Goal: Task Accomplishment & Management: Complete application form

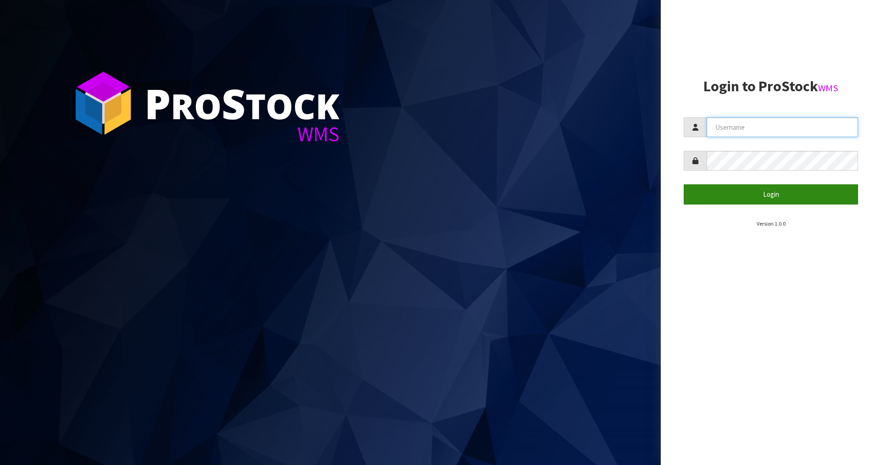
type input "[PERSON_NAME]"
click at [760, 203] on button "Login" at bounding box center [771, 194] width 174 height 20
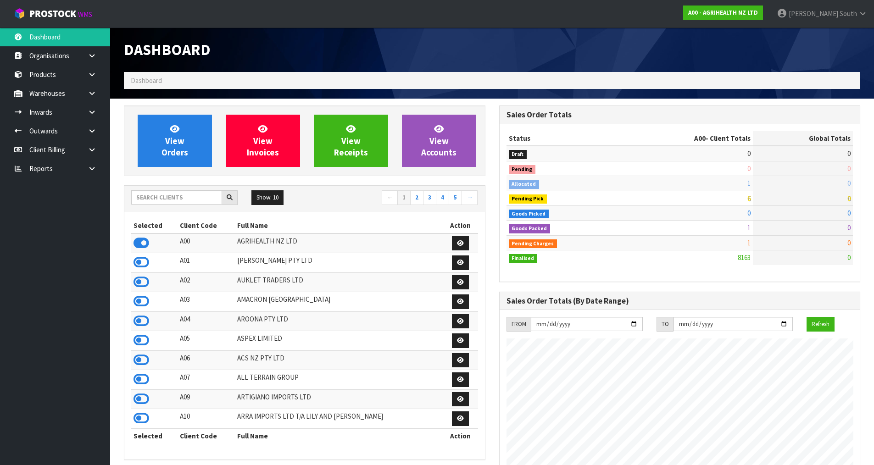
scroll to position [695, 375]
click at [136, 343] on icon at bounding box center [142, 341] width 16 height 14
click at [56, 246] on ul "Dashboard Organisations Clients Consignees Carriers Products Categories Serial …" at bounding box center [55, 247] width 110 height 438
click at [95, 113] on icon at bounding box center [92, 112] width 9 height 7
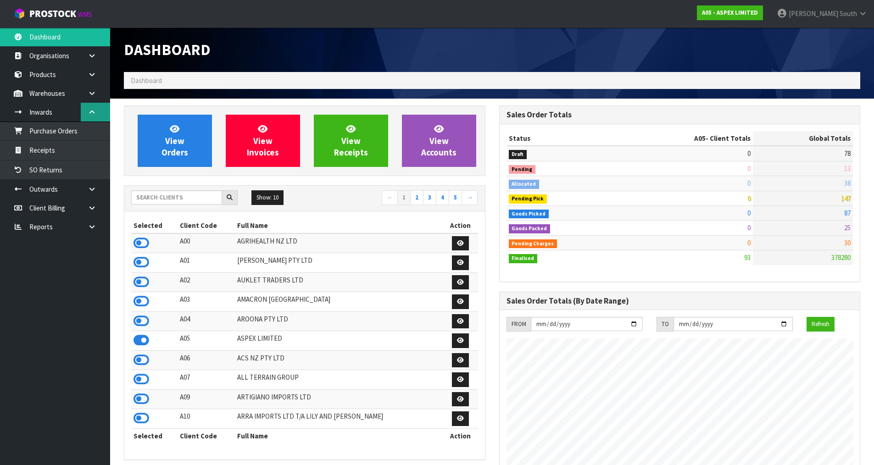
click at [98, 115] on link at bounding box center [95, 112] width 29 height 19
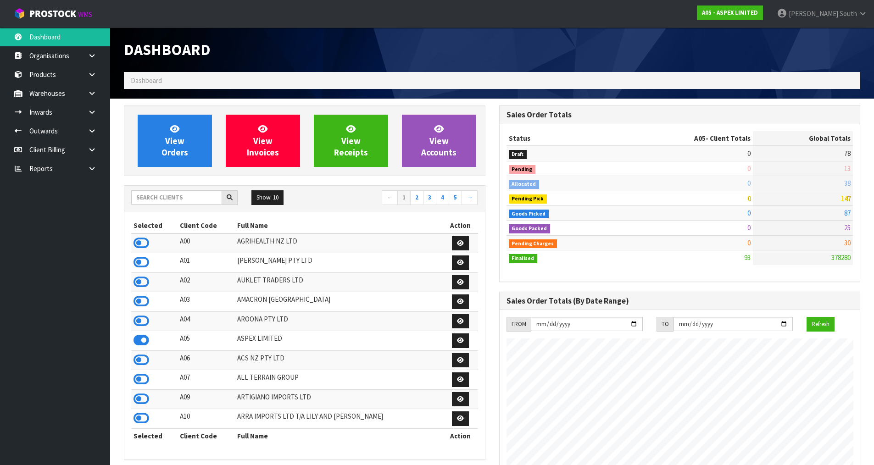
click at [128, 183] on div "View Orders View Invoices View Receipts View Accounts Show: 10 5 10 25" at bounding box center [304, 462] width 375 height 713
click at [95, 112] on icon at bounding box center [92, 112] width 9 height 7
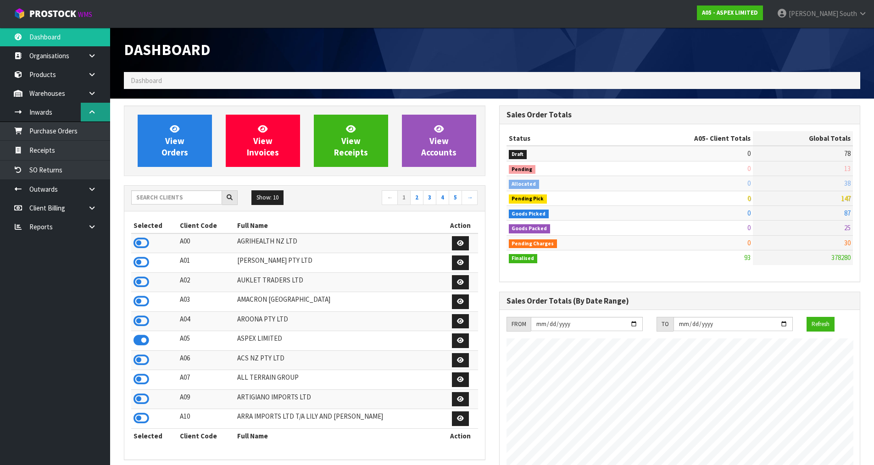
click at [95, 112] on icon at bounding box center [92, 112] width 9 height 7
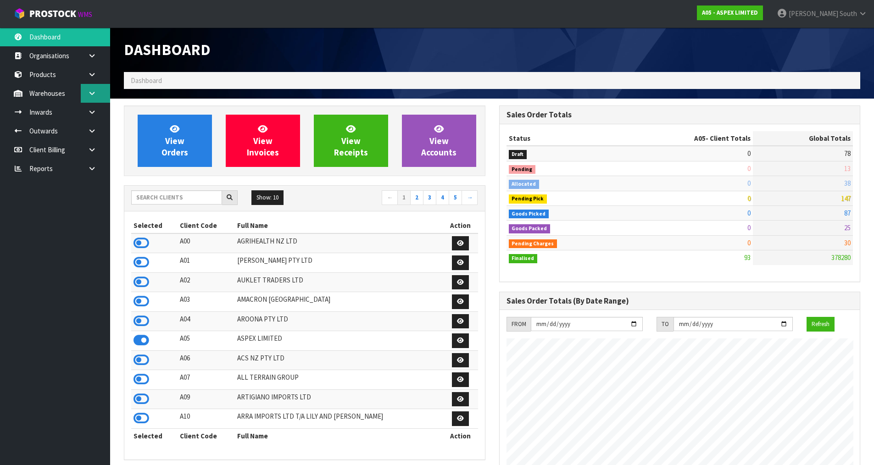
click at [97, 87] on link at bounding box center [95, 93] width 29 height 19
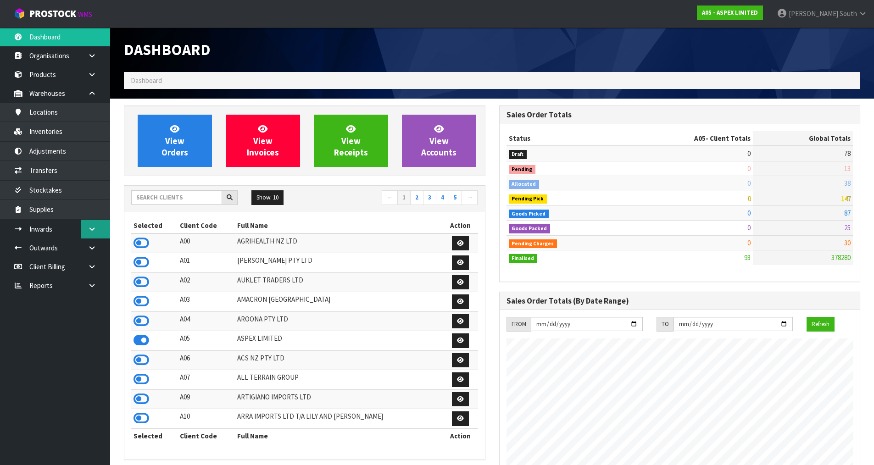
click at [94, 227] on icon at bounding box center [92, 229] width 9 height 7
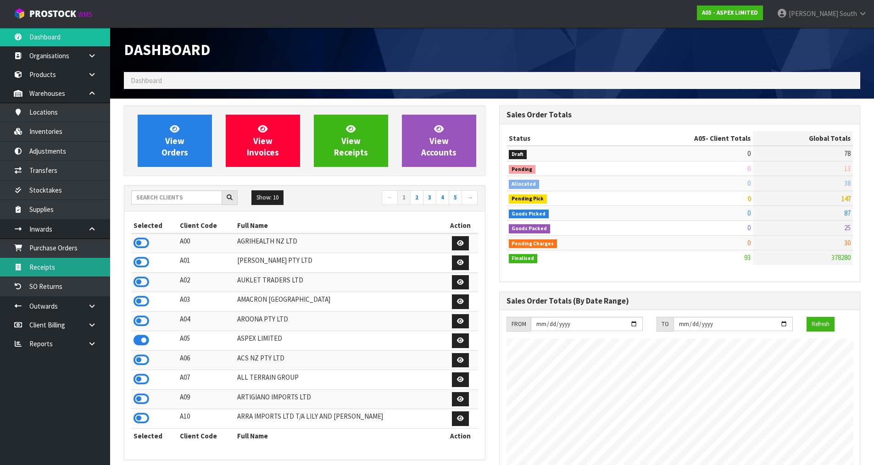
click at [45, 274] on link "Receipts" at bounding box center [55, 267] width 110 height 19
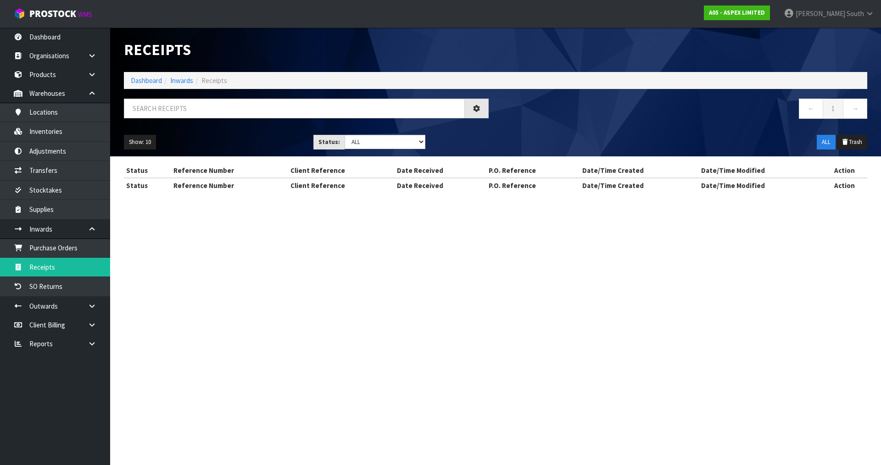
click at [101, 95] on div "Receipts Import Receipts Drop file here to import csv template Dashboard Inward…" at bounding box center [440, 104] width 881 height 209
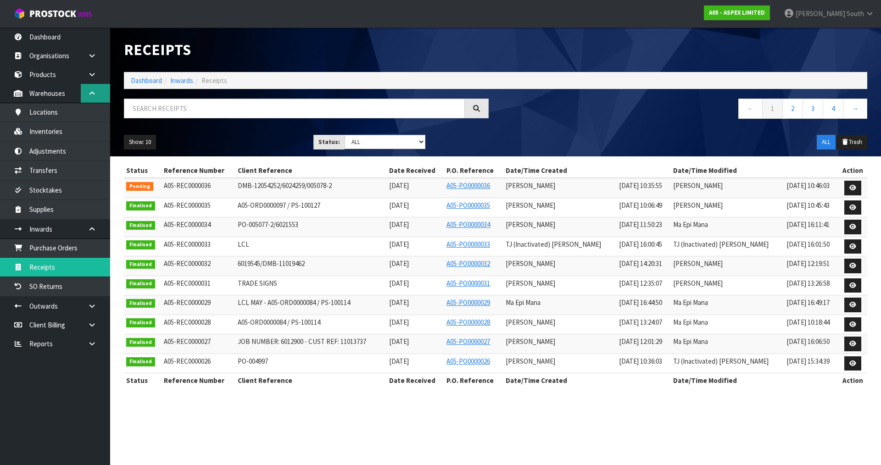
click at [100, 94] on link at bounding box center [95, 93] width 29 height 19
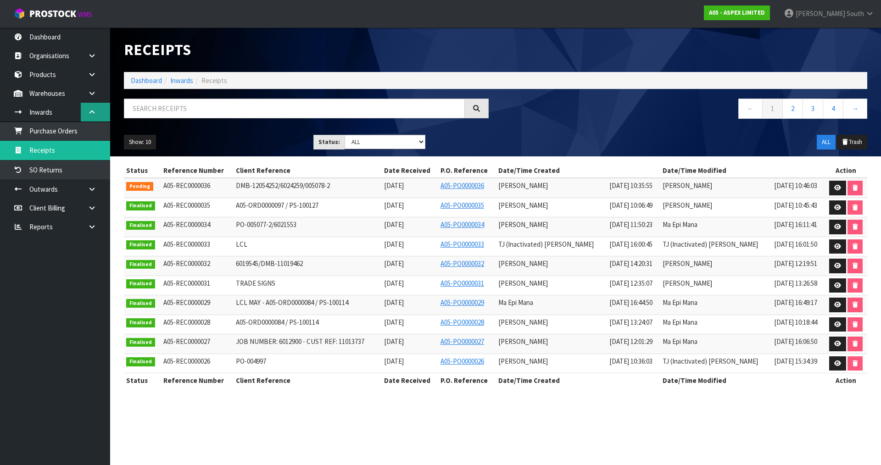
click at [97, 113] on link at bounding box center [95, 112] width 29 height 19
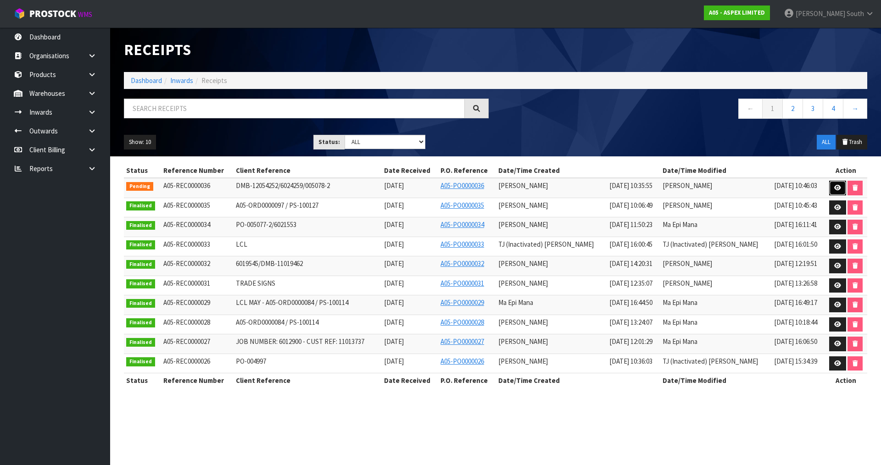
click at [836, 185] on icon at bounding box center [837, 188] width 7 height 6
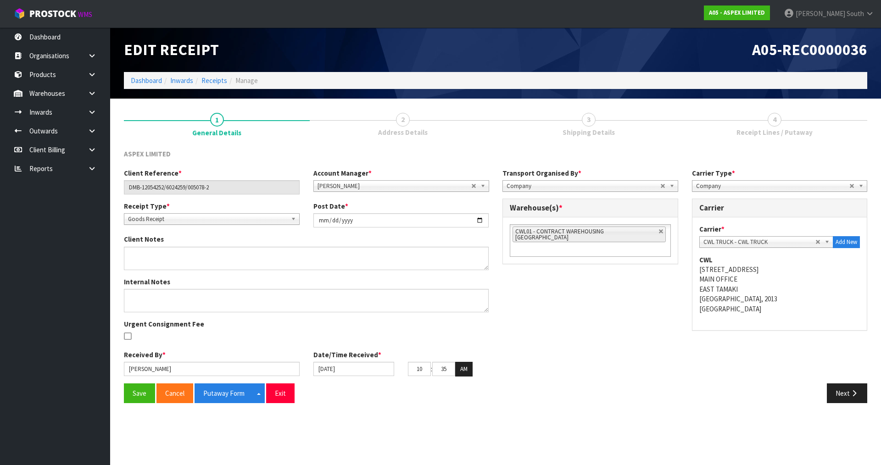
click at [296, 159] on div "ASPEX LIMITED" at bounding box center [212, 155] width 190 height 12
click at [558, 329] on div "Client Reference * DMB-12054252/6024259/005078-2 Account Manager * Zubair Mooll…" at bounding box center [495, 275] width 757 height 215
click at [849, 394] on button "Next" at bounding box center [847, 394] width 40 height 20
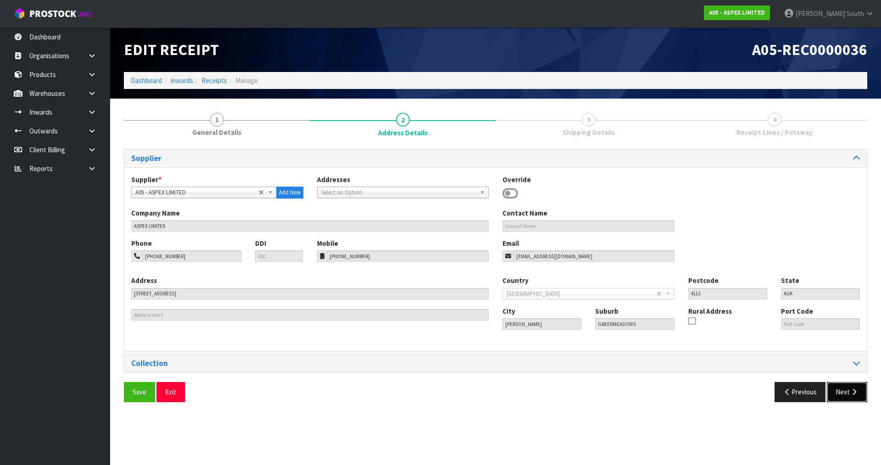
click at [849, 400] on button "Next" at bounding box center [847, 392] width 40 height 20
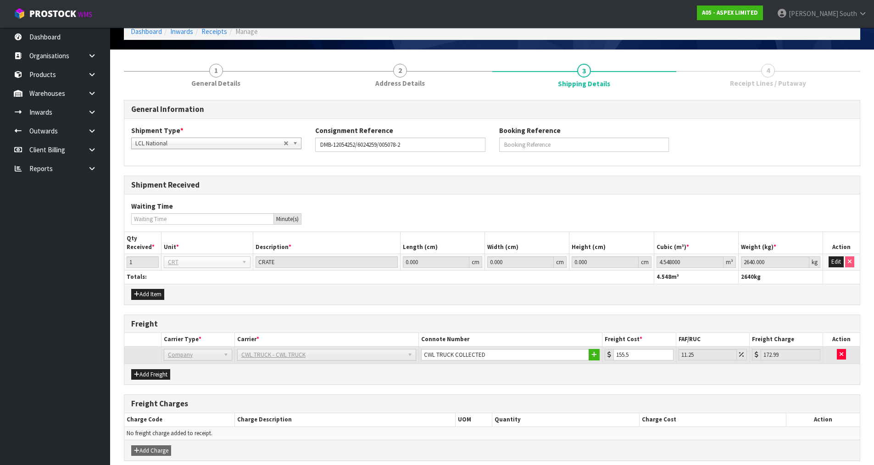
scroll to position [89, 0]
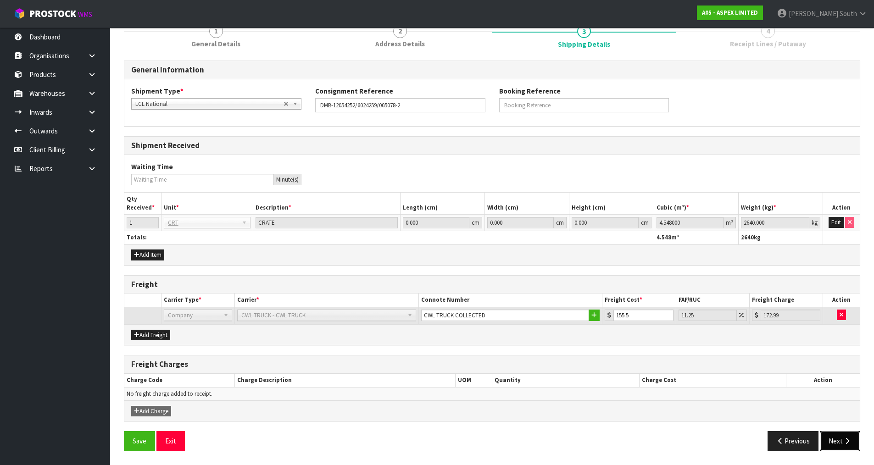
click at [837, 438] on button "Next" at bounding box center [840, 441] width 40 height 20
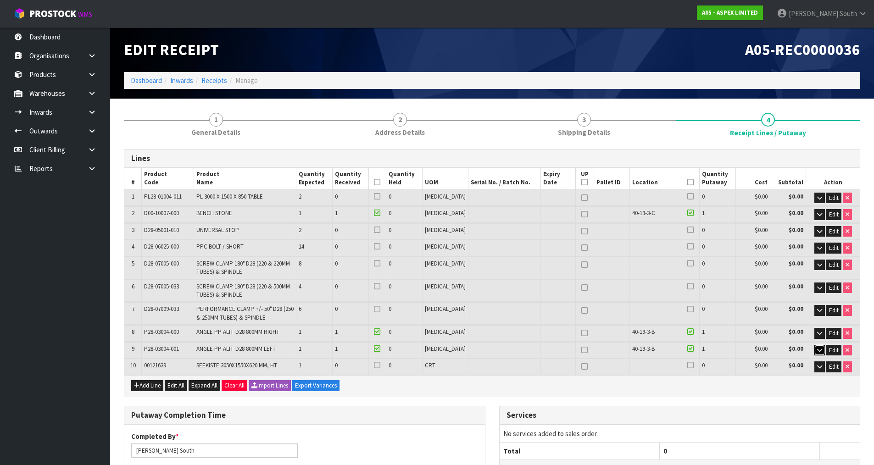
click at [820, 348] on icon "button" at bounding box center [819, 350] width 5 height 6
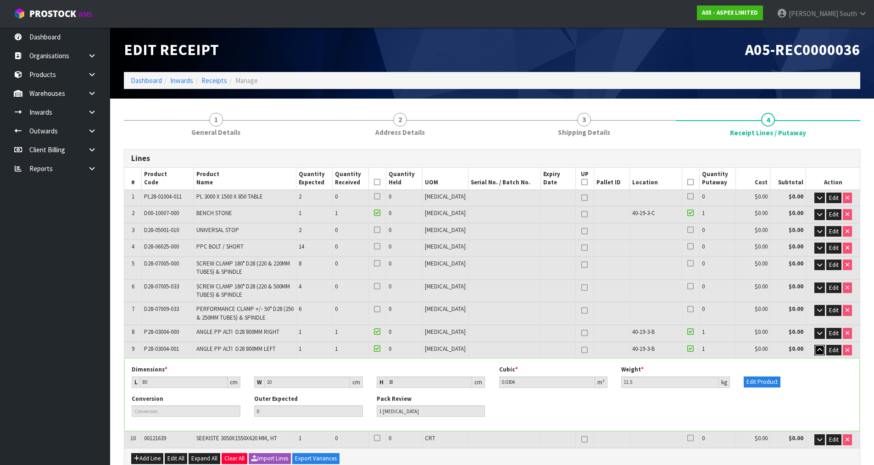
click at [820, 348] on icon "button" at bounding box center [819, 350] width 5 height 6
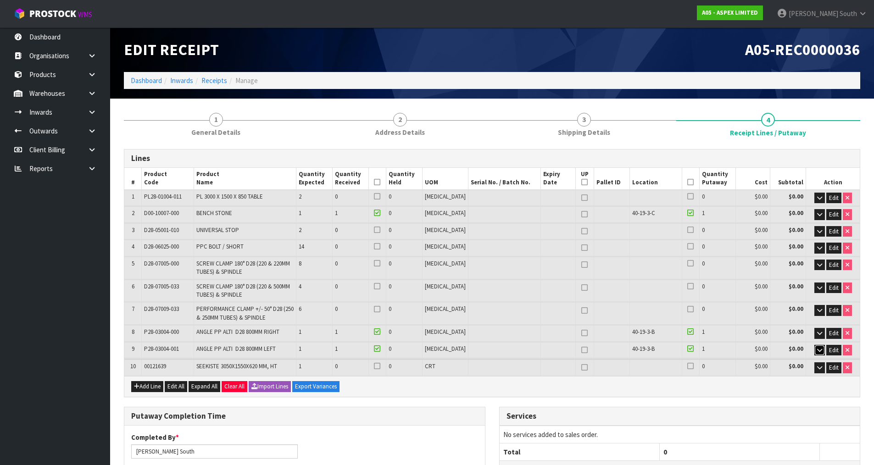
click at [820, 348] on icon "button" at bounding box center [819, 350] width 5 height 6
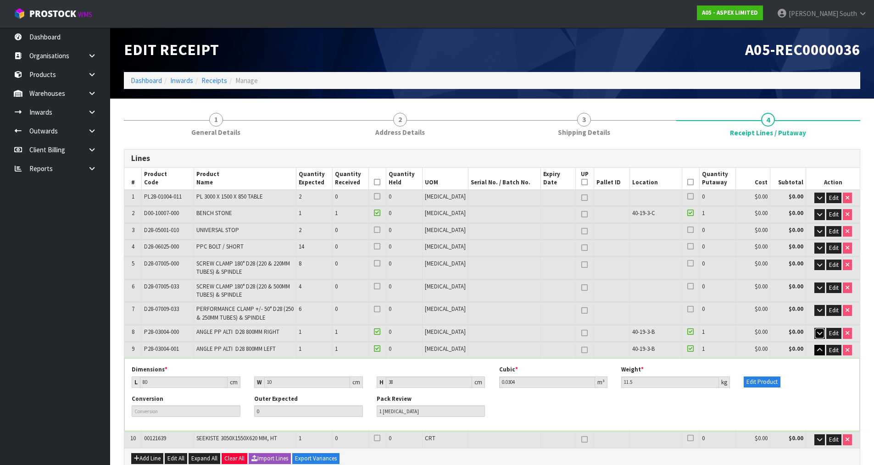
click at [820, 335] on icon "button" at bounding box center [819, 333] width 5 height 6
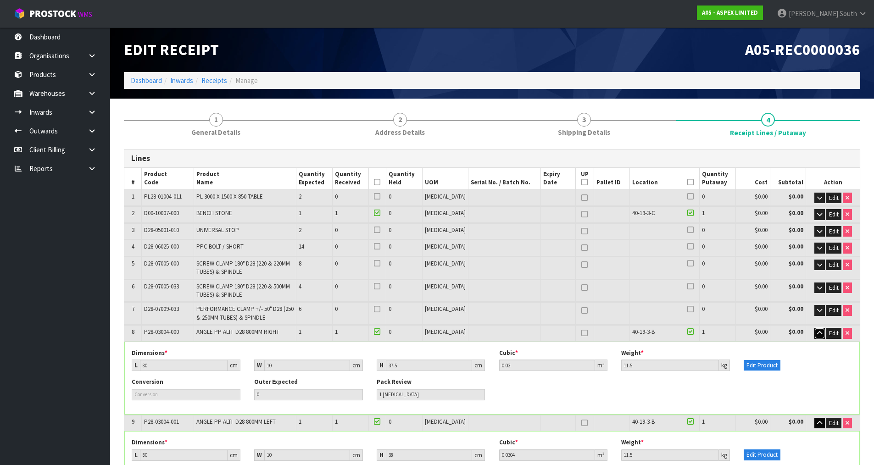
click at [820, 332] on icon "button" at bounding box center [819, 333] width 5 height 6
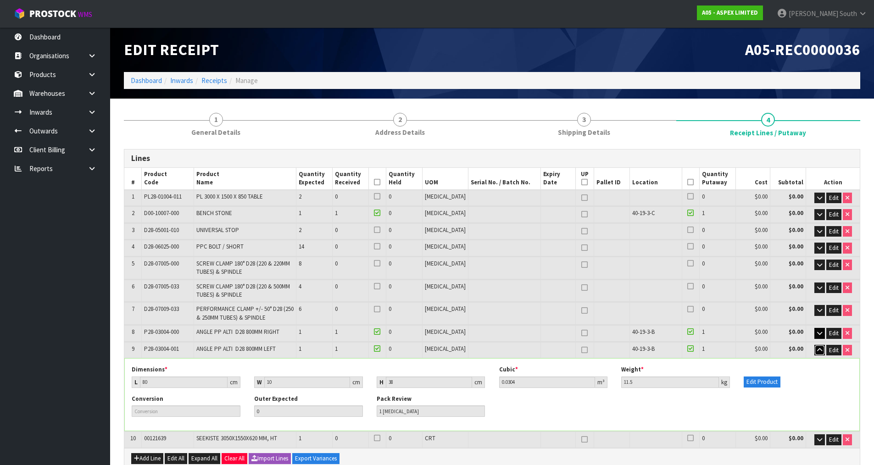
click at [820, 351] on icon "button" at bounding box center [819, 350] width 5 height 6
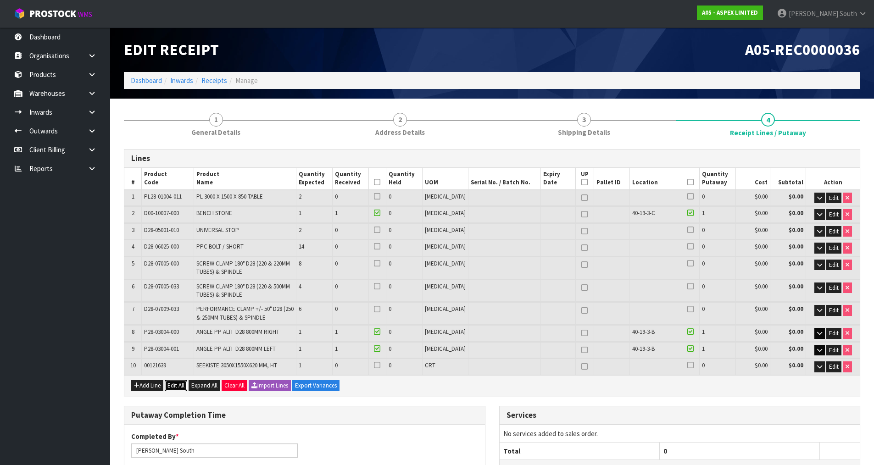
click at [179, 386] on button "Edit All" at bounding box center [176, 385] width 22 height 11
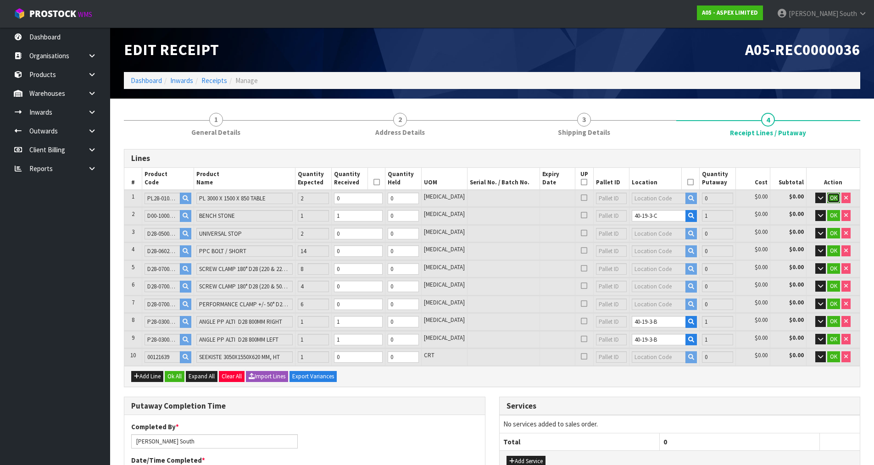
click at [831, 201] on span "OK" at bounding box center [833, 198] width 7 height 8
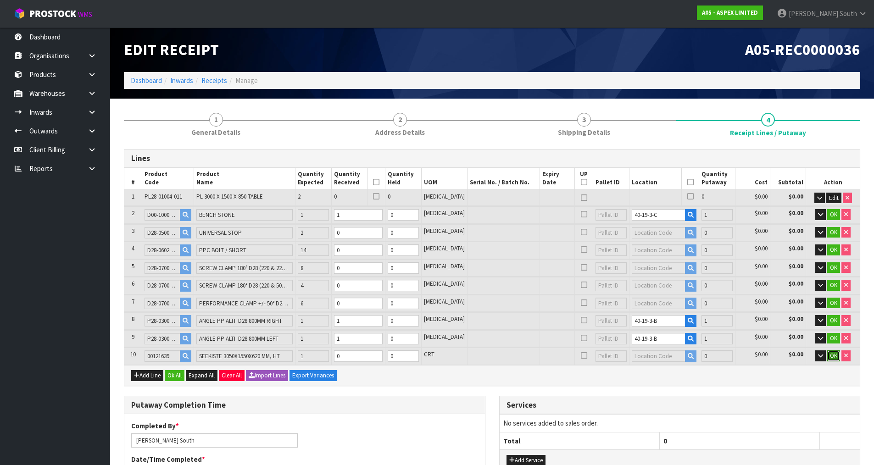
click at [831, 353] on span "OK" at bounding box center [833, 356] width 7 height 8
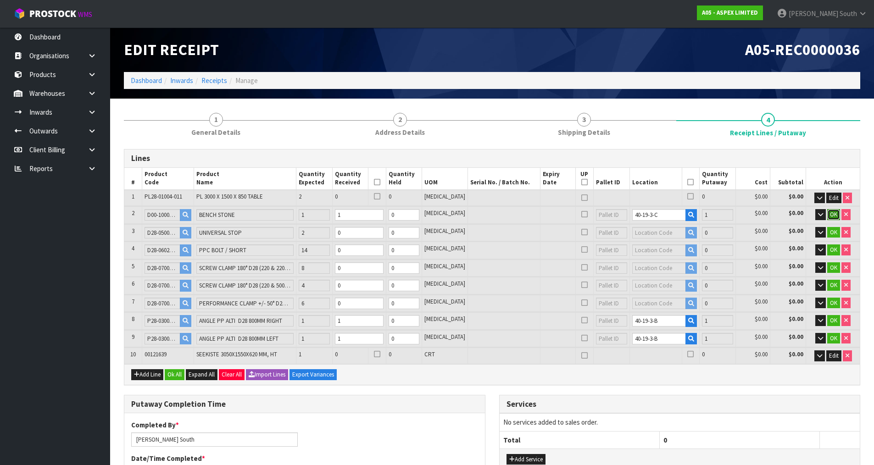
click at [836, 211] on span "OK" at bounding box center [833, 215] width 7 height 8
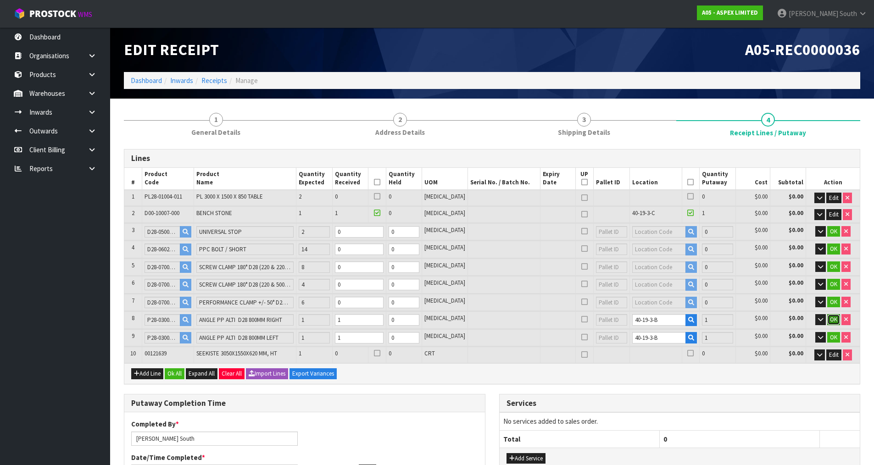
click at [832, 316] on span "OK" at bounding box center [833, 320] width 7 height 8
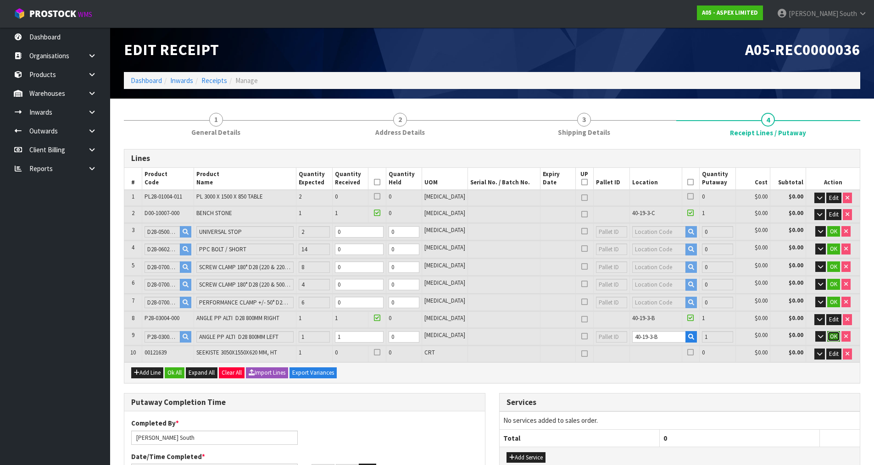
click at [835, 334] on span "OK" at bounding box center [833, 337] width 7 height 8
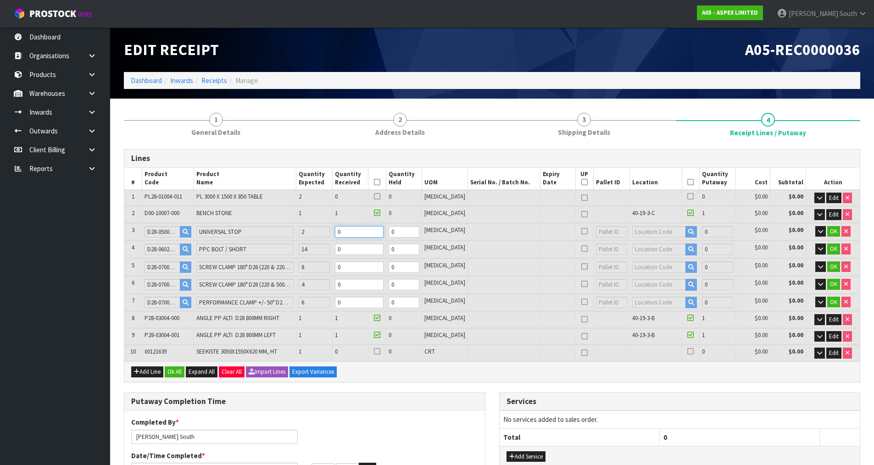
click at [329, 235] on tr "3 D28-05001-010 UNIVERSAL STOP 2 0 0 PCE 0 $0.00 $0.00 OK" at bounding box center [492, 231] width 736 height 17
type input "0.061552"
type input "26.2"
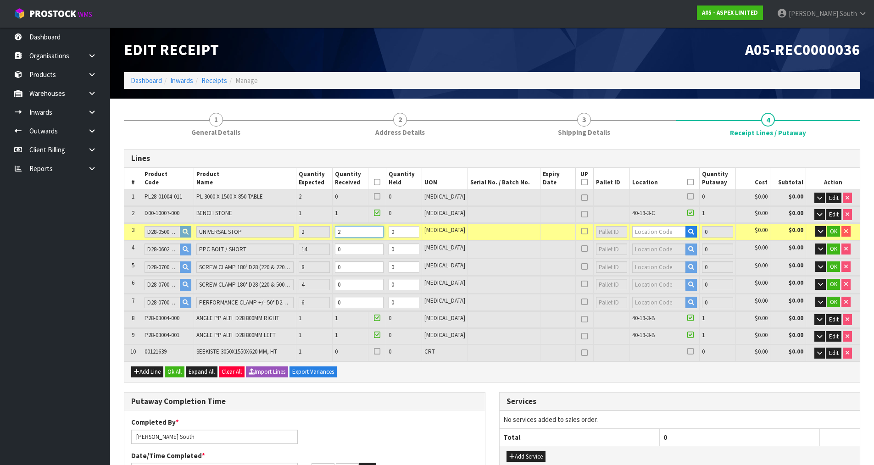
type input "2"
click at [331, 250] on tr "4 D28-06025-000 PPC BOLT / SHORT 14 0 0 PCE 0 $0.00 $0.00 OK" at bounding box center [492, 249] width 736 height 17
type input "0.061696"
type input "26.6"
type input "1"
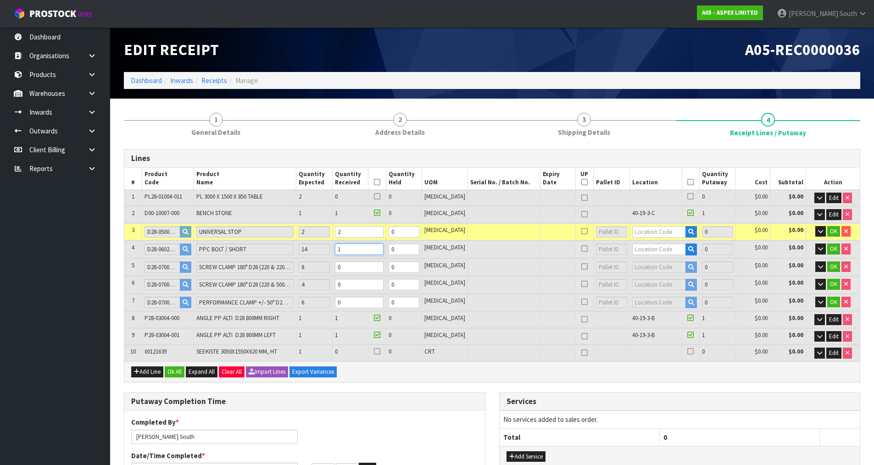
type input "0.063568"
type input "31.8"
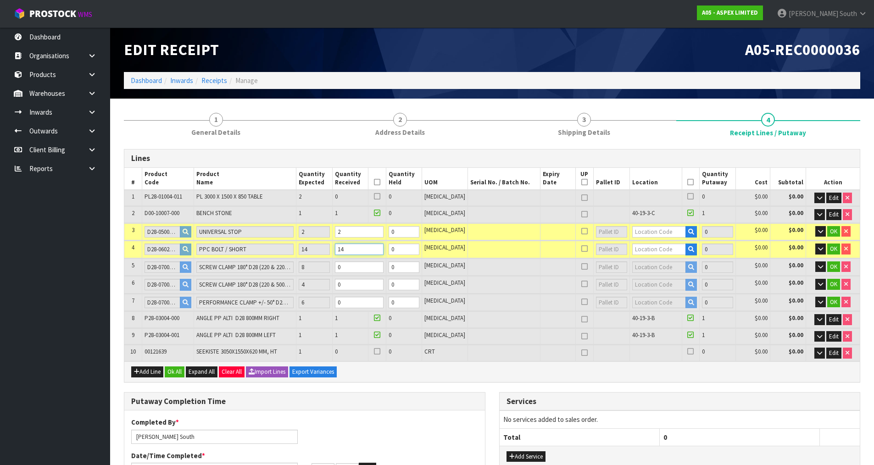
type input "14"
click at [361, 268] on input "0" at bounding box center [359, 267] width 49 height 11
drag, startPoint x: 359, startPoint y: 268, endPoint x: 346, endPoint y: 268, distance: 13.8
click at [346, 268] on td "0" at bounding box center [359, 267] width 54 height 17
type input "0.102544"
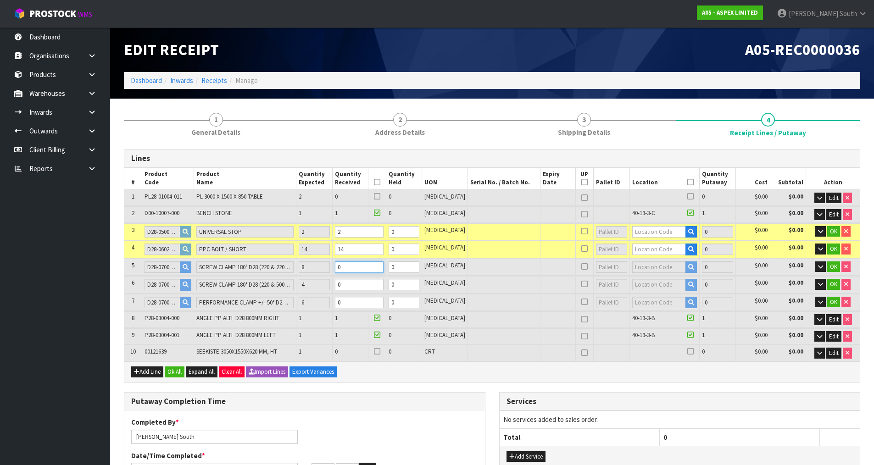
type input "49.4"
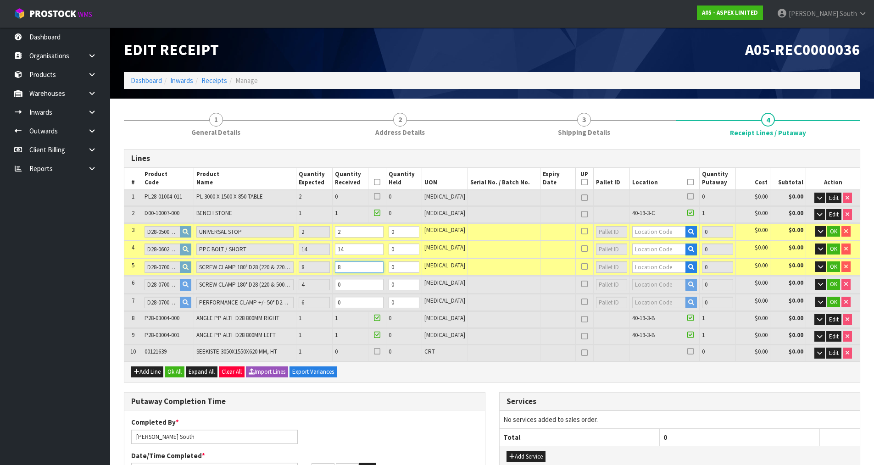
type input "8"
drag, startPoint x: 366, startPoint y: 285, endPoint x: 346, endPoint y: 285, distance: 20.6
click at [346, 285] on td "0" at bounding box center [359, 284] width 54 height 17
type input "0.140344"
type input "60.8"
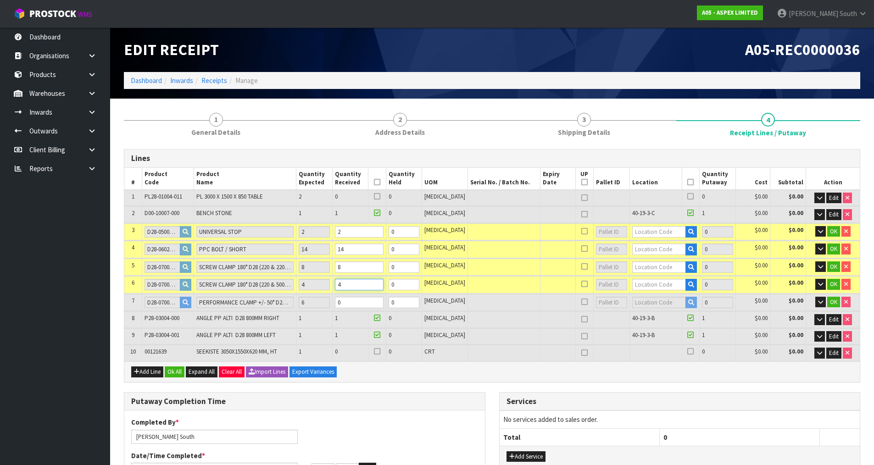
type input "4"
click at [334, 301] on tr "7 D28-07009-033 PERFORMANCE CLAMP +/- 50° D28 (250 & 250MM TUBES) & SPINDLE 6 0…" at bounding box center [492, 302] width 736 height 17
type input "0.171664"
type input "75.8"
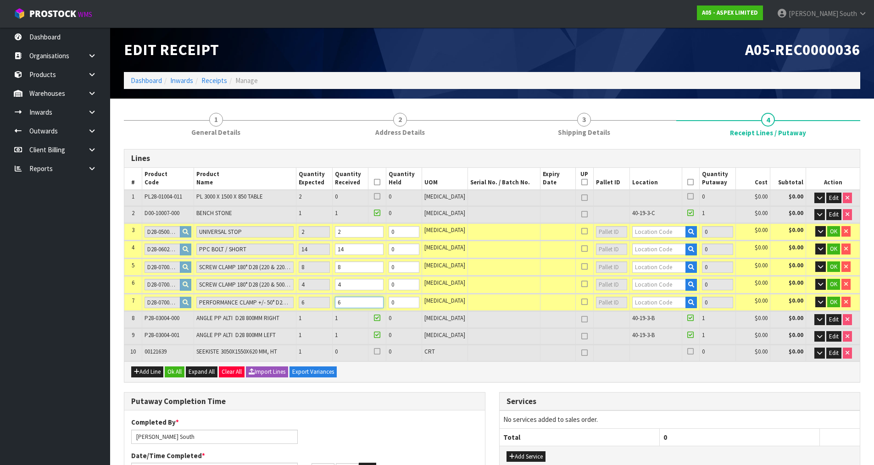
type input "6"
click at [632, 234] on input "text" at bounding box center [659, 231] width 54 height 11
type input "40-19-5"
click at [664, 260] on link "40-19-5 -B" at bounding box center [660, 260] width 73 height 12
type input "5"
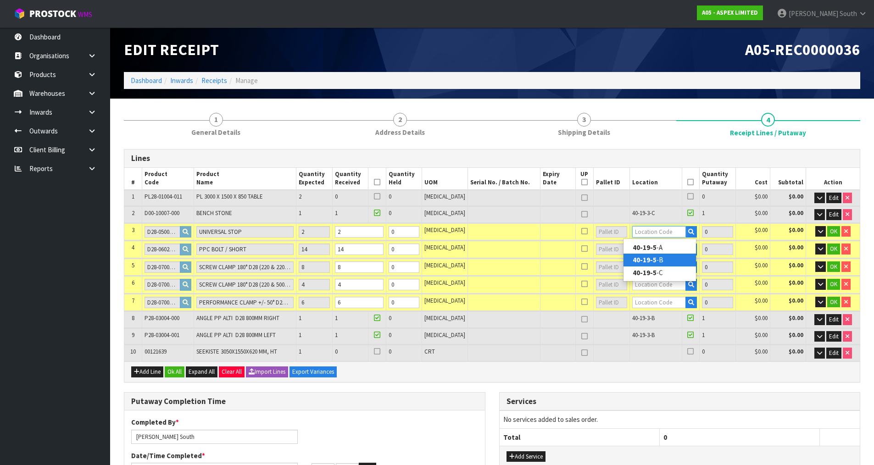
type input "40-19-5-B"
type input "2"
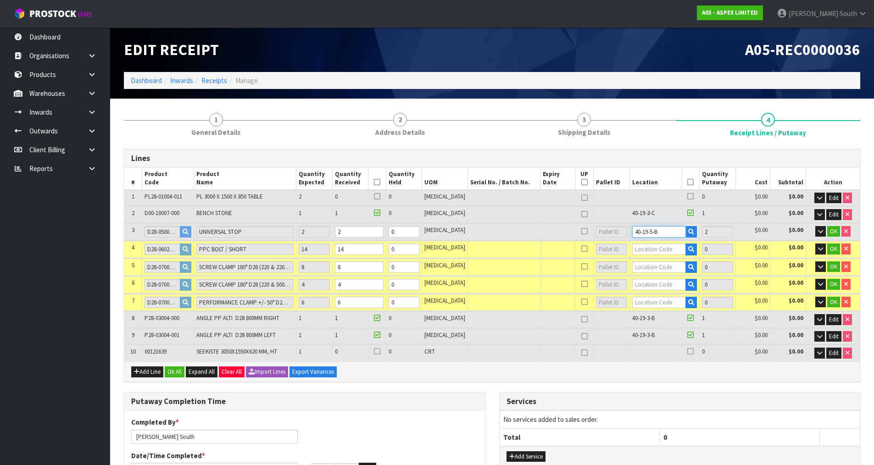
drag, startPoint x: 662, startPoint y: 228, endPoint x: 587, endPoint y: 238, distance: 75.0
click at [587, 238] on tr "3 D28-05001-010 UNIVERSAL STOP 2 2 0 PCE 40-19-5-B 2 $0.00 $0.00 OK" at bounding box center [492, 231] width 736 height 17
click at [632, 251] on input "text" at bounding box center [659, 249] width 54 height 11
paste input "40-19-5-B"
type input "40-19-5-B"
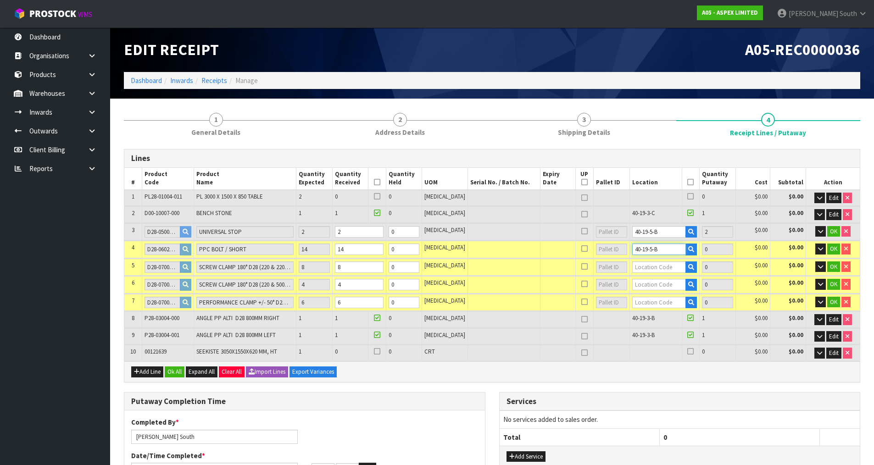
type input "19"
type input "14"
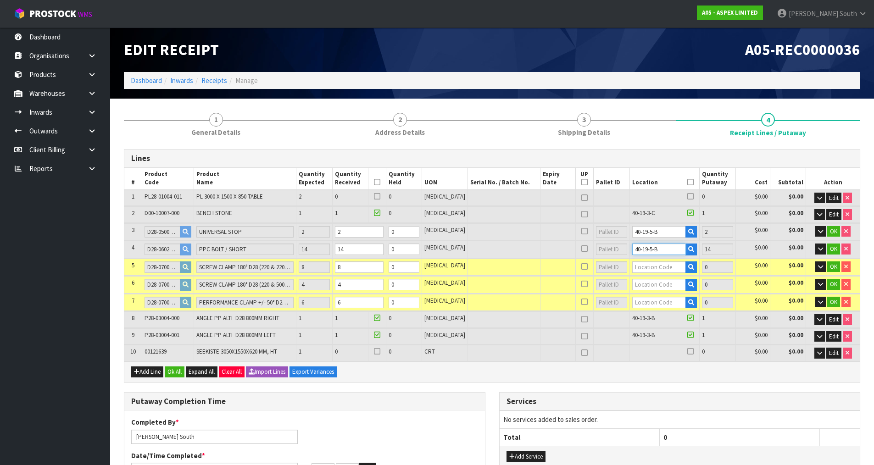
type input "40-19-5-B"
click at [644, 262] on input "text" at bounding box center [659, 267] width 54 height 11
paste input "40-19-5-B"
type input "40-19-5-B"
type input "27"
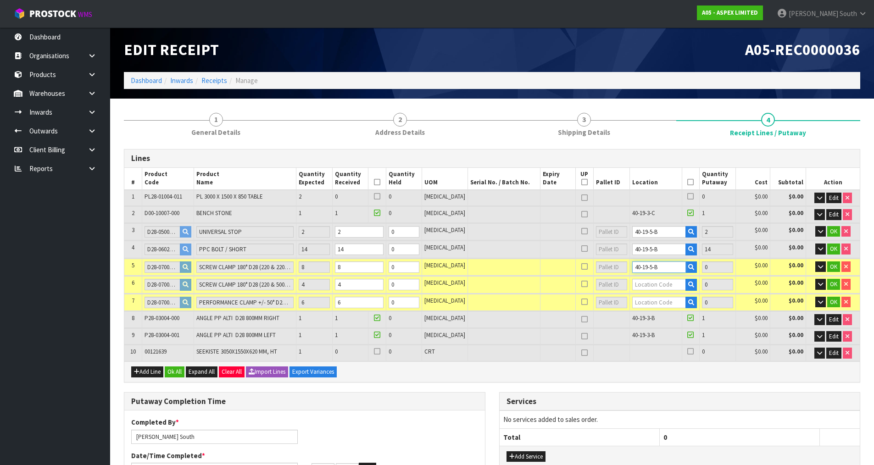
type input "8"
type input "40-19-5-B"
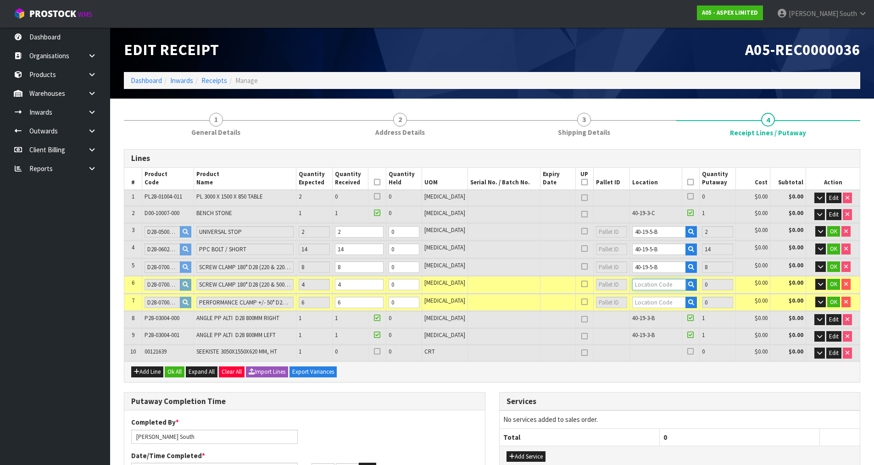
click at [650, 282] on input "text" at bounding box center [659, 284] width 54 height 11
paste input "40-19-5-B"
type input "40-19-5-B"
type input "31"
type input "4"
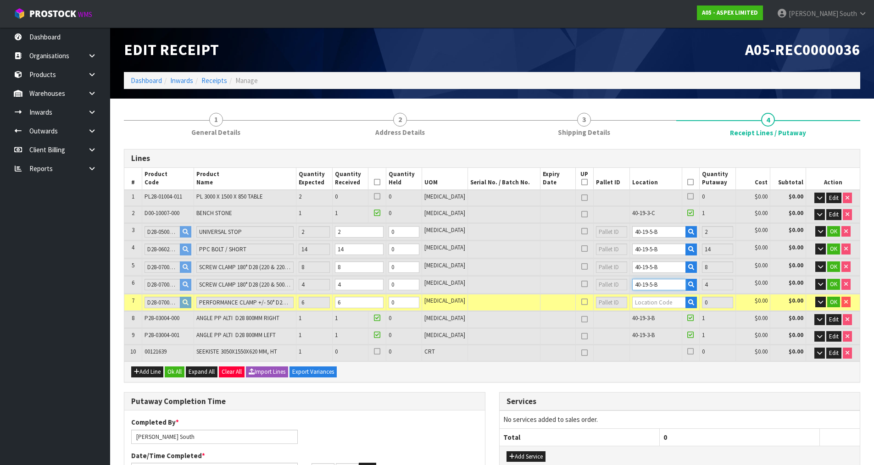
type input "40-19-5-B"
click at [654, 298] on input "text" at bounding box center [659, 302] width 54 height 11
paste input "40-19-5-B"
type input "40-19-5-B"
type input "37"
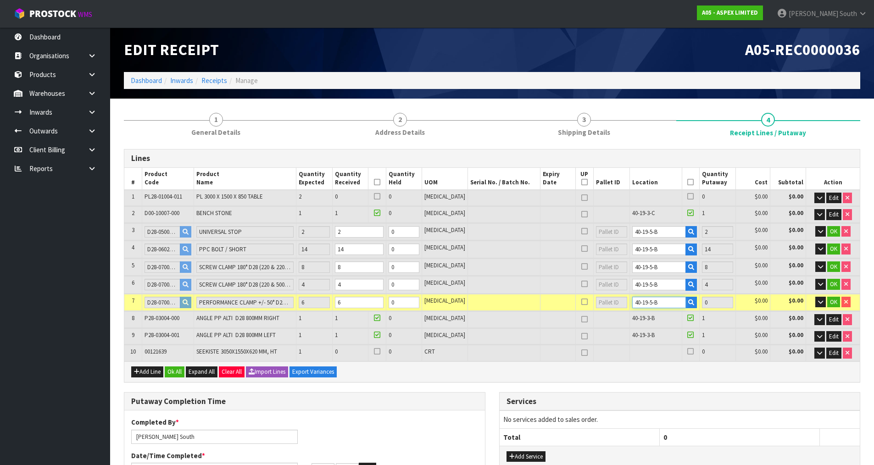
type input "6"
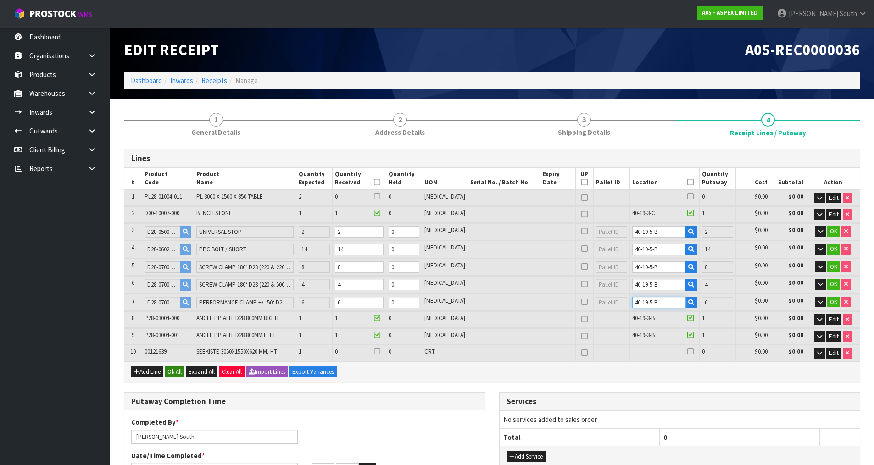
type input "40-19-5-B"
click at [180, 374] on button "Ok All" at bounding box center [175, 372] width 20 height 11
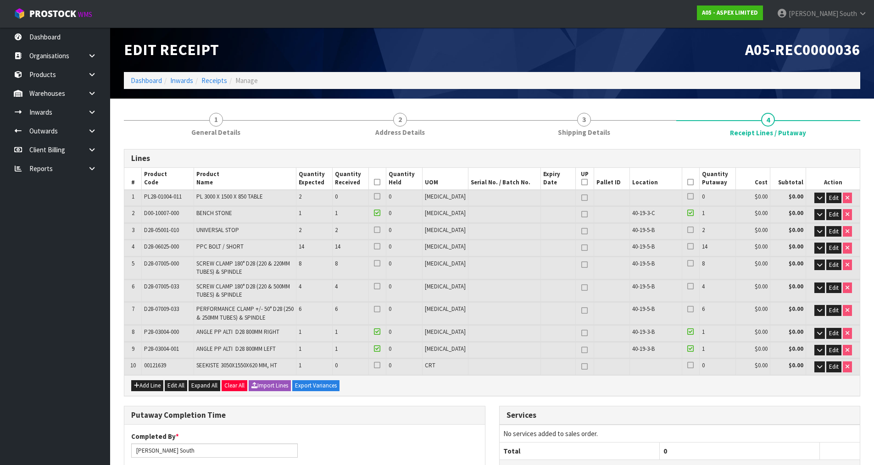
click at [687, 182] on icon at bounding box center [690, 182] width 6 height 0
click at [687, 196] on icon at bounding box center [690, 196] width 6 height 0
click at [0, 0] on input "checkbox" at bounding box center [0, 0] width 0 height 0
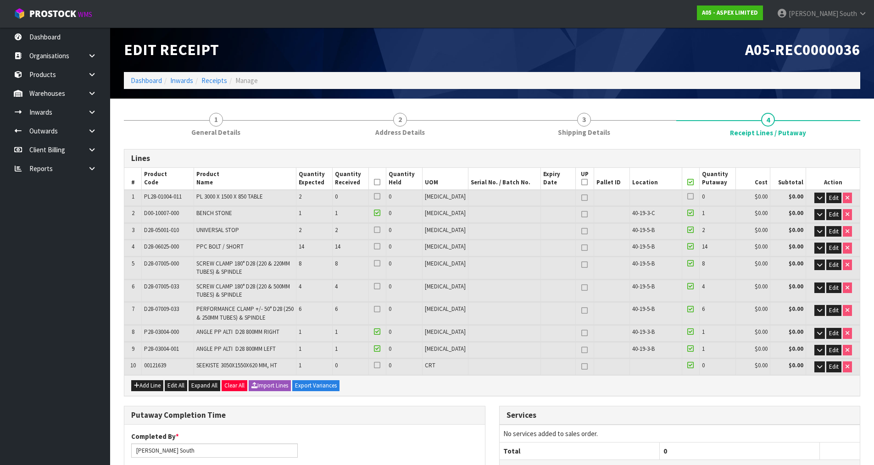
click at [687, 366] on icon at bounding box center [690, 365] width 6 height 0
click at [0, 0] on input "checkbox" at bounding box center [0, 0] width 0 height 0
click at [380, 230] on icon at bounding box center [377, 230] width 6 height 0
click at [0, 0] on input "checkbox" at bounding box center [0, 0] width 0 height 0
click at [380, 246] on icon at bounding box center [377, 246] width 6 height 0
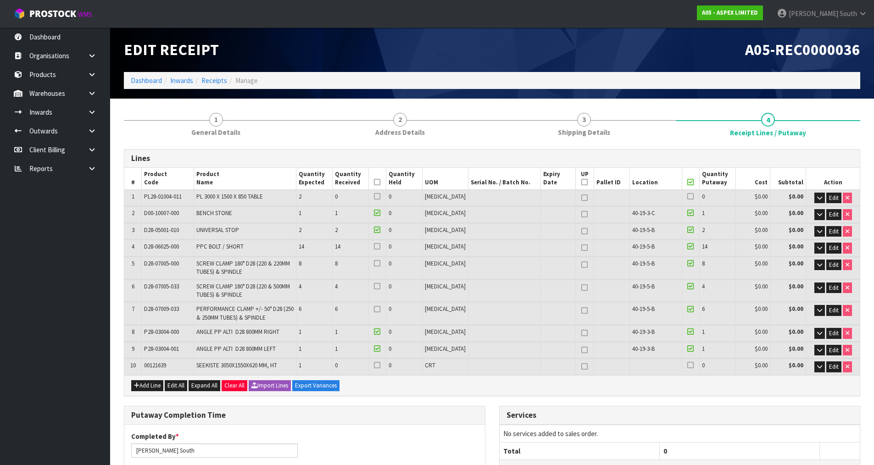
click at [0, 0] on input "checkbox" at bounding box center [0, 0] width 0 height 0
click at [380, 263] on icon at bounding box center [377, 263] width 6 height 0
click at [0, 0] on input "checkbox" at bounding box center [0, 0] width 0 height 0
click at [380, 287] on icon at bounding box center [377, 286] width 6 height 0
click at [0, 0] on input "checkbox" at bounding box center [0, 0] width 0 height 0
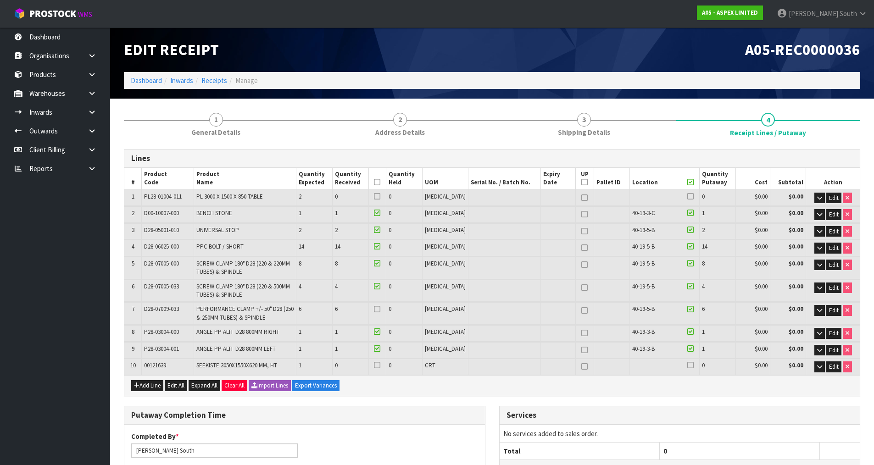
click at [380, 309] on icon at bounding box center [377, 309] width 6 height 0
click at [0, 0] on input "checkbox" at bounding box center [0, 0] width 0 height 0
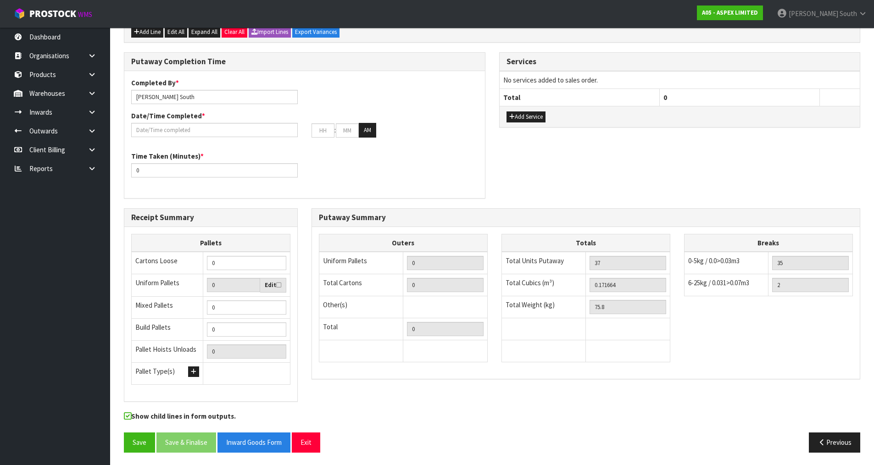
scroll to position [355, 0]
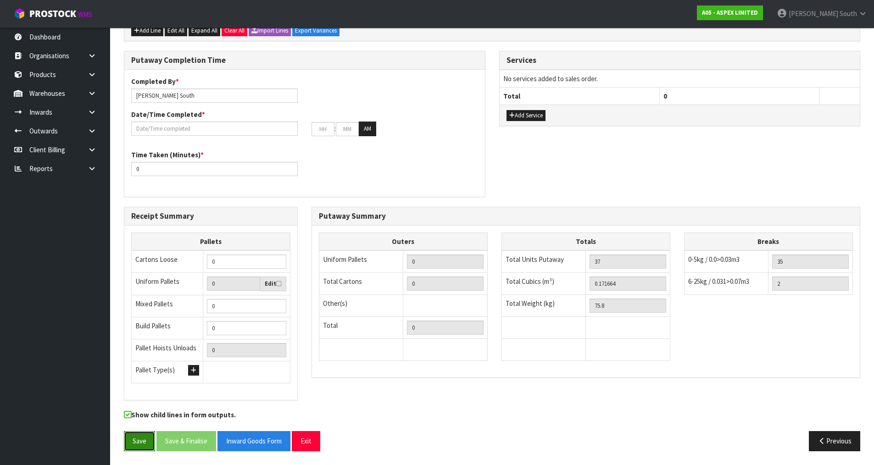
click at [135, 437] on button "Save" at bounding box center [139, 441] width 31 height 20
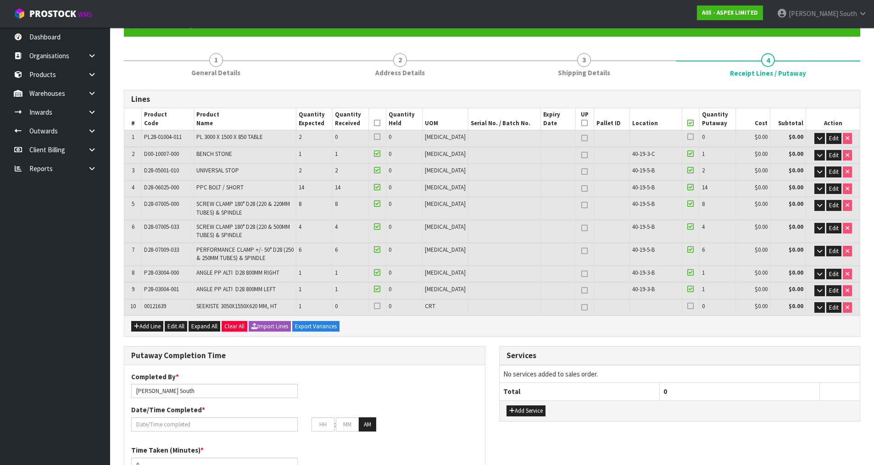
scroll to position [92, 0]
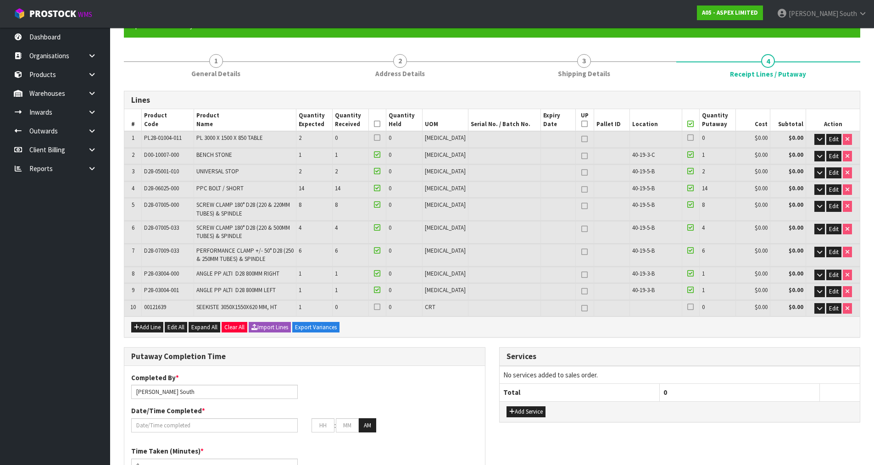
click at [591, 336] on div "Add Line Edit All Expand All Clear All Import Lines Export Variances" at bounding box center [492, 327] width 736 height 21
click at [637, 335] on div "Add Line Edit All Expand All Clear All Import Lines Export Variances" at bounding box center [492, 327] width 736 height 21
click at [203, 326] on span "Expand All" at bounding box center [204, 328] width 26 height 8
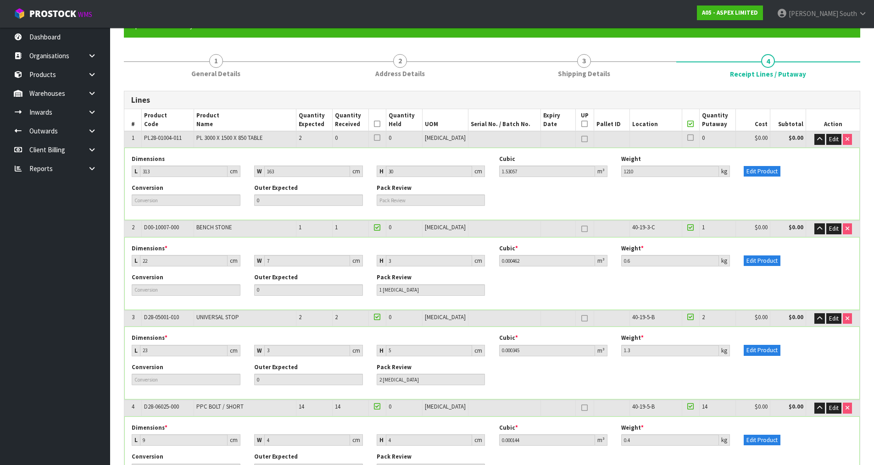
click at [479, 208] on div "Conversion Outer Expected 0 Pack Review" at bounding box center [492, 198] width 735 height 29
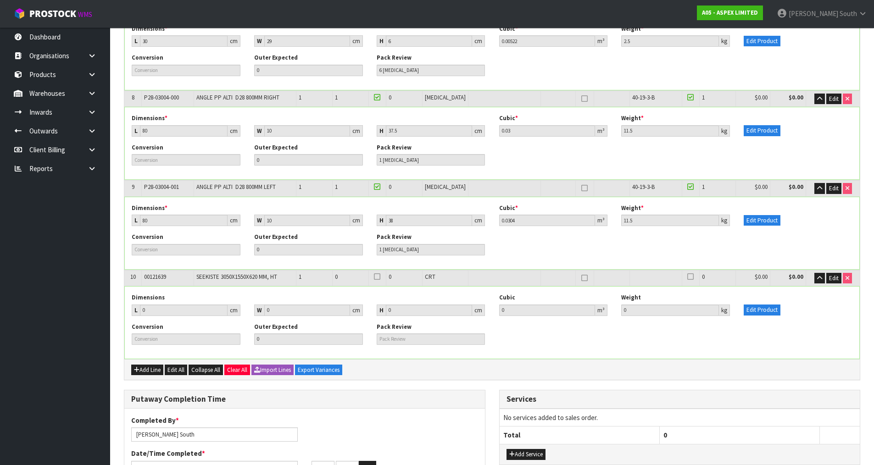
scroll to position [734, 0]
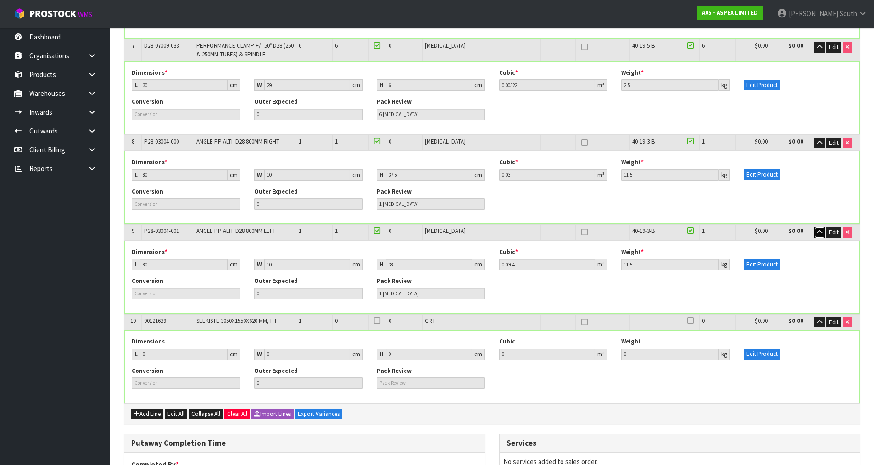
click at [815, 230] on button "button" at bounding box center [820, 232] width 11 height 11
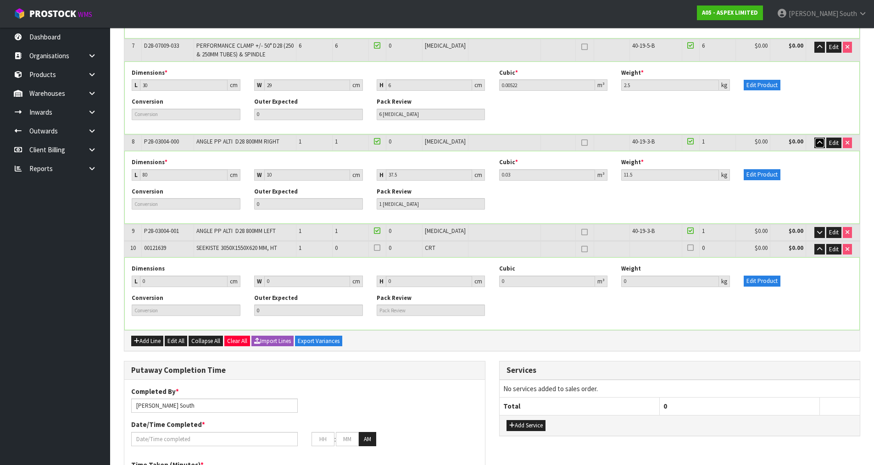
click at [817, 144] on icon "button" at bounding box center [819, 143] width 5 height 6
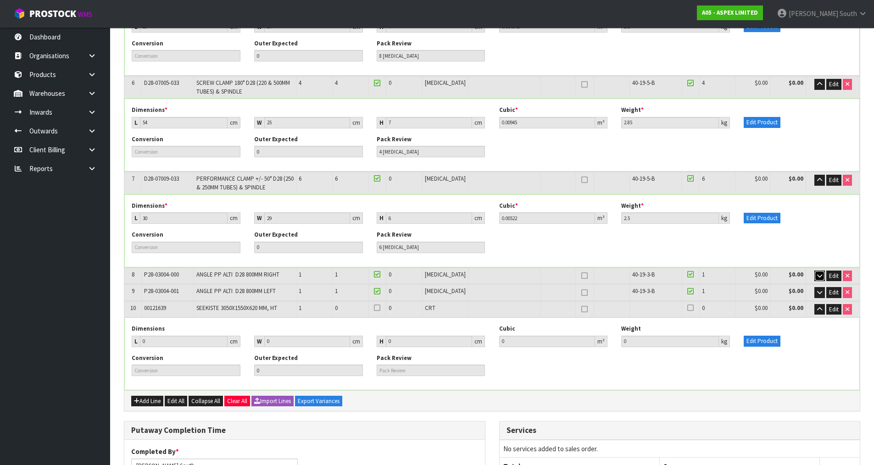
scroll to position [597, 0]
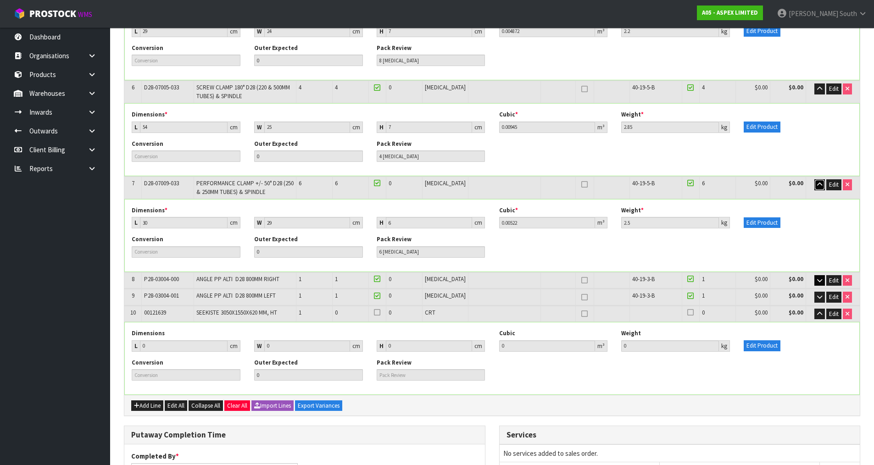
click at [819, 189] on button "button" at bounding box center [820, 184] width 11 height 11
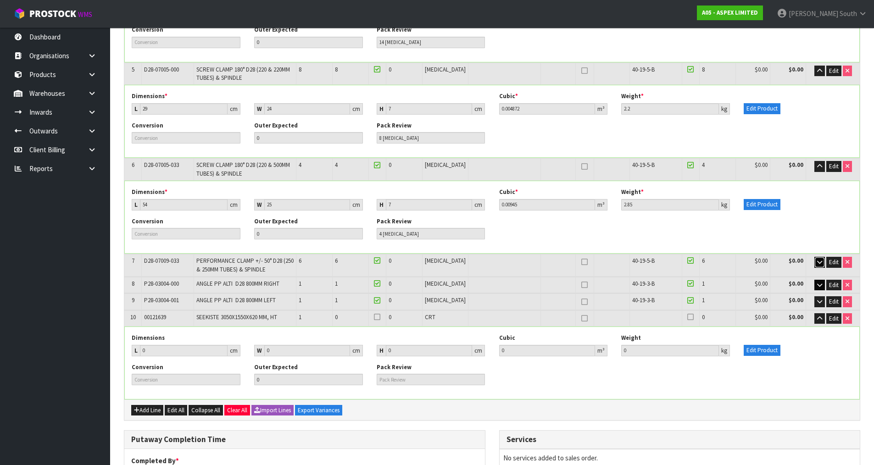
scroll to position [505, 0]
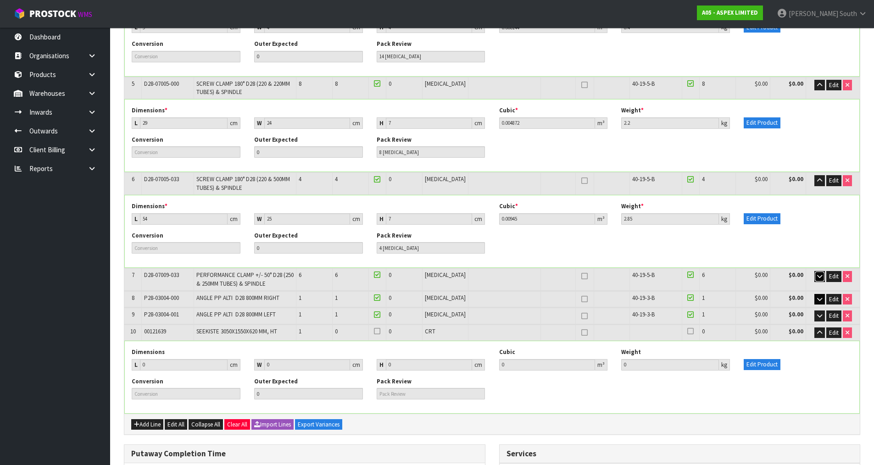
click at [818, 274] on icon "button" at bounding box center [819, 276] width 5 height 6
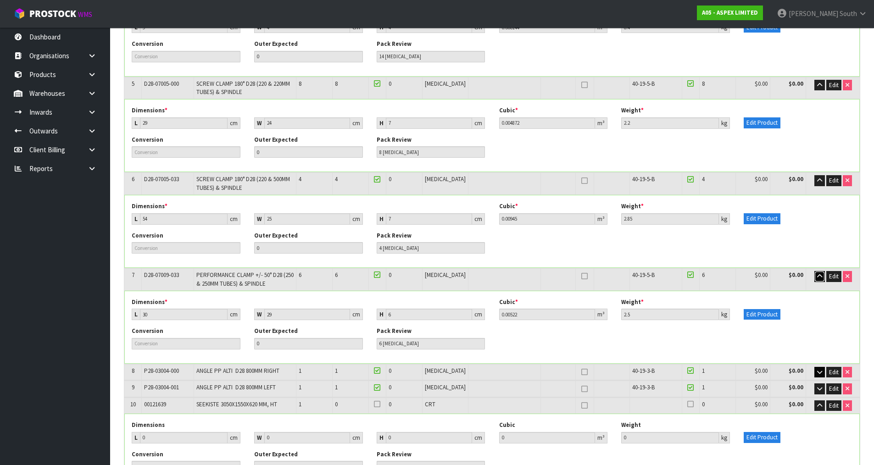
click at [818, 274] on icon "button" at bounding box center [819, 276] width 5 height 6
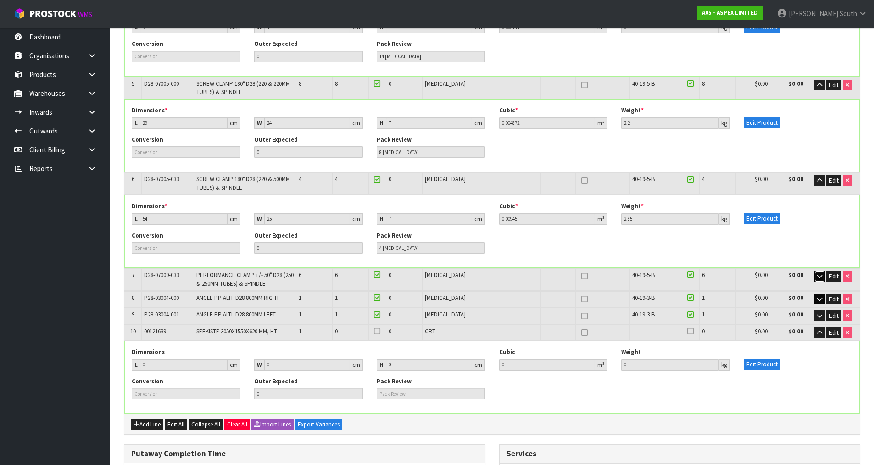
click at [818, 274] on icon "button" at bounding box center [819, 276] width 5 height 6
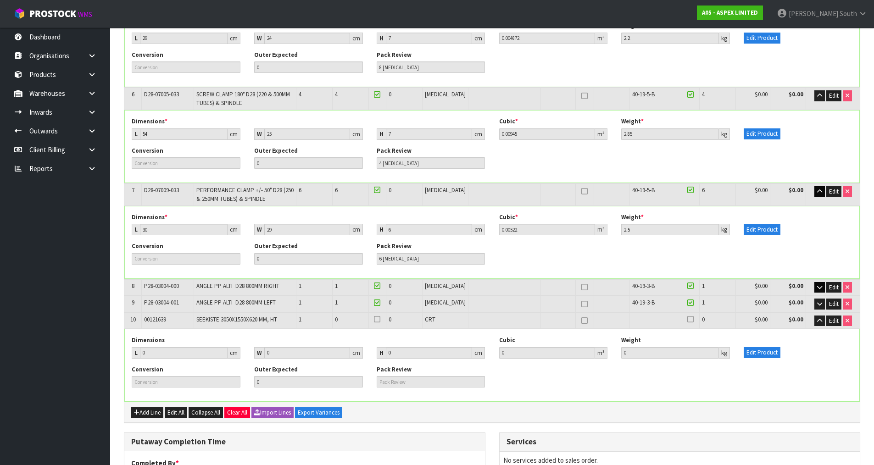
scroll to position [597, 0]
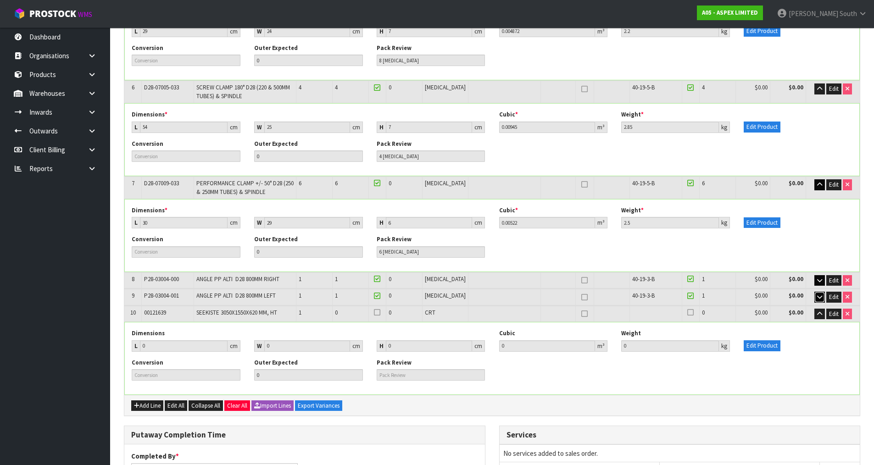
click at [815, 294] on button "button" at bounding box center [820, 297] width 11 height 11
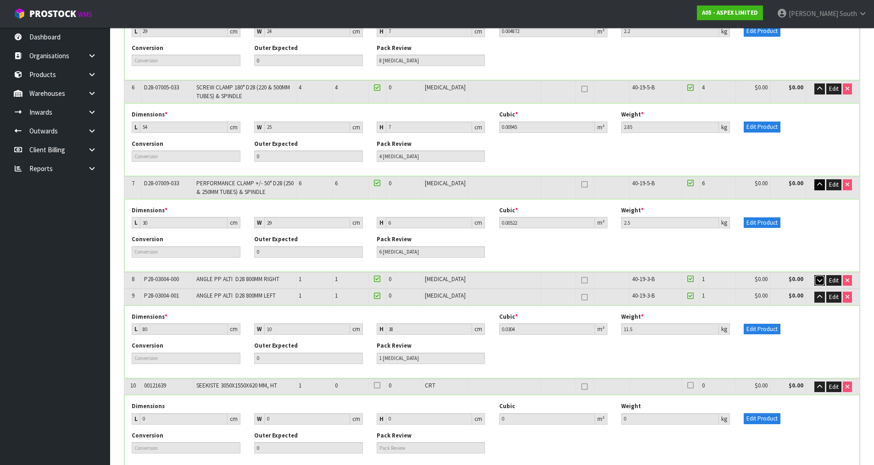
click at [817, 280] on icon "button" at bounding box center [819, 281] width 5 height 6
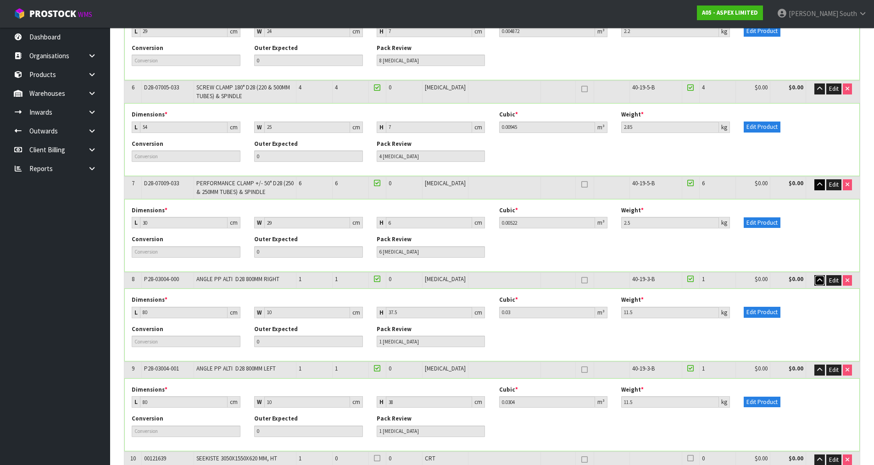
click at [817, 280] on icon "button" at bounding box center [819, 281] width 5 height 6
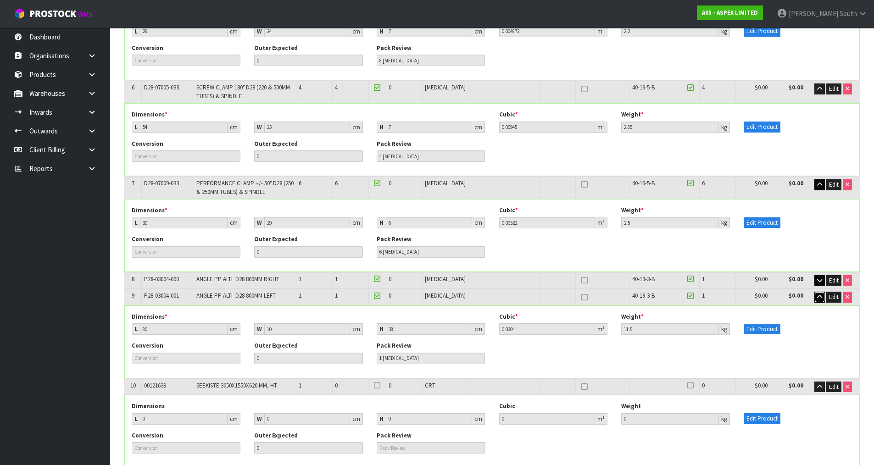
click at [818, 296] on icon "button" at bounding box center [819, 297] width 5 height 6
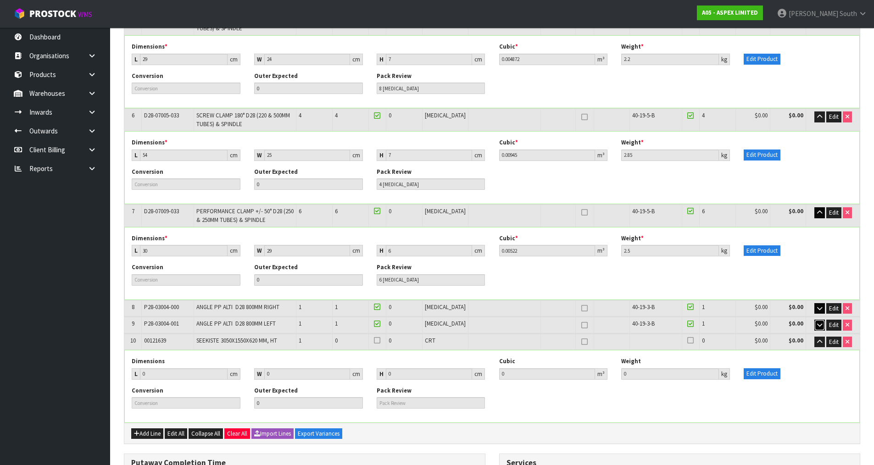
scroll to position [505, 0]
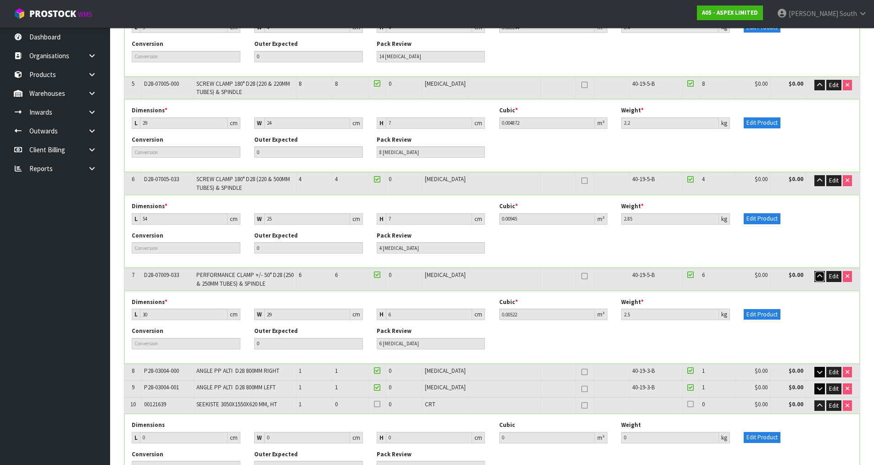
click at [822, 276] on button "button" at bounding box center [820, 276] width 11 height 11
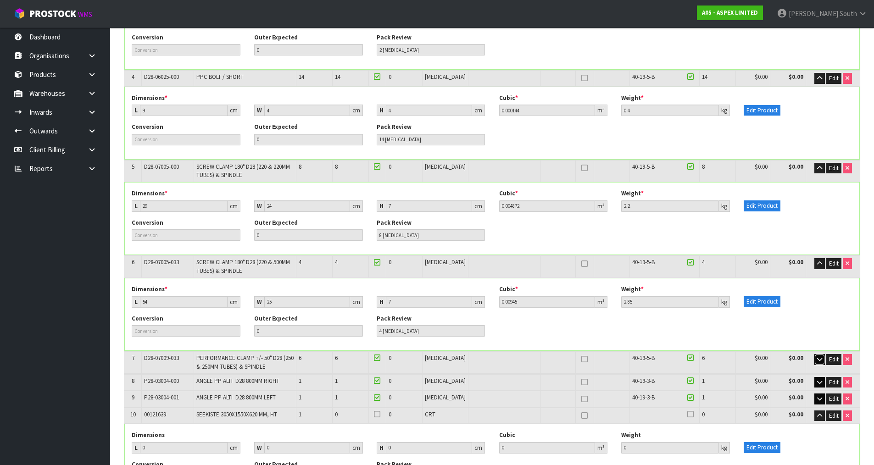
scroll to position [413, 0]
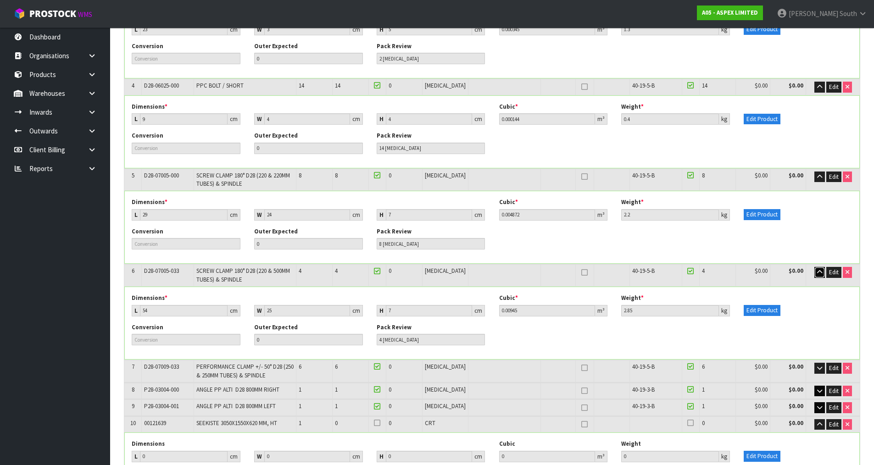
click at [820, 272] on icon "button" at bounding box center [819, 272] width 5 height 6
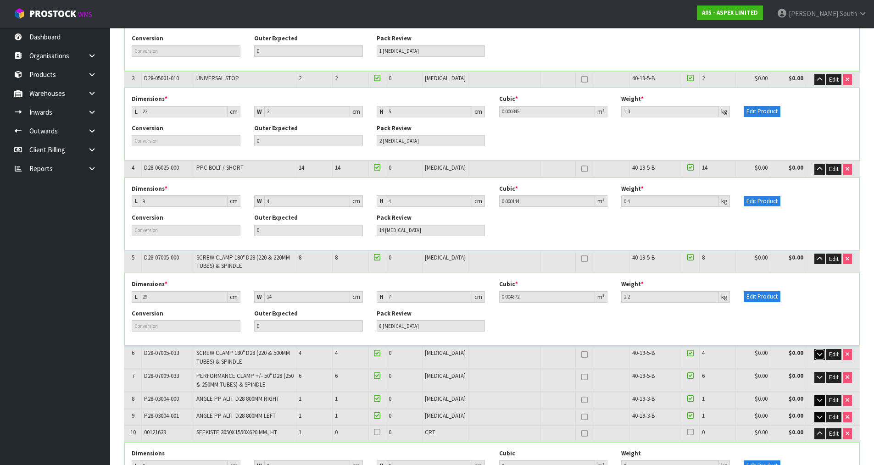
scroll to position [321, 0]
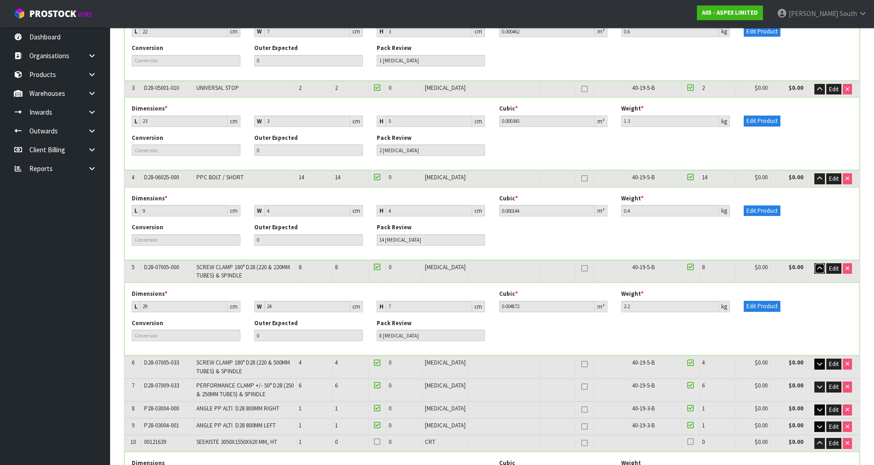
click at [819, 267] on icon "button" at bounding box center [819, 269] width 5 height 6
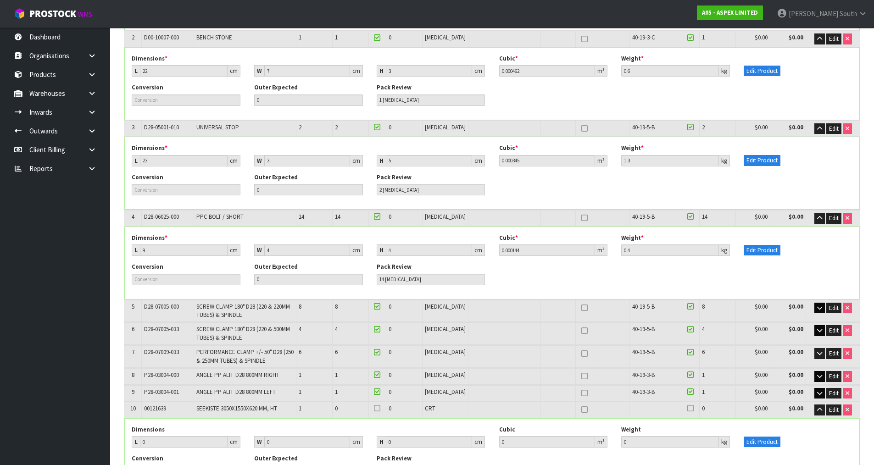
scroll to position [275, 0]
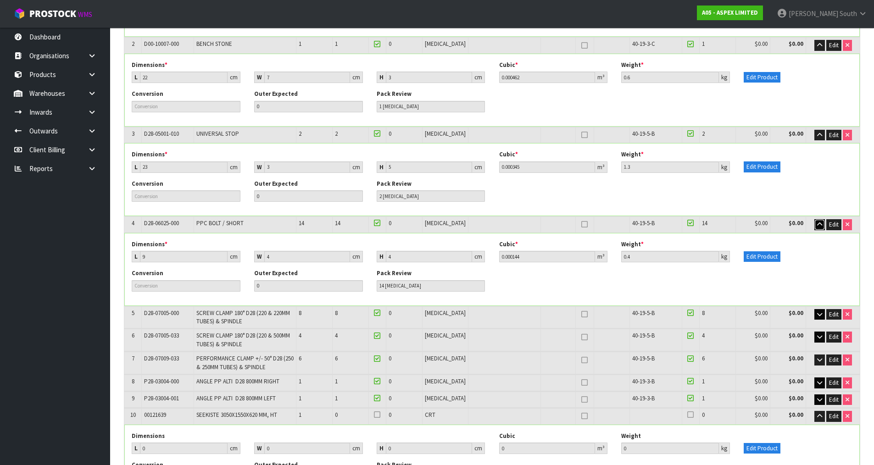
click at [815, 225] on button "button" at bounding box center [820, 224] width 11 height 11
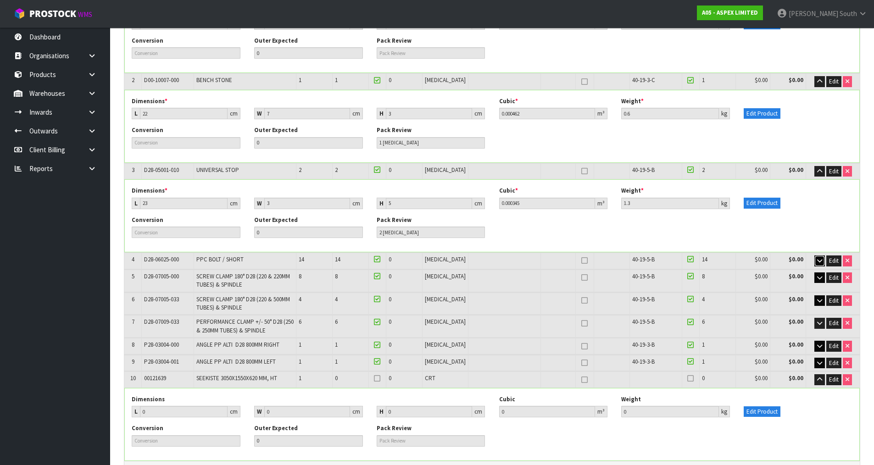
scroll to position [184, 0]
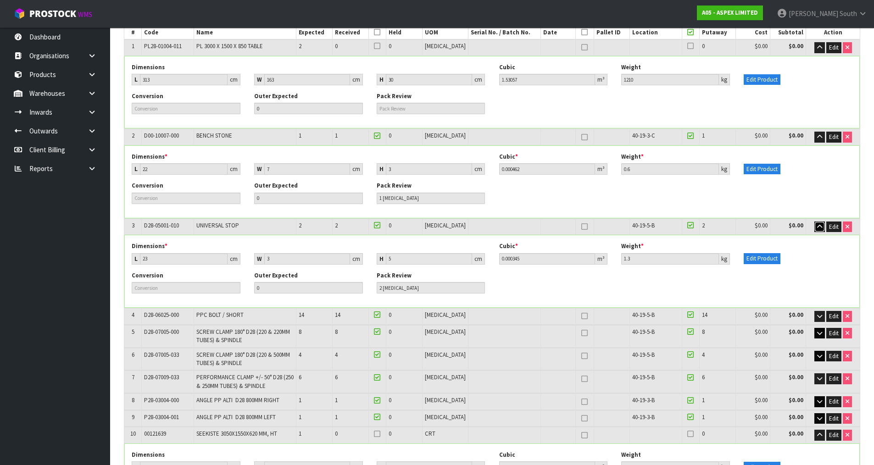
click at [817, 228] on icon "button" at bounding box center [819, 227] width 5 height 6
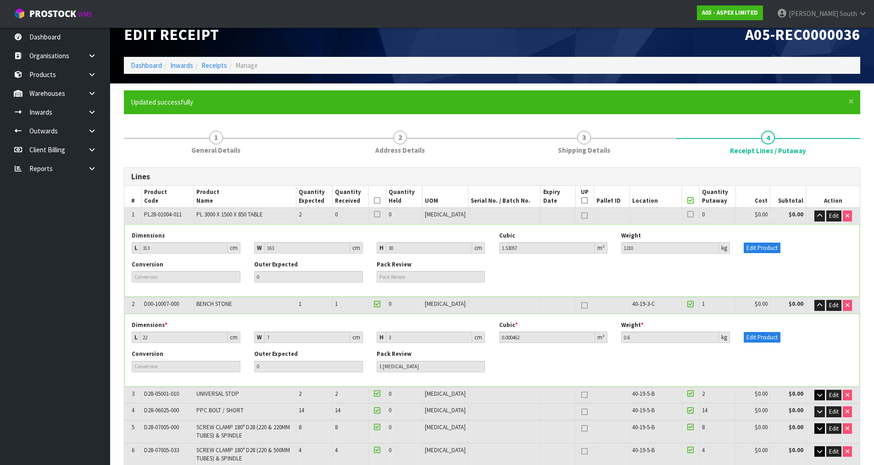
scroll to position [0, 0]
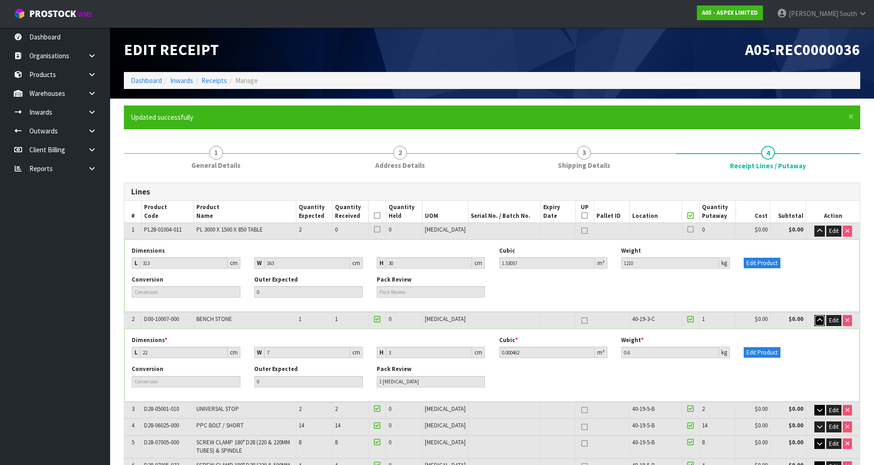
click at [818, 322] on icon "button" at bounding box center [819, 321] width 5 height 6
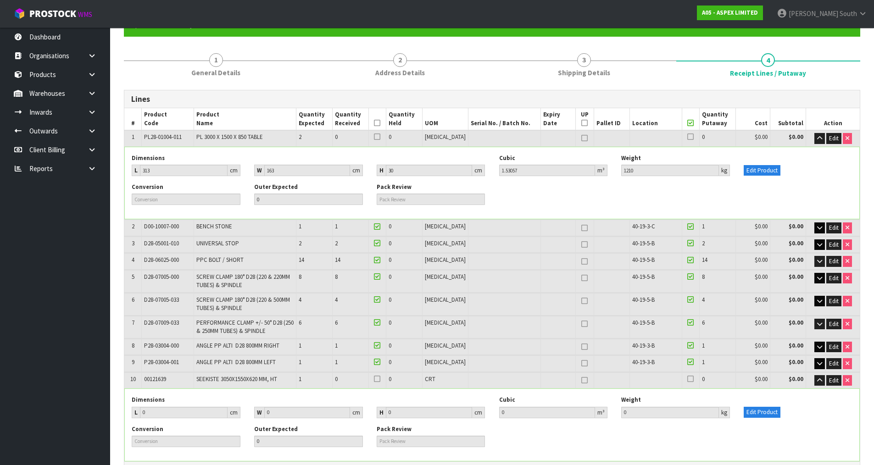
scroll to position [92, 0]
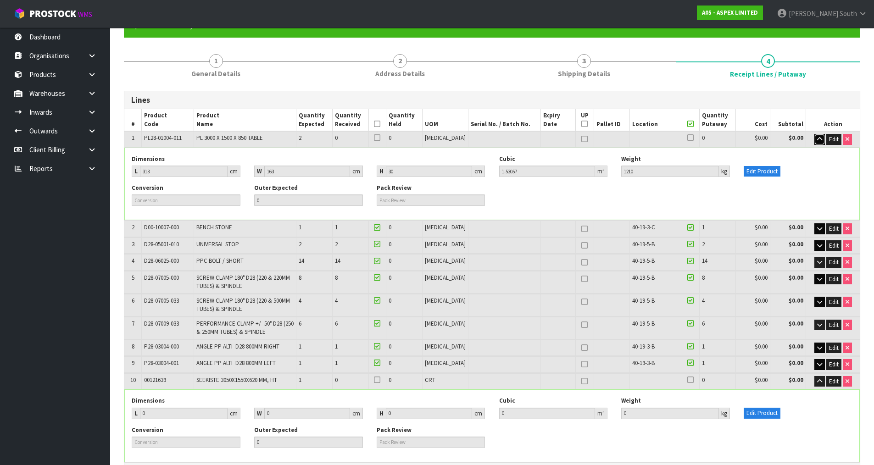
click at [820, 142] on icon "button" at bounding box center [819, 139] width 5 height 6
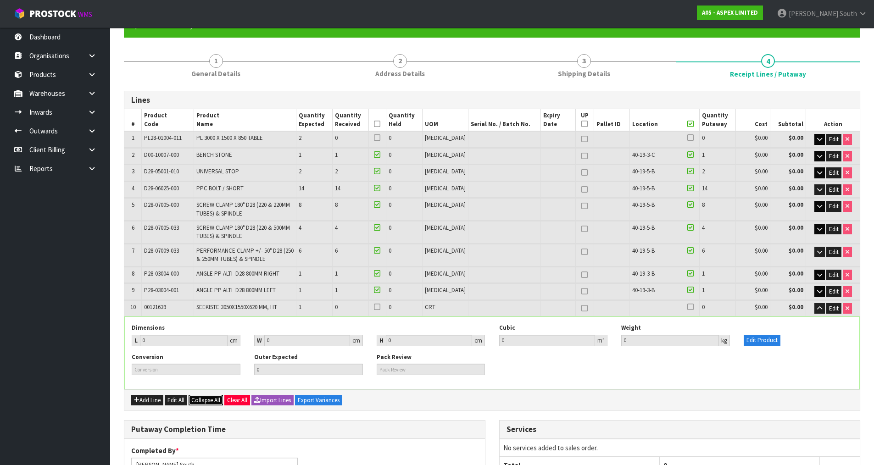
click at [191, 402] on button "Collapse All" at bounding box center [206, 400] width 34 height 11
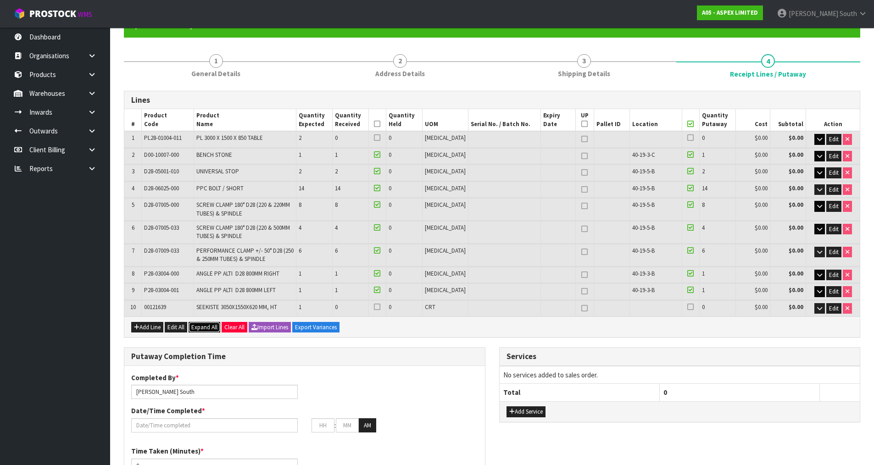
click at [207, 329] on span "Expand All" at bounding box center [204, 328] width 26 height 8
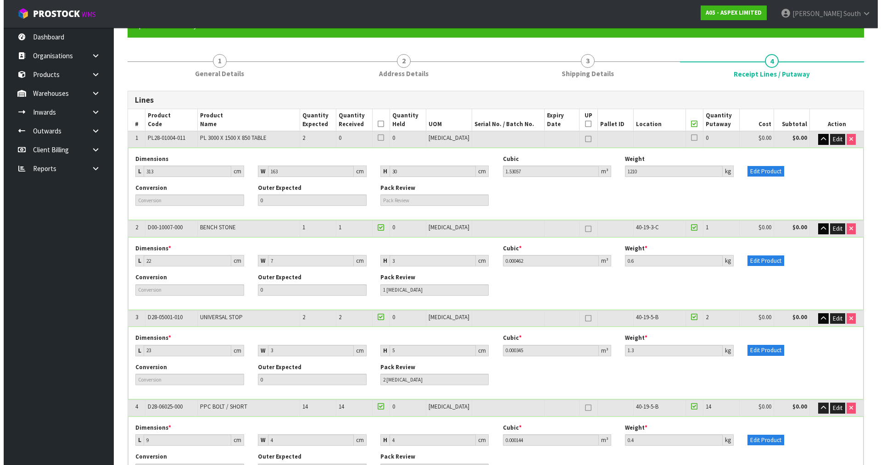
scroll to position [46, 0]
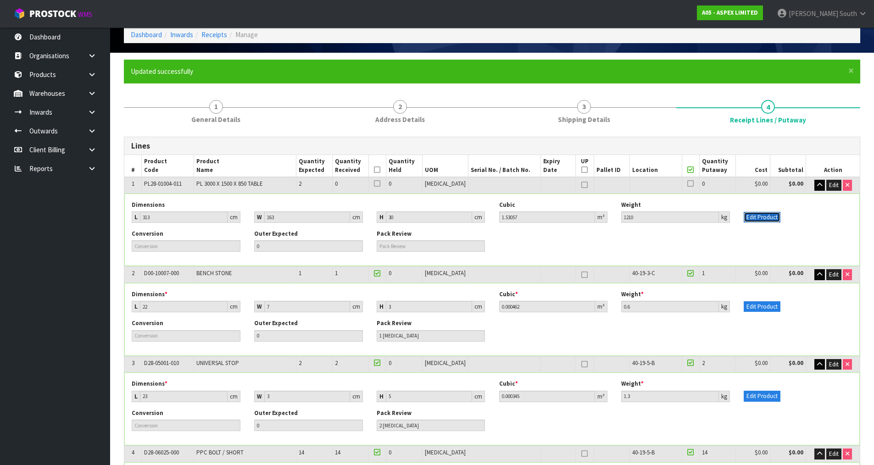
click at [757, 220] on button "Edit Product" at bounding box center [762, 217] width 37 height 11
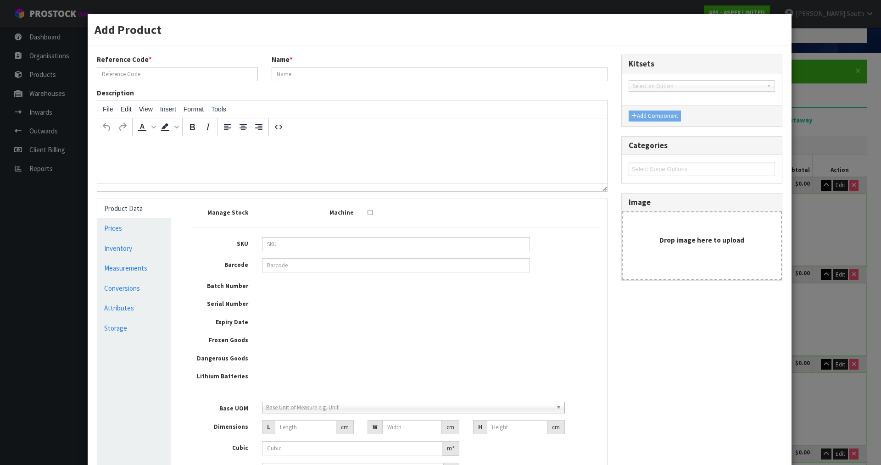
type input "PL28-01004-011"
type input "PL 3000 X 1500 X 850 TABLE"
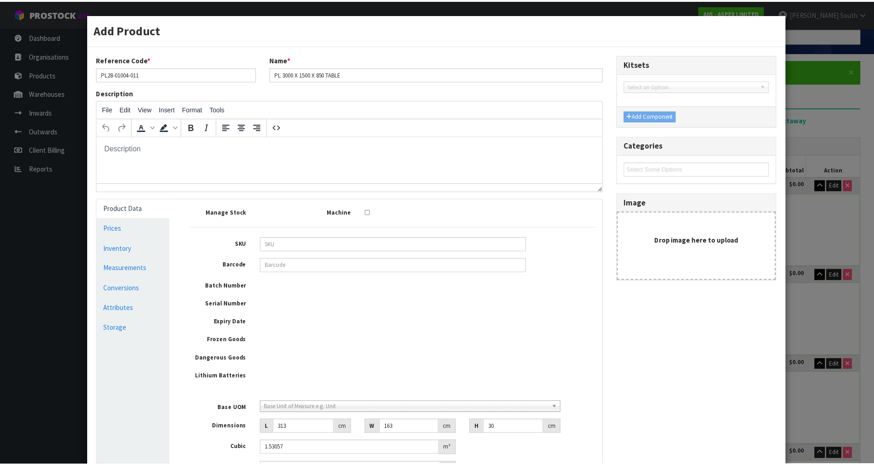
scroll to position [0, 0]
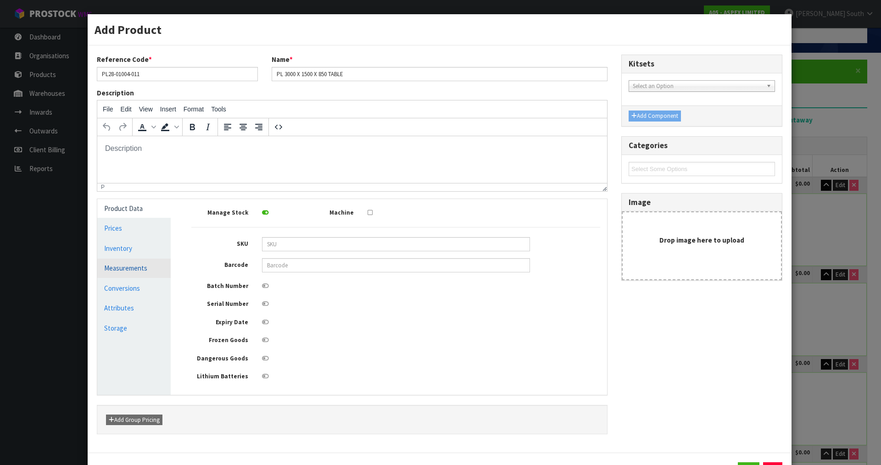
click at [111, 267] on link "Measurements" at bounding box center [133, 268] width 73 height 19
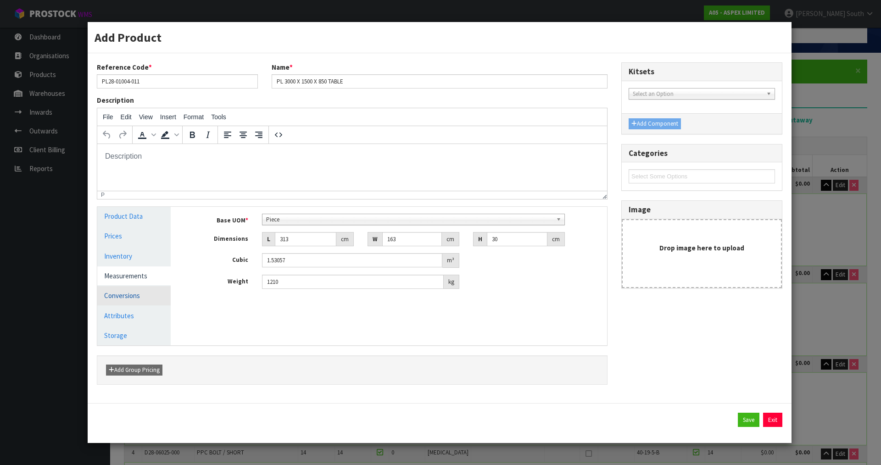
click at [128, 293] on link "Conversions" at bounding box center [133, 295] width 73 height 19
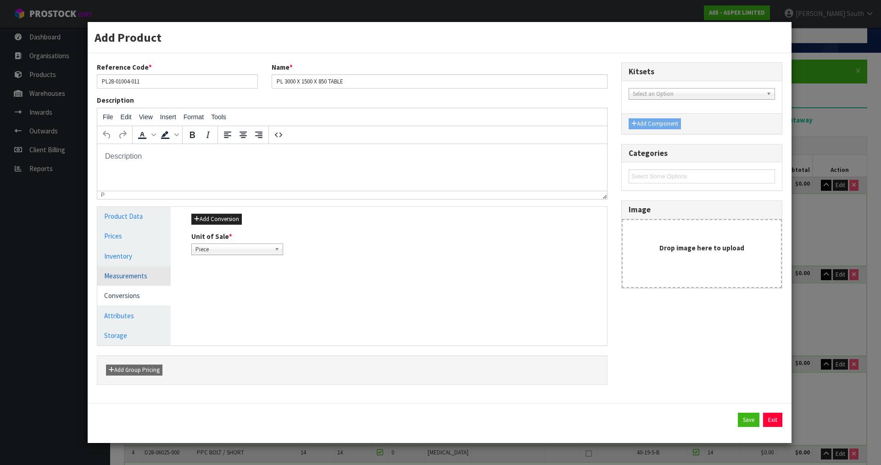
click at [144, 281] on link "Measurements" at bounding box center [133, 276] width 73 height 19
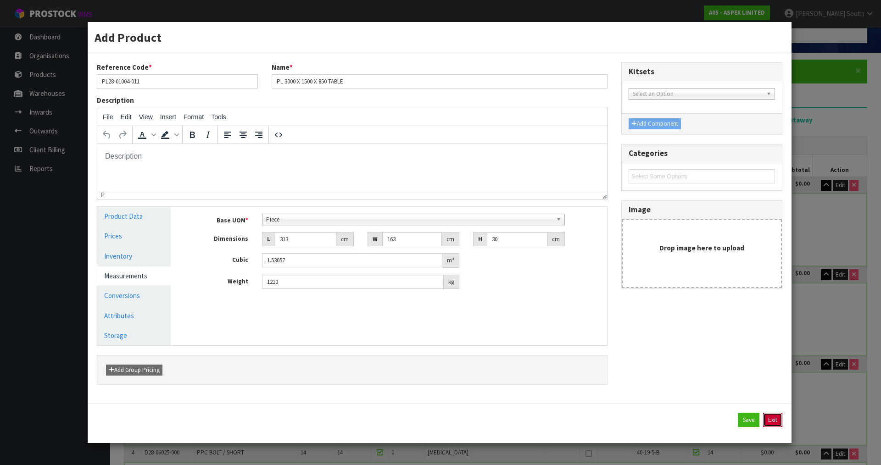
click at [772, 421] on button "Exit" at bounding box center [772, 420] width 19 height 15
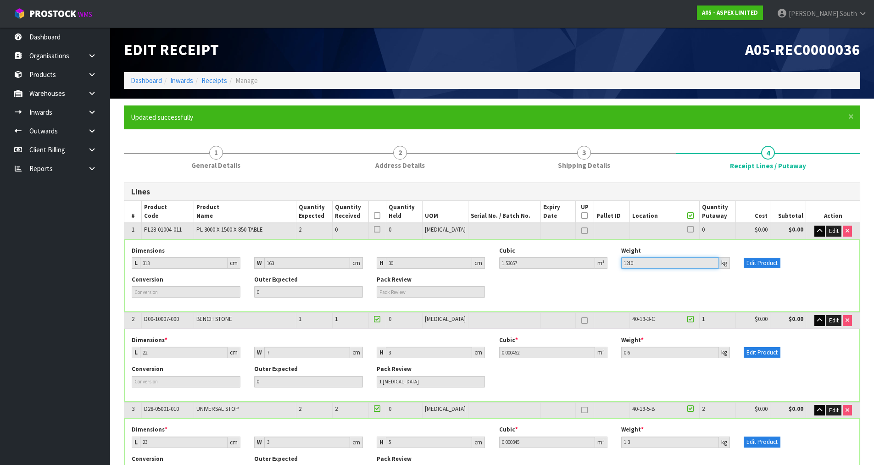
drag, startPoint x: 644, startPoint y: 268, endPoint x: 619, endPoint y: 266, distance: 25.3
click at [619, 266] on div "Weight 1210 kg" at bounding box center [675, 258] width 123 height 22
click at [643, 277] on div "Conversion Outer Expected 0 Pack Review" at bounding box center [492, 290] width 735 height 29
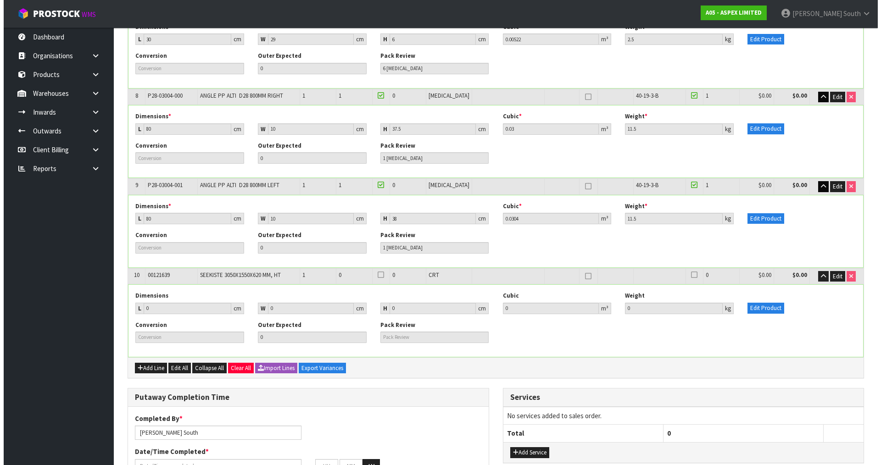
scroll to position [918, 0]
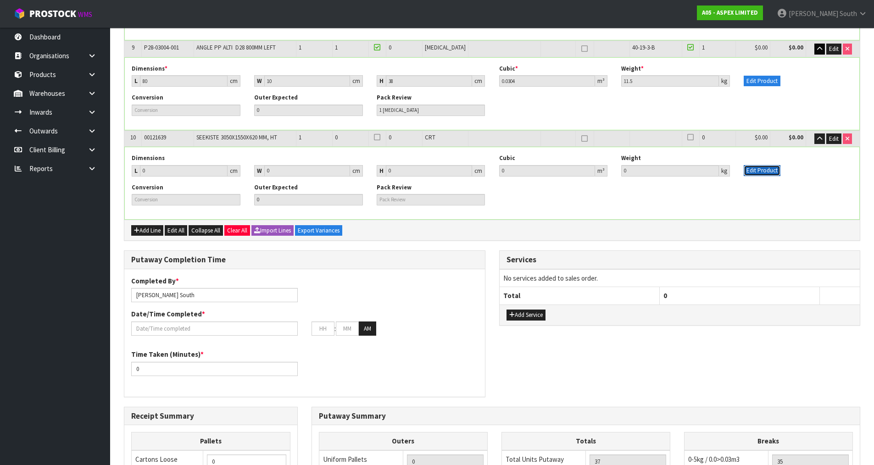
click at [765, 173] on button "Edit Product" at bounding box center [762, 170] width 37 height 11
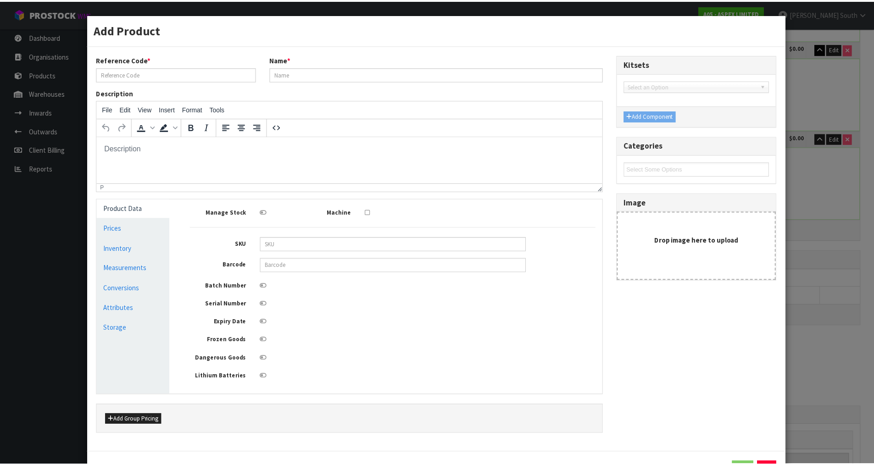
scroll to position [0, 0]
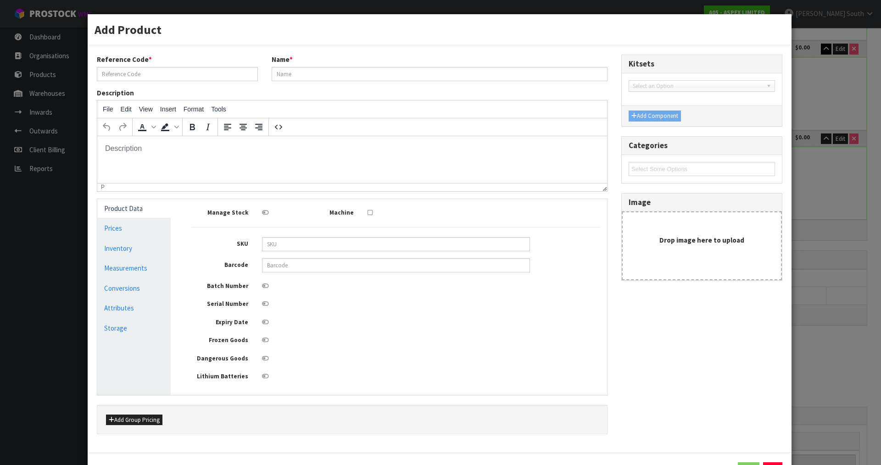
type input "00121639"
type input "SEEKISTE 3050X1550X620 MM, HT"
type input "0"
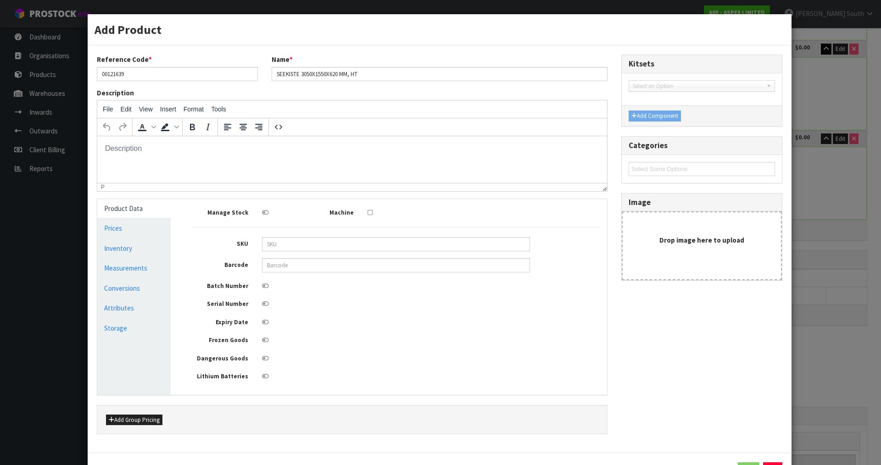
type input "0"
click at [146, 270] on link "Measurements" at bounding box center [133, 268] width 73 height 19
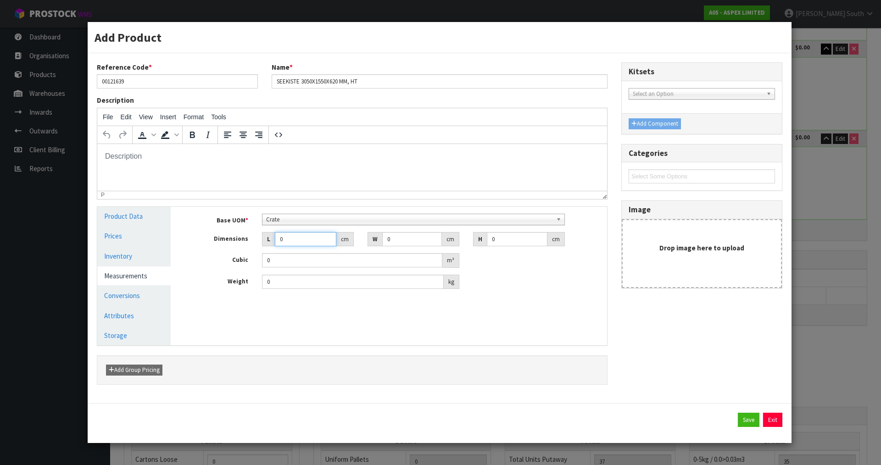
drag, startPoint x: 287, startPoint y: 242, endPoint x: 264, endPoint y: 242, distance: 22.9
click at [264, 242] on div "L 0 cm" at bounding box center [308, 239] width 92 height 15
type input "3"
type input "0.000001"
type input "3050"
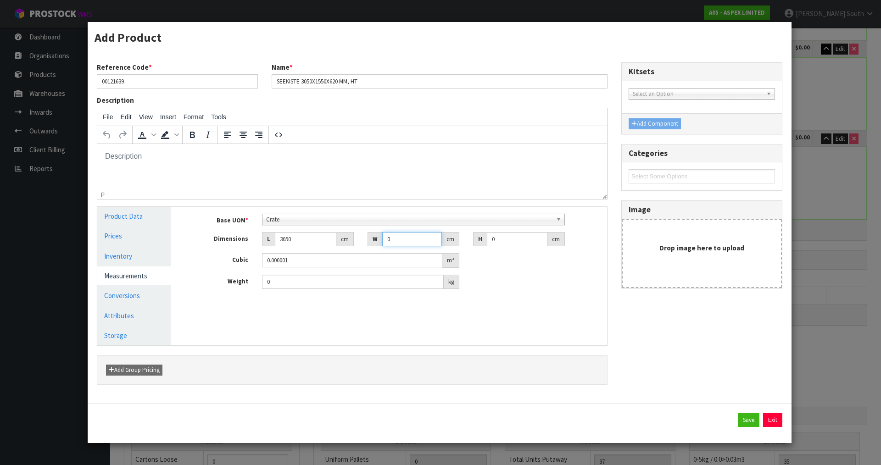
drag, startPoint x: 396, startPoint y: 245, endPoint x: 362, endPoint y: 244, distance: 34.0
click at [362, 244] on div "W 0 cm" at bounding box center [414, 239] width 106 height 15
click at [308, 245] on input "3050" at bounding box center [305, 239] width 61 height 14
type input "305"
click at [398, 239] on input "number" at bounding box center [412, 239] width 60 height 14
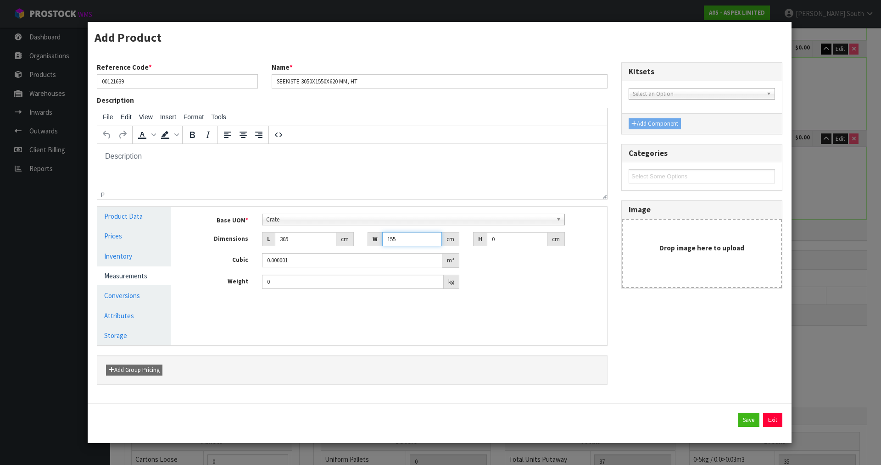
type input "155"
drag, startPoint x: 519, startPoint y: 239, endPoint x: 478, endPoint y: 240, distance: 41.3
click at [478, 240] on div "H 0 cm" at bounding box center [519, 239] width 92 height 15
type input "6"
type input "0.28365"
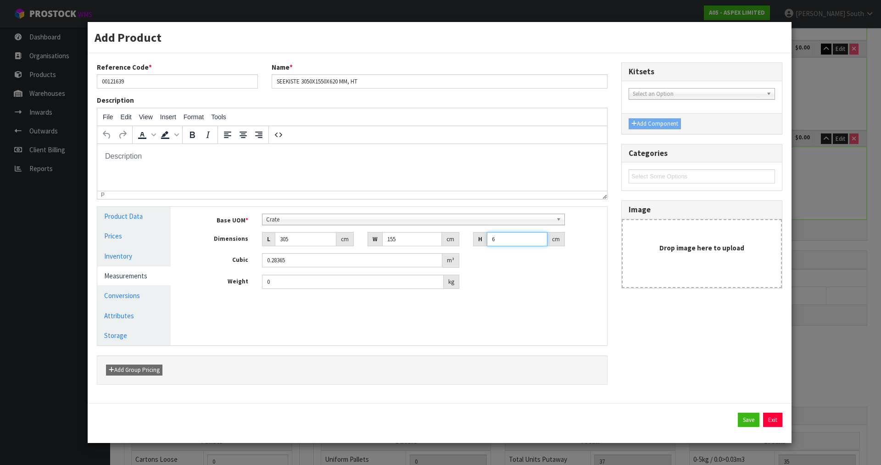
type input "62"
type input "2.93105"
type input "62"
click at [495, 297] on div "Base UOM * Bag Bar Basket Bin Bottle Box Bundle Cabinet Cage Carton Case Coil C…" at bounding box center [395, 255] width 423 height 96
click at [526, 285] on div "Weight 0 kg" at bounding box center [395, 282] width 423 height 15
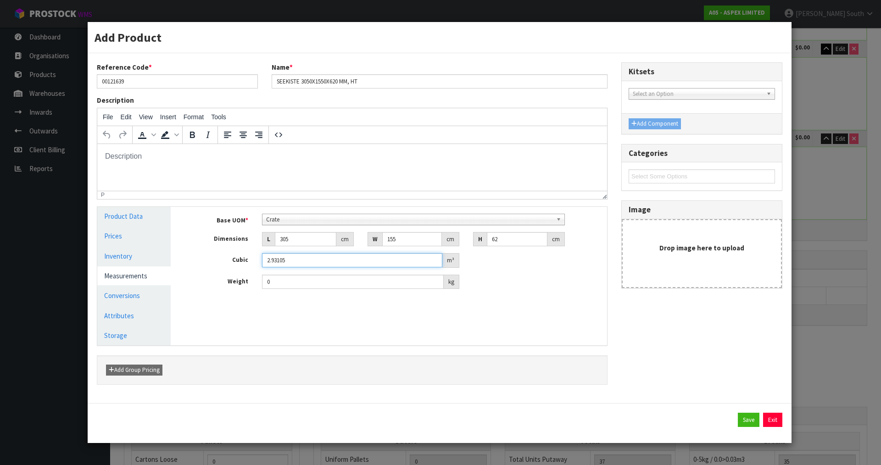
drag, startPoint x: 296, startPoint y: 260, endPoint x: 200, endPoint y: 255, distance: 96.5
click at [200, 255] on div "Cubic 2.93105 m³" at bounding box center [395, 260] width 423 height 15
click at [259, 319] on div "Manage Stock Machine SKU Barcode Batch Number Serial Number Expiry Date Frozen …" at bounding box center [396, 276] width 436 height 139
click at [750, 419] on button "Save" at bounding box center [749, 420] width 22 height 15
type input "305"
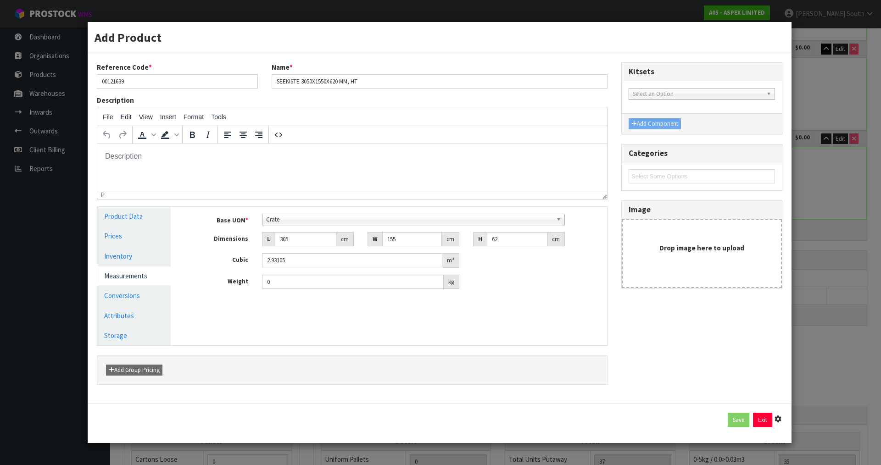
type input "155"
type input "62"
type input "2.93105"
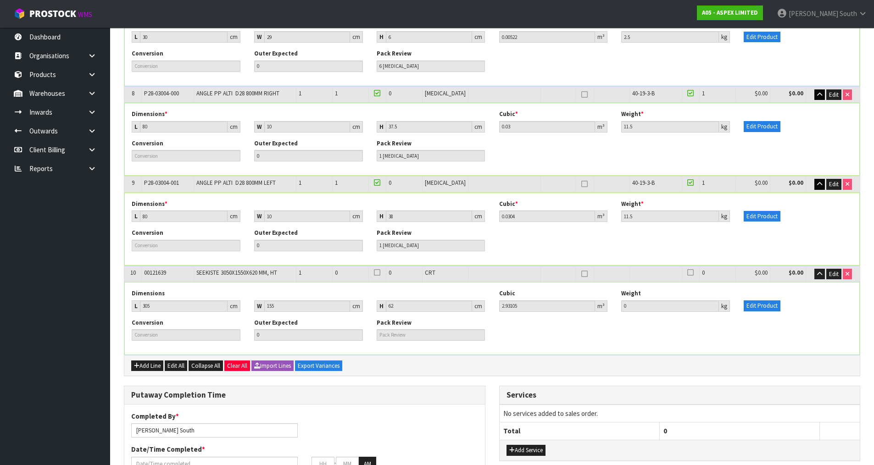
scroll to position [826, 0]
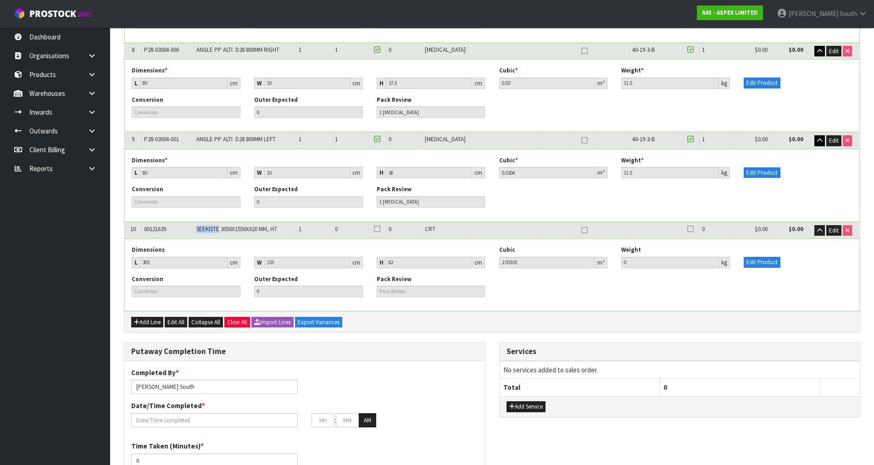
drag, startPoint x: 200, startPoint y: 226, endPoint x: 223, endPoint y: 226, distance: 23.4
click at [223, 226] on td "SEEKISTE 3050X1550X620 MM, HT" at bounding box center [245, 231] width 102 height 16
copy span "SEEKISTE"
drag, startPoint x: 532, startPoint y: 284, endPoint x: 521, endPoint y: 273, distance: 15.3
click at [532, 284] on div "Conversion Outer Expected 0 Pack Review" at bounding box center [492, 289] width 735 height 29
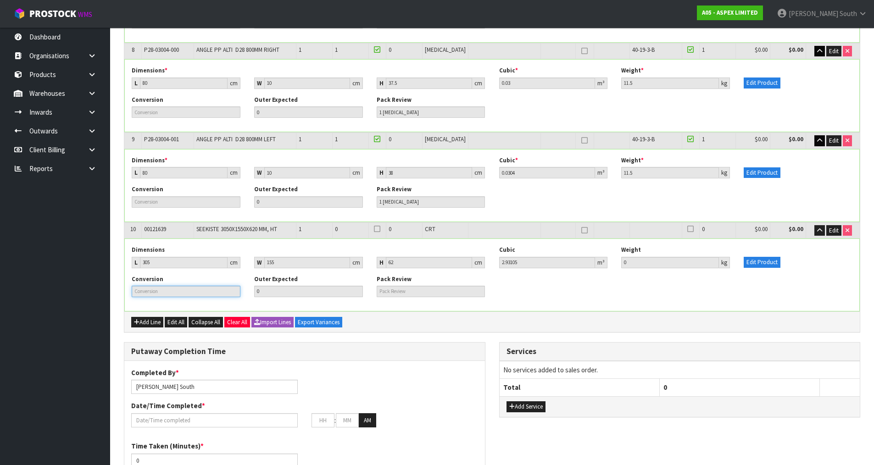
click at [223, 288] on input "text" at bounding box center [186, 291] width 109 height 11
click at [593, 297] on div "Conversion Outer Expected 0 Pack Review" at bounding box center [492, 289] width 735 height 29
click at [677, 261] on input "0" at bounding box center [670, 262] width 98 height 11
click at [515, 298] on div "Conversion Outer Expected 0 Pack Review" at bounding box center [492, 289] width 735 height 29
click at [815, 234] on button "button" at bounding box center [820, 230] width 11 height 11
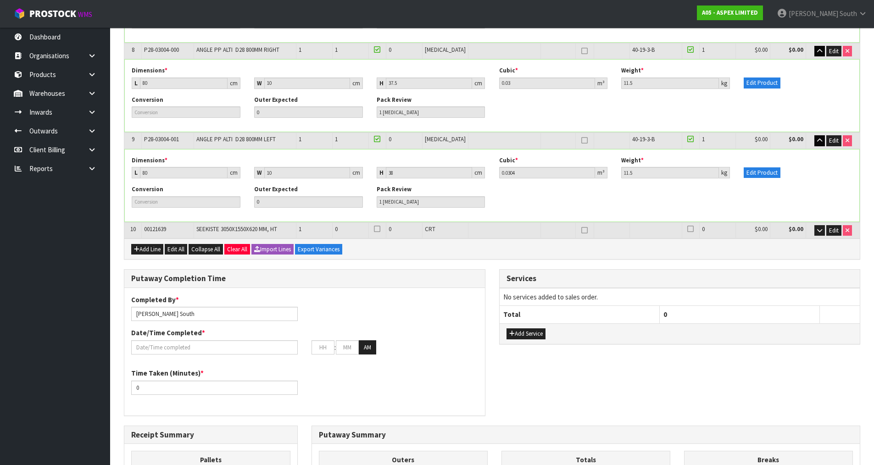
click at [212, 256] on div "Add Line Edit All Collapse All Clear All Import Lines Export Variances" at bounding box center [492, 249] width 736 height 21
click at [212, 254] on button "Collapse All" at bounding box center [206, 249] width 34 height 11
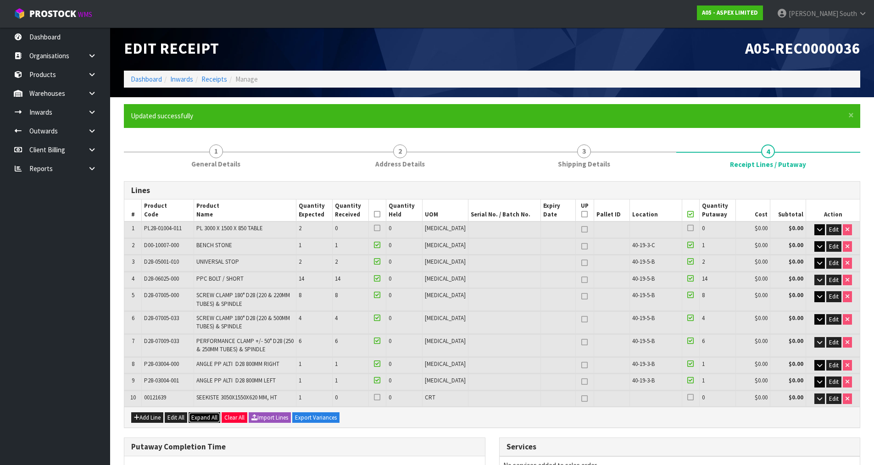
scroll to position [0, 0]
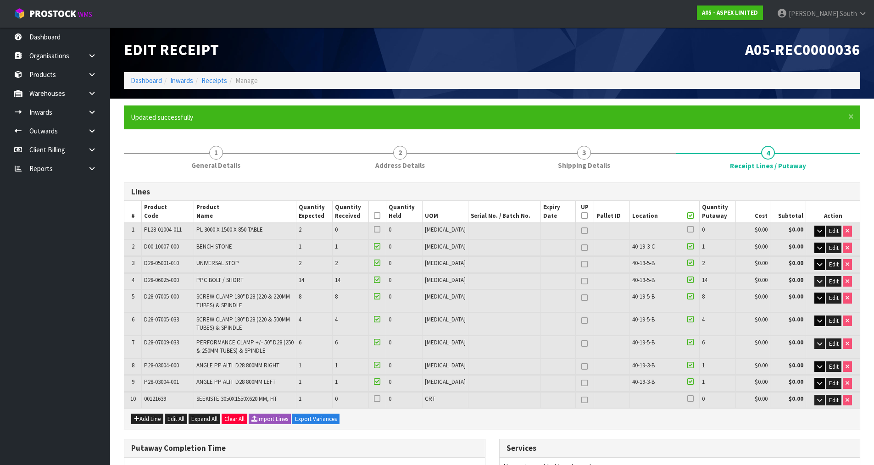
click at [367, 62] on div "Edit Receipt" at bounding box center [304, 50] width 375 height 45
click at [387, 64] on div "Edit Receipt" at bounding box center [304, 50] width 375 height 45
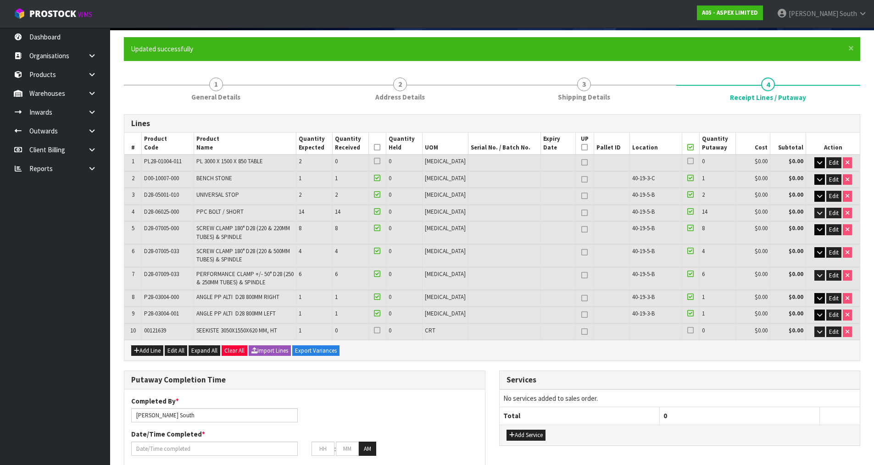
scroll to position [138, 0]
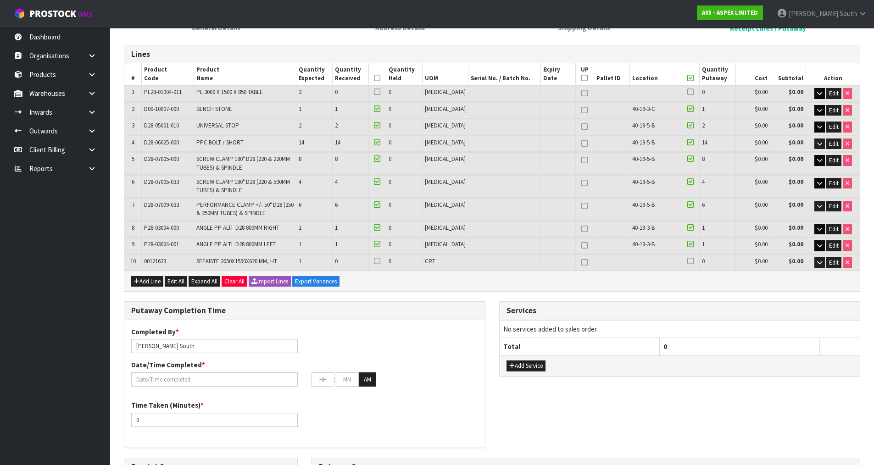
click at [686, 292] on div "Lines # Product Code Product Name Quantity Expected Quantity Received Quantity …" at bounding box center [492, 168] width 737 height 247
click at [808, 285] on div "Add Line Edit All Expand All Clear All Import Lines Export Variances" at bounding box center [492, 281] width 736 height 21
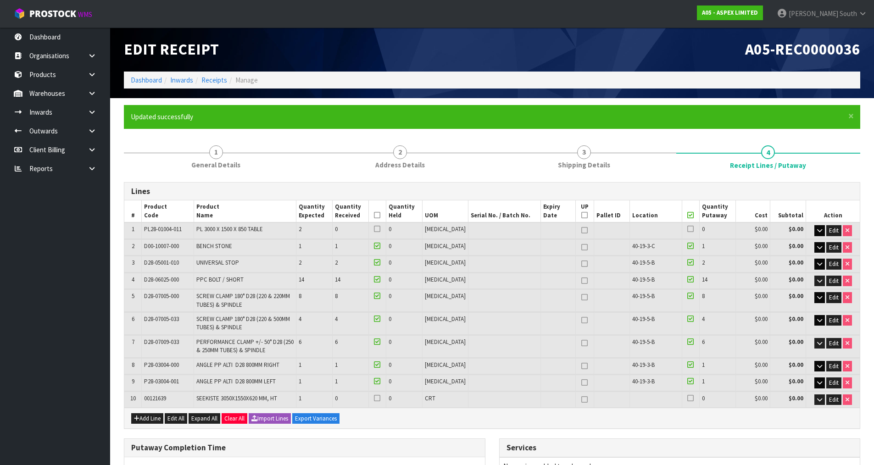
scroll to position [0, 0]
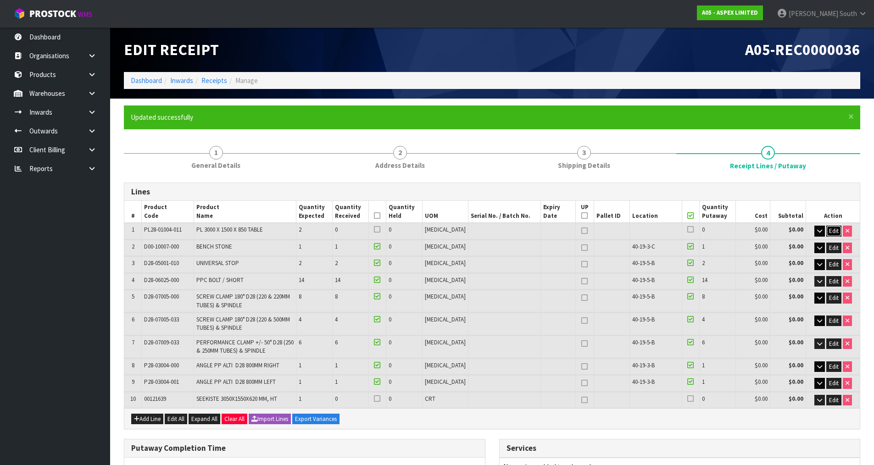
click at [830, 229] on span "Edit" at bounding box center [834, 231] width 10 height 8
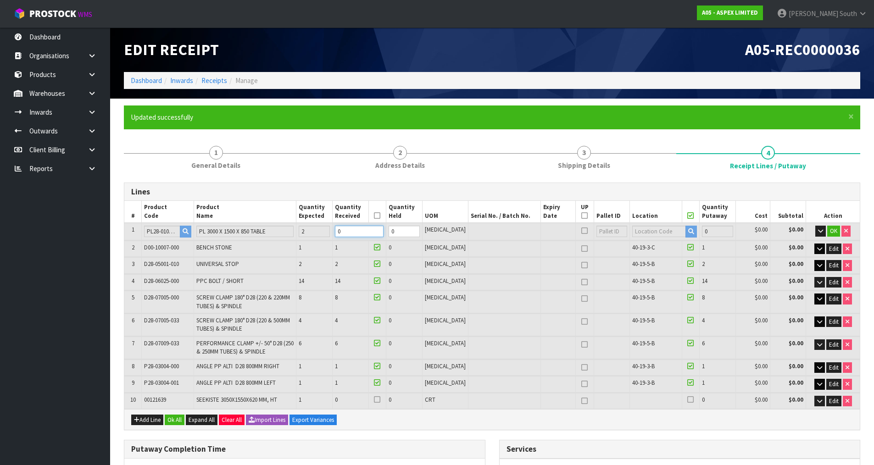
drag, startPoint x: 363, startPoint y: 229, endPoint x: 310, endPoint y: 234, distance: 53.0
click at [308, 235] on tr "1 PL28-01004-011 PL 3000 X 1500 X 850 TABLE 2 0 0 PCE 0 $0.00 $0.00 OK" at bounding box center [492, 231] width 736 height 17
type input "3.232804"
type input "2495.8"
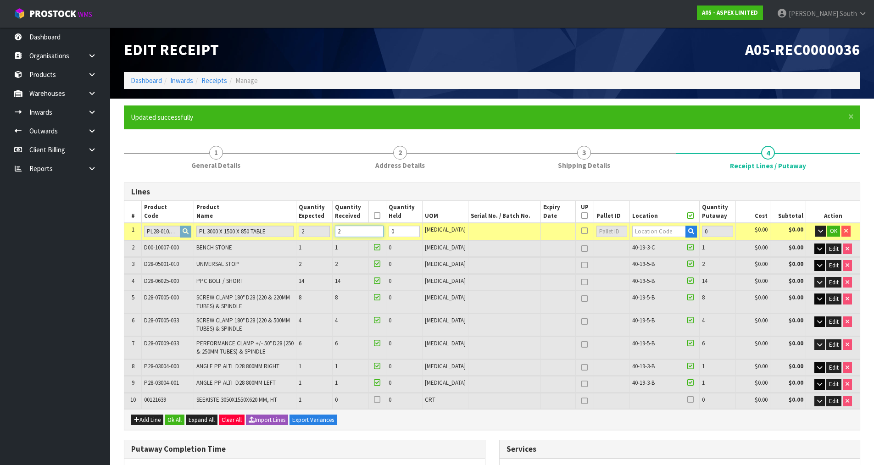
type input "2"
click at [632, 237] on input "text" at bounding box center [659, 231] width 54 height 11
type input "2"
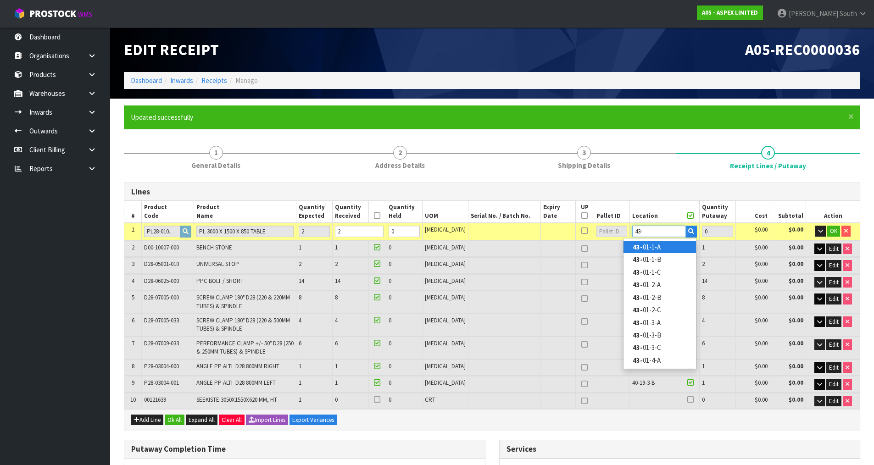
type input "43-"
click at [683, 244] on link "43- 01-1-A" at bounding box center [660, 247] width 73 height 12
type input "39"
type input "43-01-1-A"
type input "2"
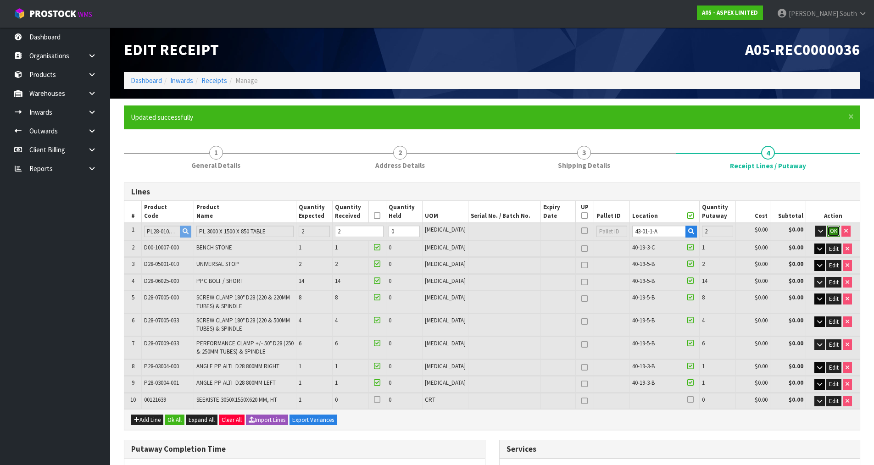
click at [837, 231] on button "OK" at bounding box center [833, 231] width 13 height 11
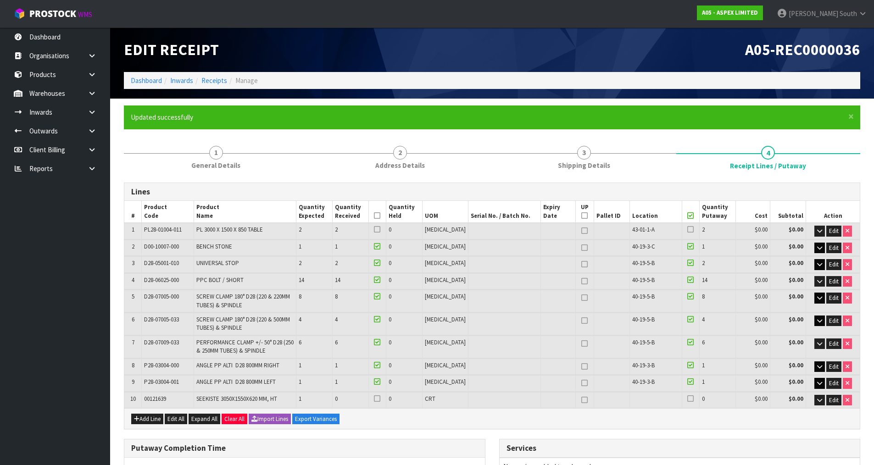
click at [687, 229] on icon at bounding box center [690, 229] width 6 height 0
click at [0, 0] on input "checkbox" at bounding box center [0, 0] width 0 height 0
click at [380, 234] on label at bounding box center [377, 230] width 6 height 8
click at [0, 0] on input "checkbox" at bounding box center [0, 0] width 0 height 0
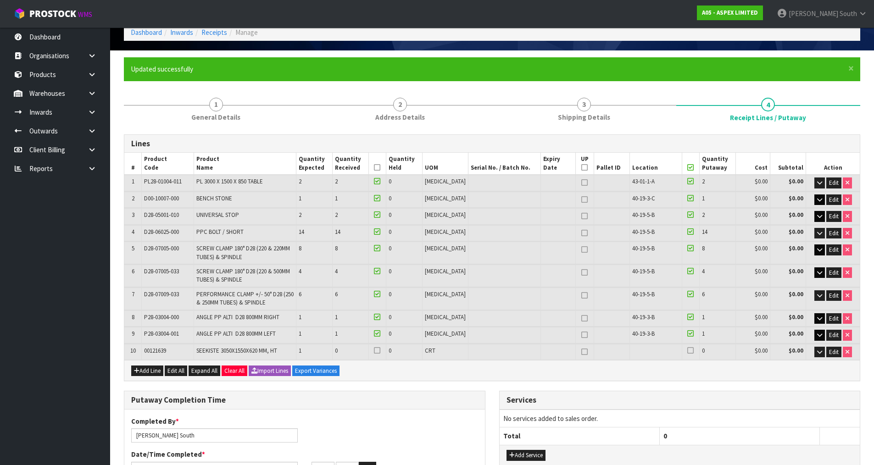
scroll to position [46, 0]
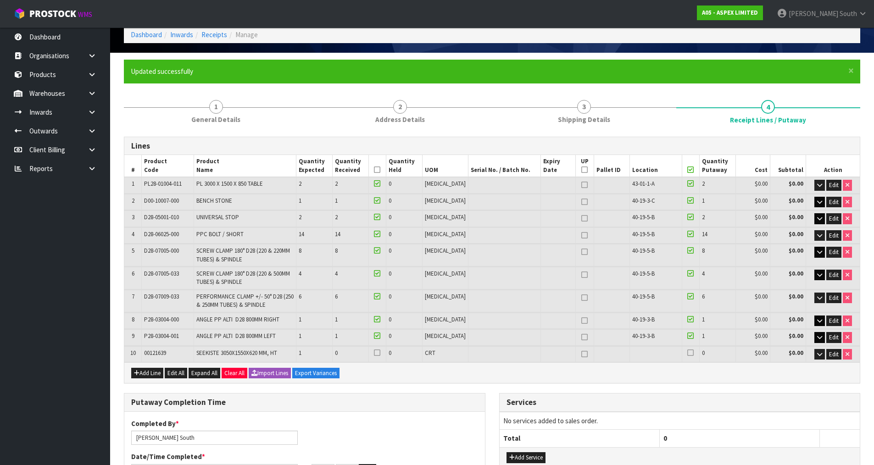
click at [637, 374] on div "Add Line Edit All Expand All Clear All Import Lines Export Variances" at bounding box center [492, 373] width 736 height 21
click at [834, 358] on button "Edit" at bounding box center [833, 354] width 15 height 11
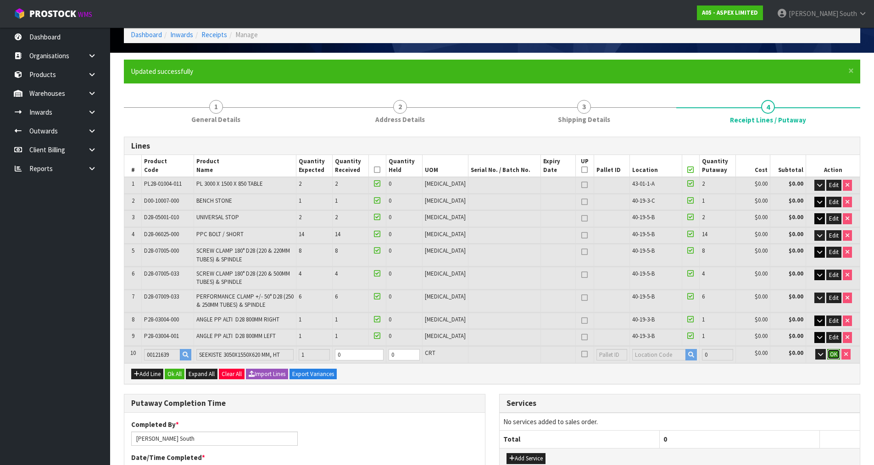
click at [832, 352] on span "OK" at bounding box center [833, 355] width 7 height 8
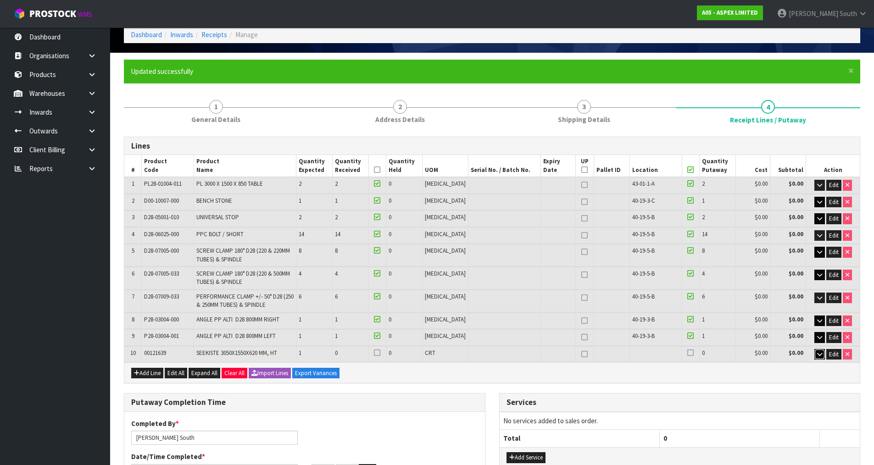
click at [821, 353] on icon "button" at bounding box center [819, 355] width 5 height 6
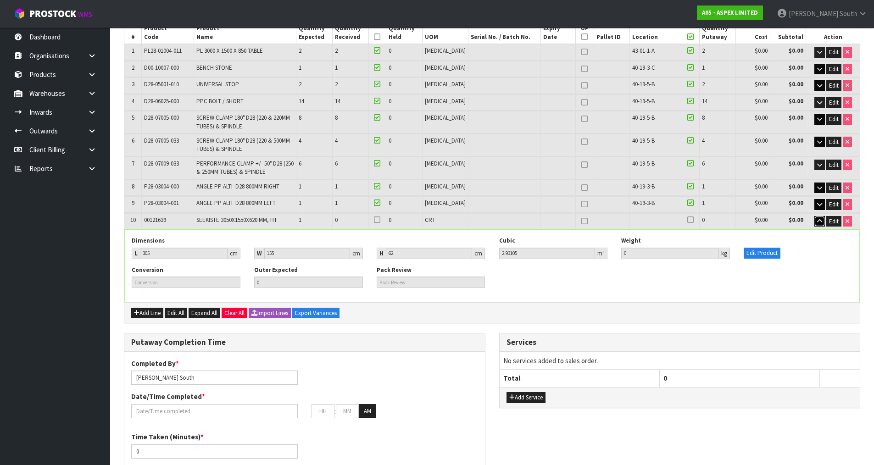
scroll to position [184, 0]
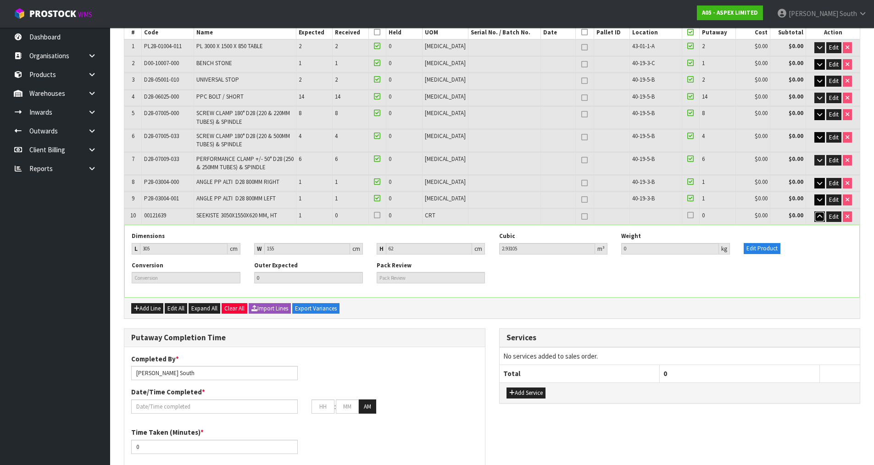
click at [821, 214] on icon "button" at bounding box center [819, 217] width 5 height 6
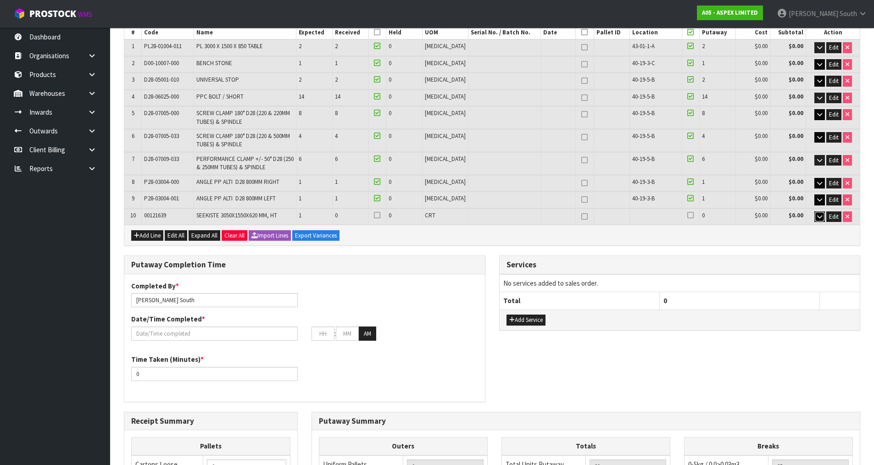
click at [820, 222] on button "button" at bounding box center [820, 217] width 11 height 11
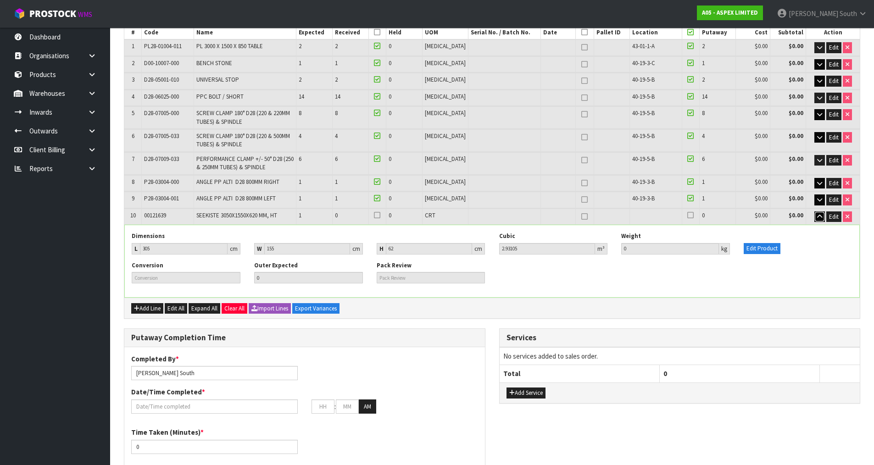
click at [819, 219] on icon "button" at bounding box center [819, 217] width 5 height 6
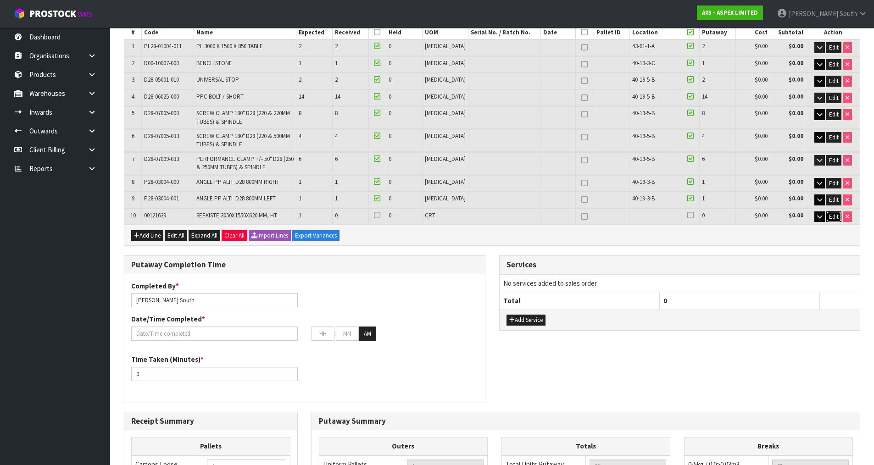
click at [829, 216] on span "Edit" at bounding box center [834, 217] width 10 height 8
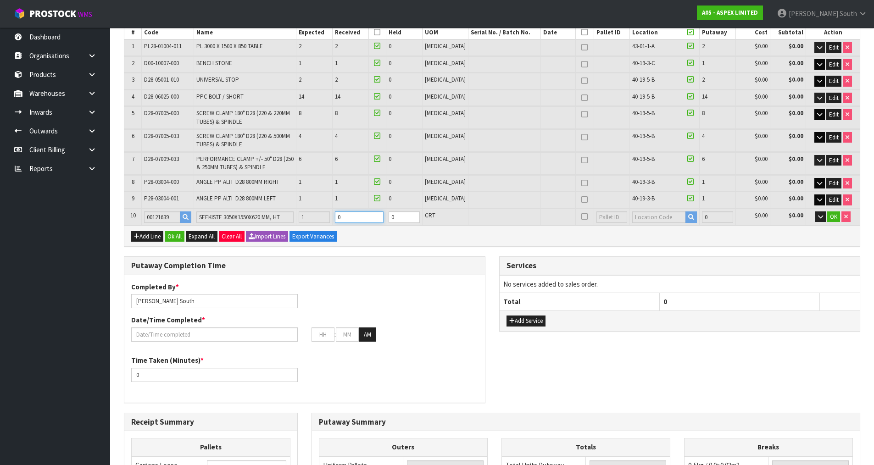
drag, startPoint x: 369, startPoint y: 222, endPoint x: 295, endPoint y: 223, distance: 73.9
click at [295, 223] on tr "10 00121639 SEEKISTE 3050X1550X620 MM, HT 1 0 0 CRT 0 $0.00 $0.00 OK" at bounding box center [492, 217] width 736 height 17
type input "6.163854"
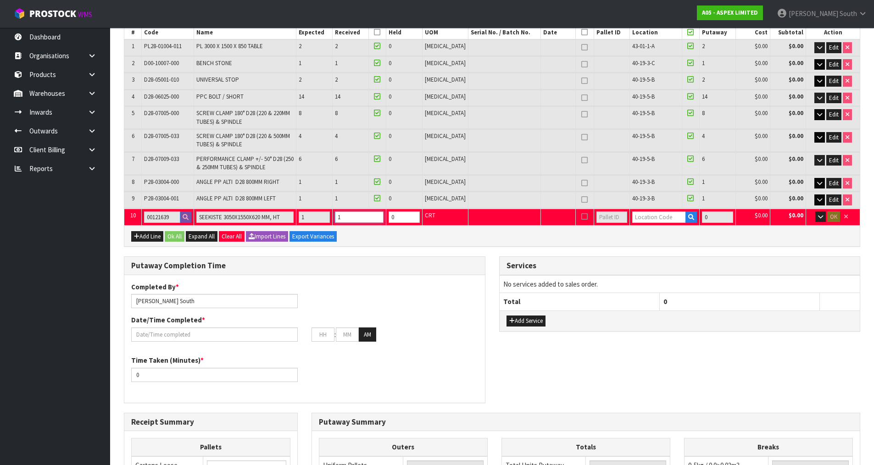
type input "1"
click at [649, 215] on input "text" at bounding box center [659, 217] width 54 height 11
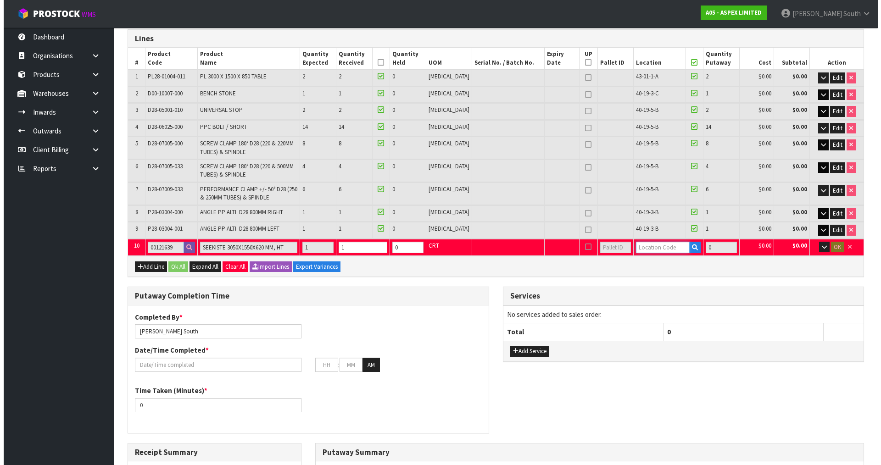
scroll to position [138, 0]
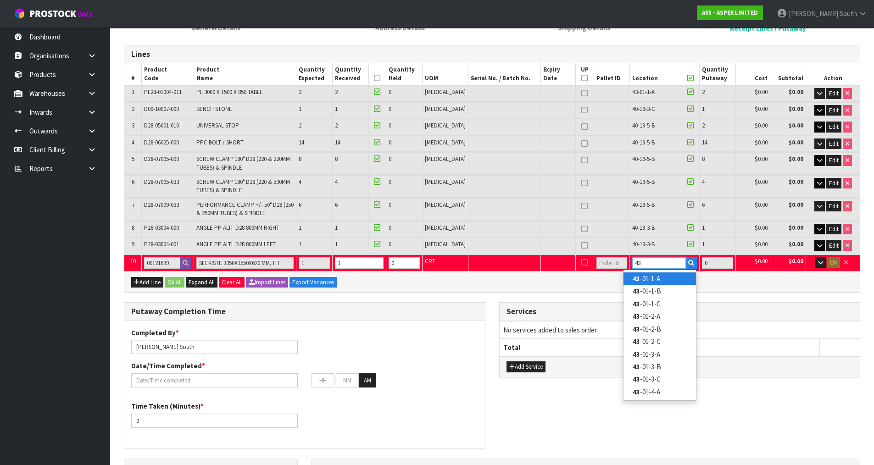
type input "43"
click at [654, 276] on link "43 -01-1-A" at bounding box center [660, 279] width 73 height 12
type input "40"
type input "43-01-1-A"
type input "1"
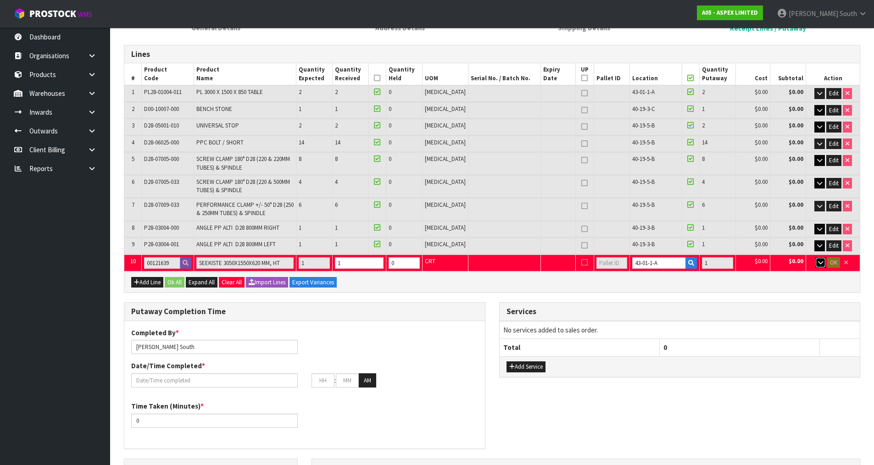
click at [820, 267] on button "button" at bounding box center [820, 262] width 11 height 11
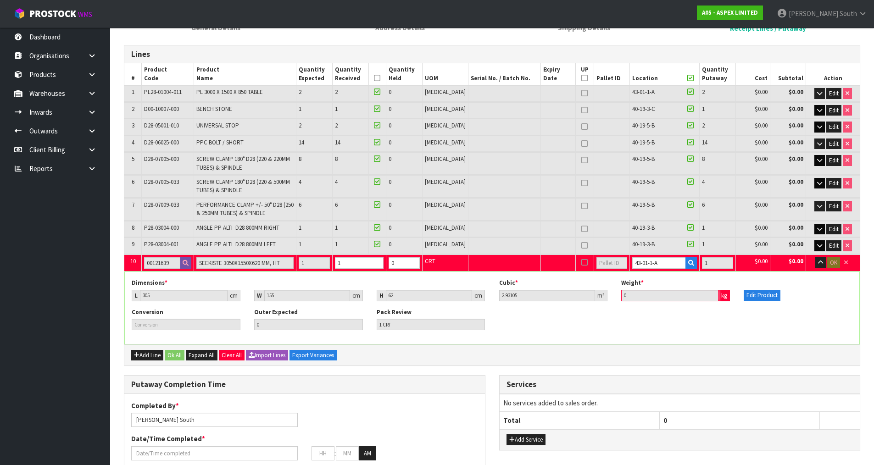
click at [653, 299] on input "0" at bounding box center [669, 295] width 97 height 11
click at [751, 294] on button "Edit Product" at bounding box center [762, 295] width 37 height 11
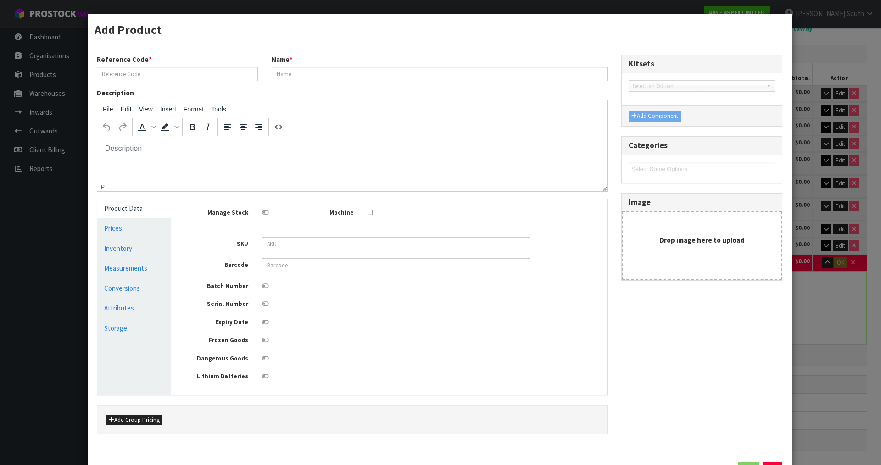
type input "00121639"
type input "SEEKISTE 3050X1550X620 MM, HT"
type input "305"
type input "155"
type input "62"
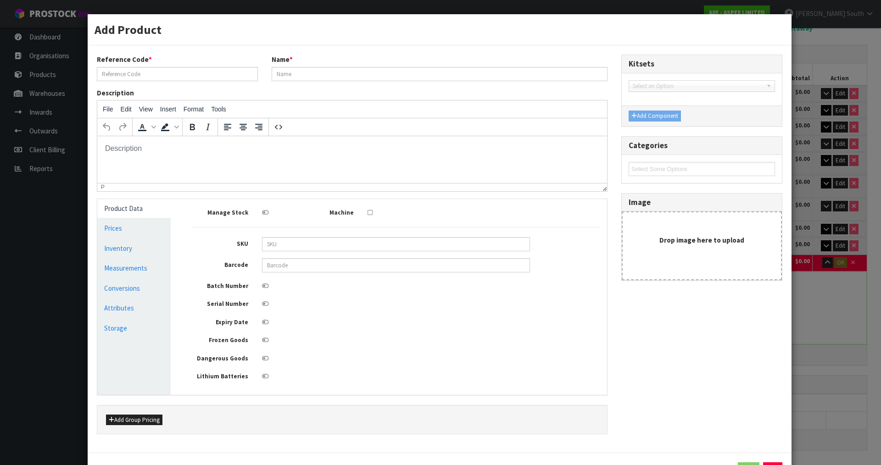
type input "2.93105"
type input "0"
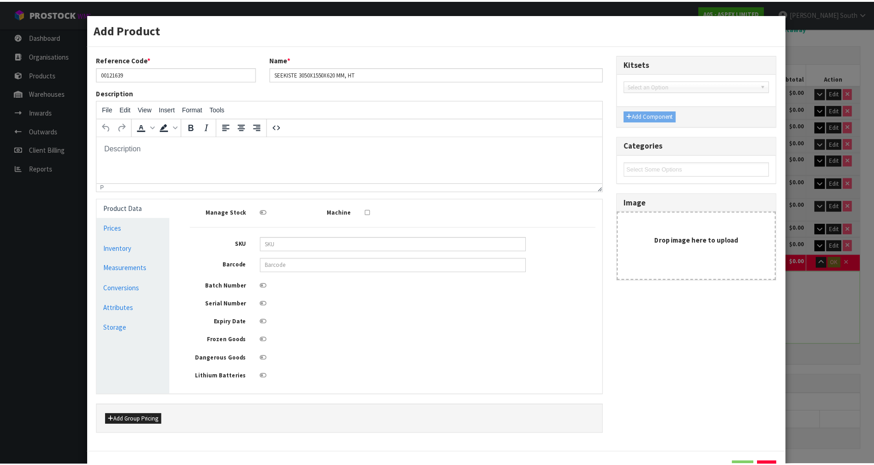
scroll to position [0, 0]
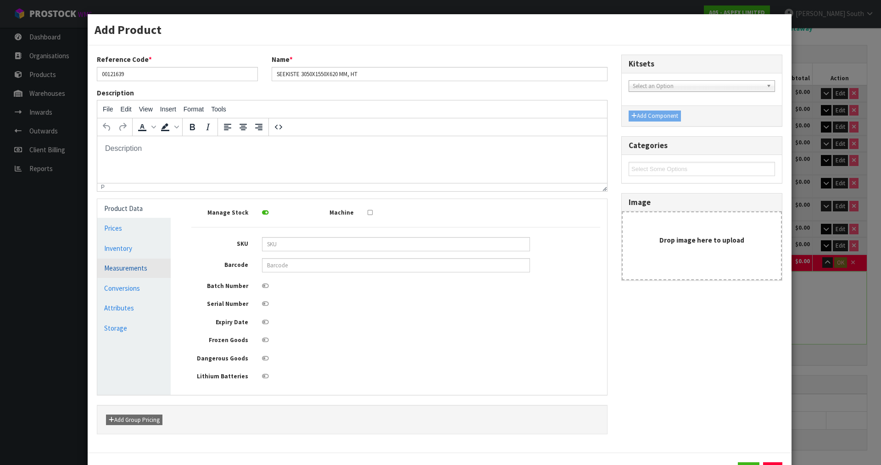
click at [120, 261] on link "Measurements" at bounding box center [133, 268] width 73 height 19
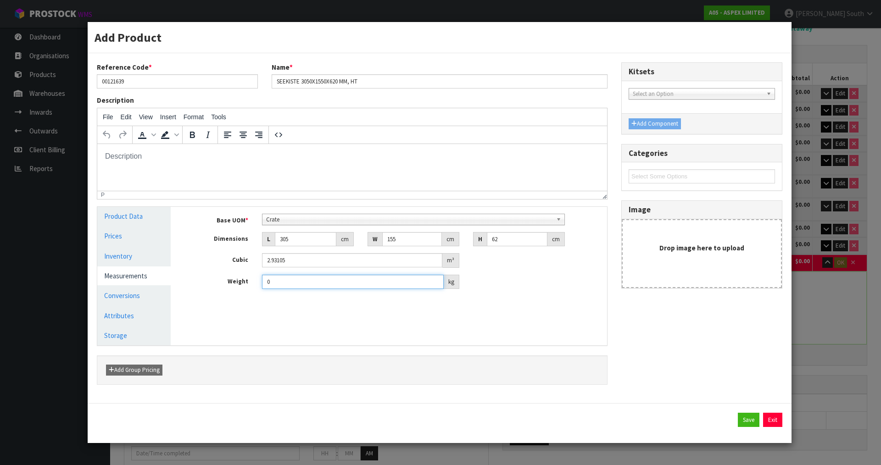
click at [286, 281] on input "0" at bounding box center [353, 282] width 182 height 14
click at [776, 416] on button "Exit" at bounding box center [772, 420] width 19 height 15
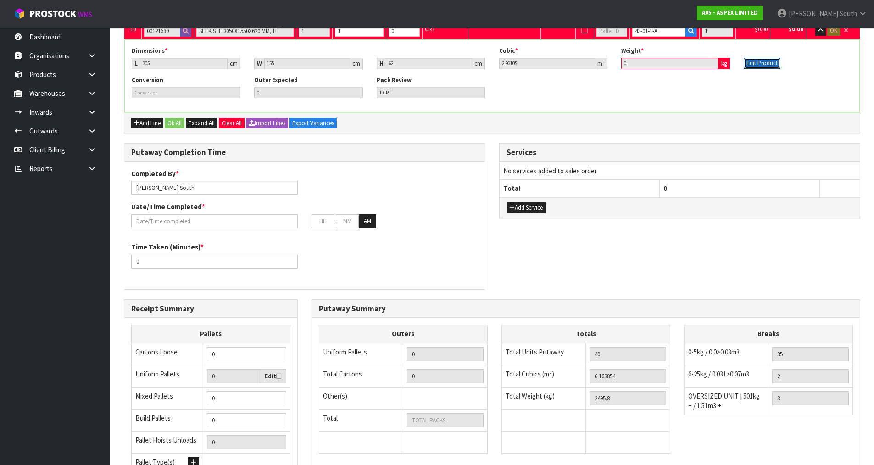
scroll to position [229, 0]
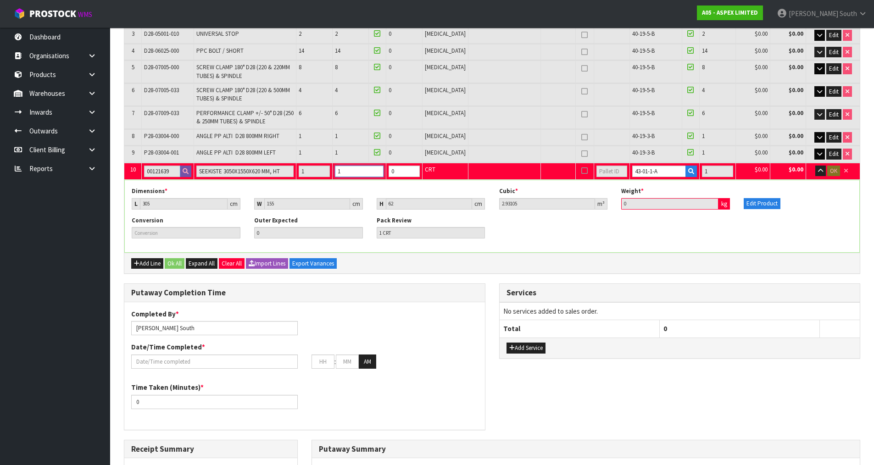
click at [320, 174] on tr "10 00121639 SEEKISTE 3050X1550X620 MM, HT 1 1 0 CRT 43-01-1-A 1 $0.00 $0.00 OK" at bounding box center [492, 171] width 736 height 17
type input "0"
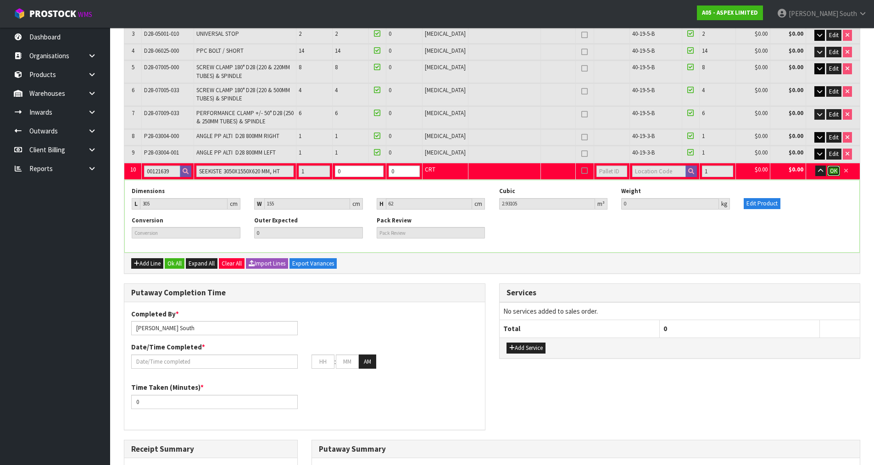
type input "39"
type input "3.232804"
type input "2495.8"
type input "0"
click at [837, 166] on button "OK" at bounding box center [833, 171] width 13 height 11
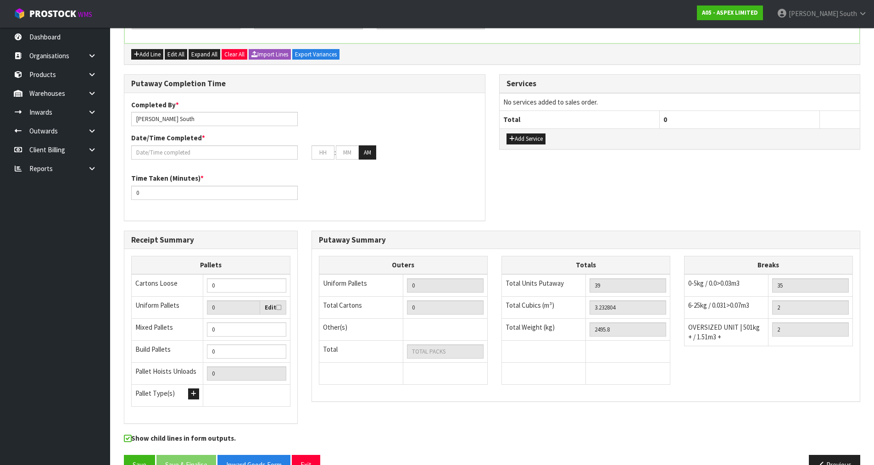
scroll to position [461, 0]
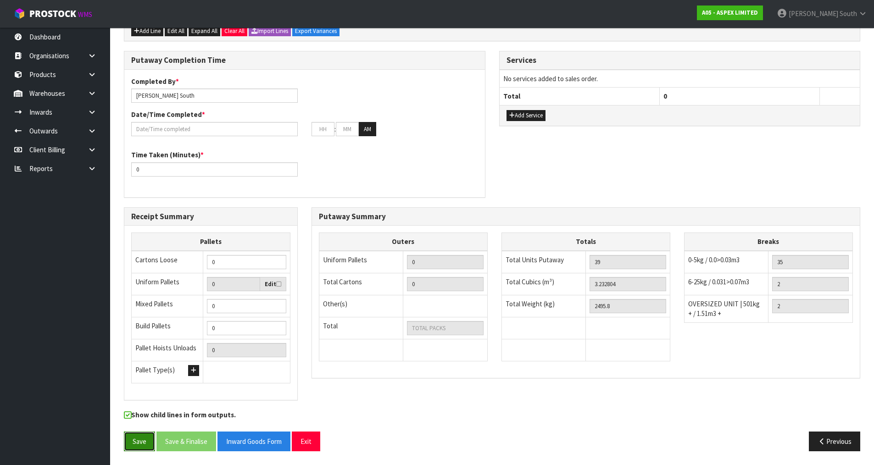
click at [134, 434] on button "Save" at bounding box center [139, 442] width 31 height 20
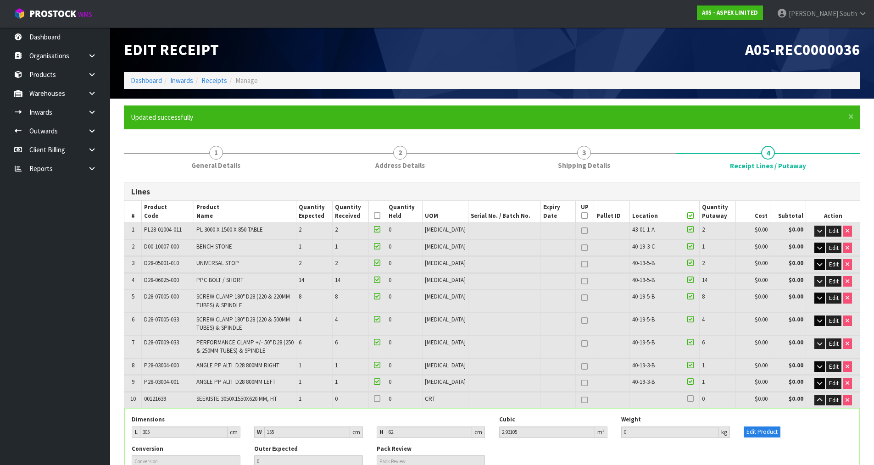
type input "0"
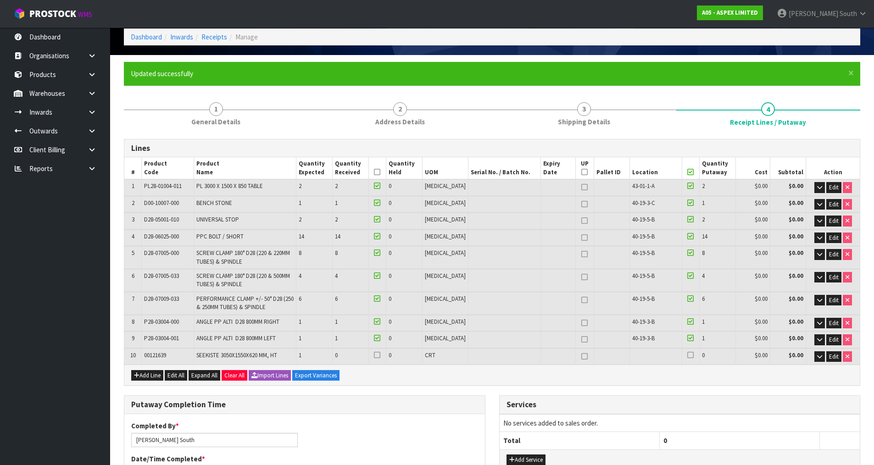
scroll to position [46, 0]
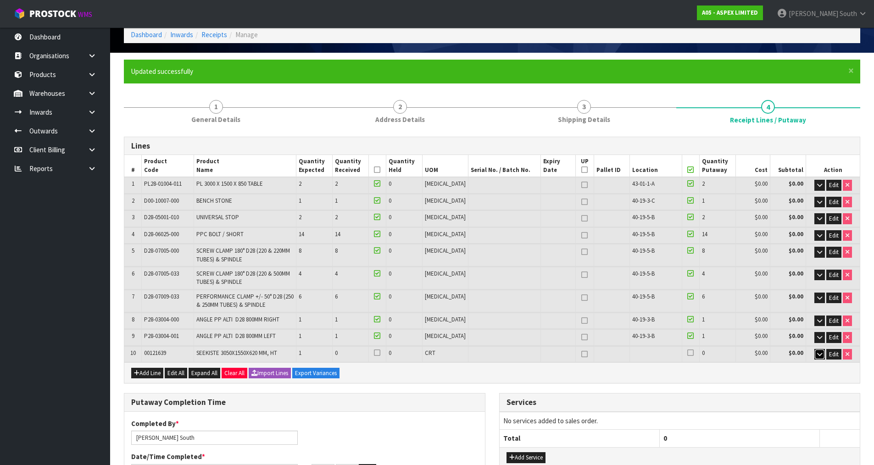
click at [820, 355] on icon "button" at bounding box center [819, 355] width 5 height 6
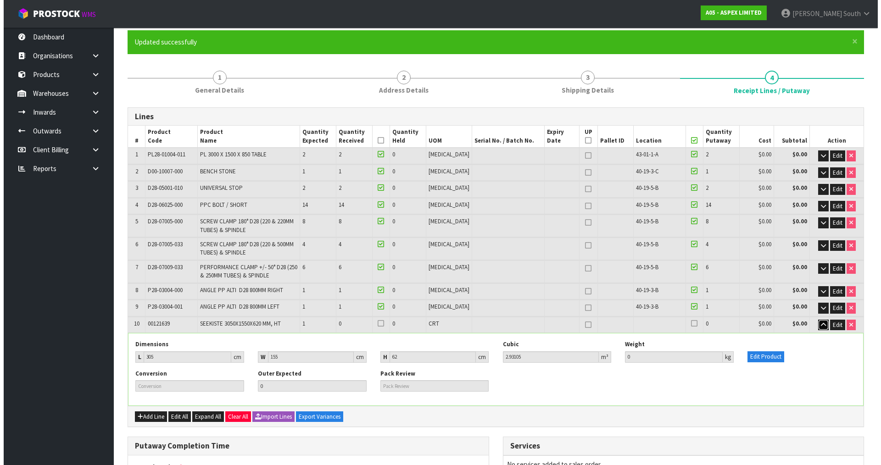
scroll to position [92, 0]
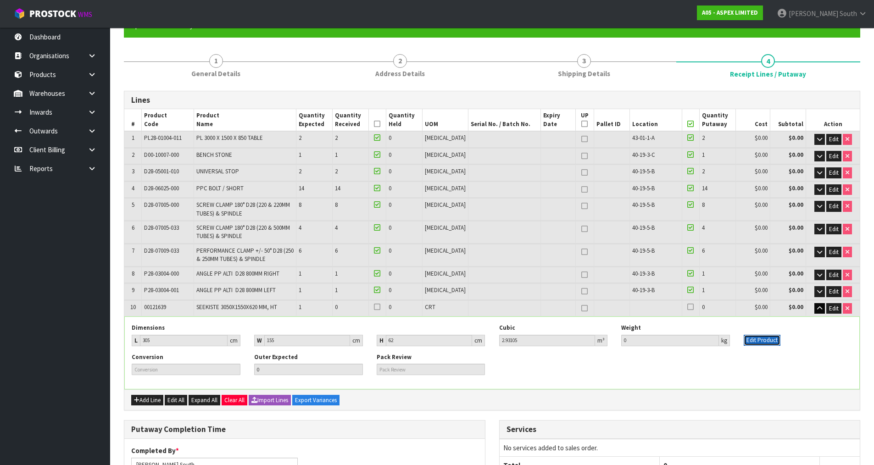
click at [759, 341] on button "Edit Product" at bounding box center [762, 340] width 37 height 11
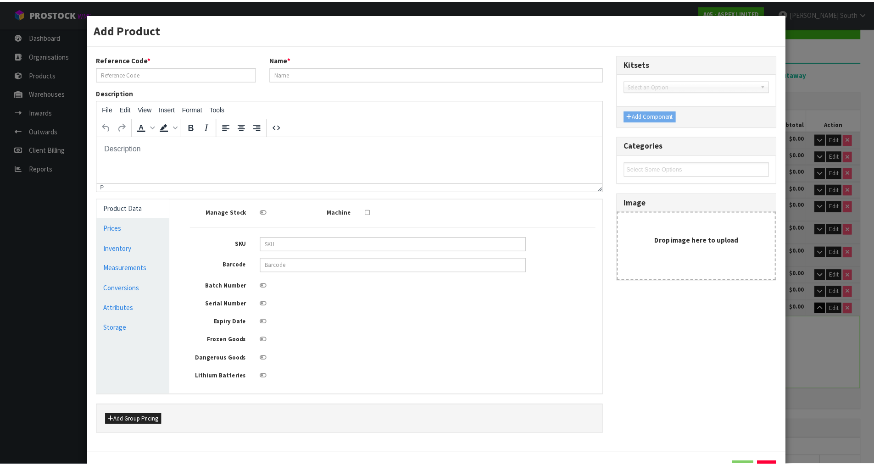
scroll to position [0, 0]
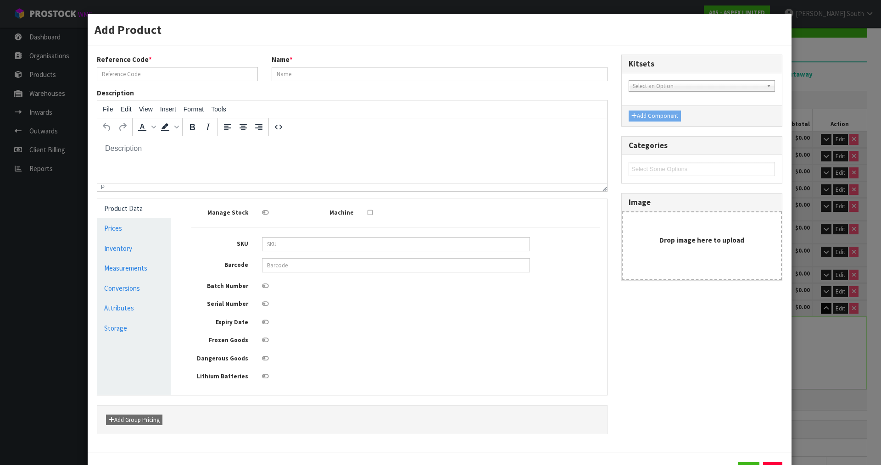
type input "00121639"
type input "SEEKISTE 3050X1550X620 MM, HT"
type input "305"
type input "155"
type input "62"
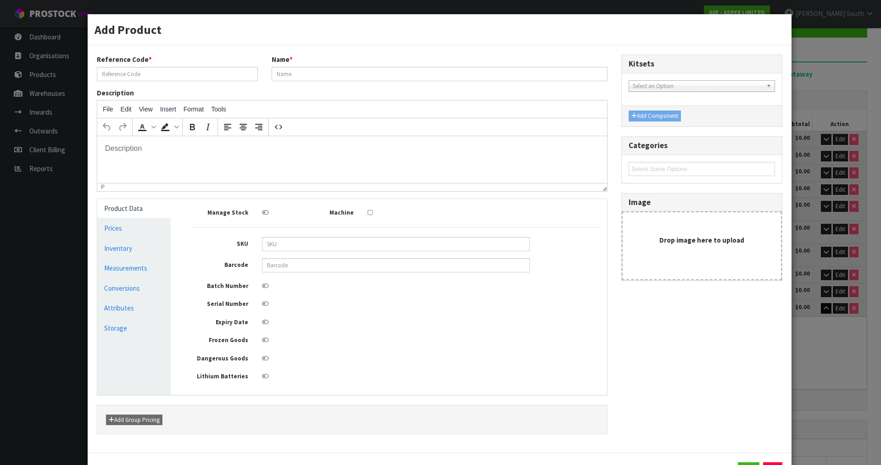
type input "2.93105"
click at [128, 267] on link "Measurements" at bounding box center [133, 268] width 73 height 19
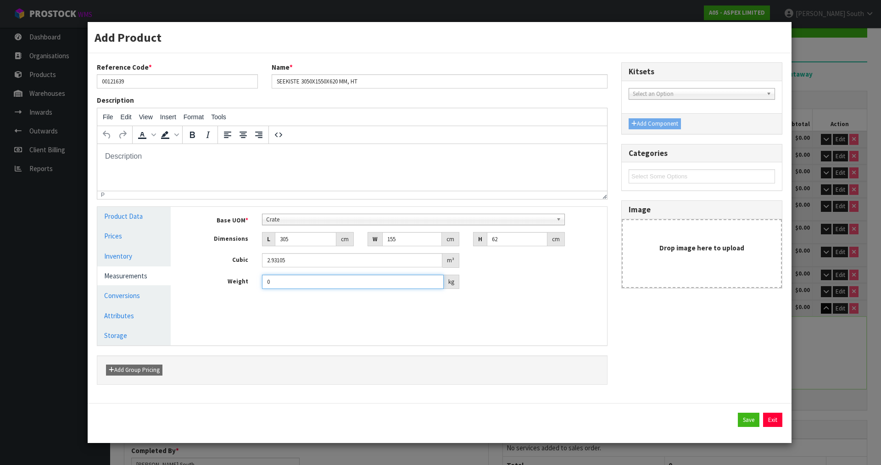
drag, startPoint x: 335, startPoint y: 281, endPoint x: 198, endPoint y: 283, distance: 136.8
click at [198, 283] on div "Weight 0 kg" at bounding box center [395, 282] width 423 height 15
paste input "586.21"
type input "586.21"
click at [121, 292] on link "Conversions" at bounding box center [133, 295] width 73 height 19
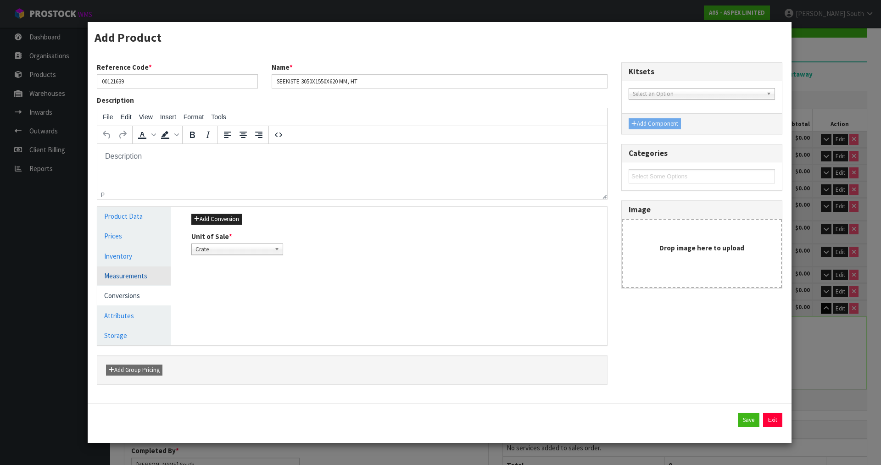
click at [139, 278] on link "Measurements" at bounding box center [133, 276] width 73 height 19
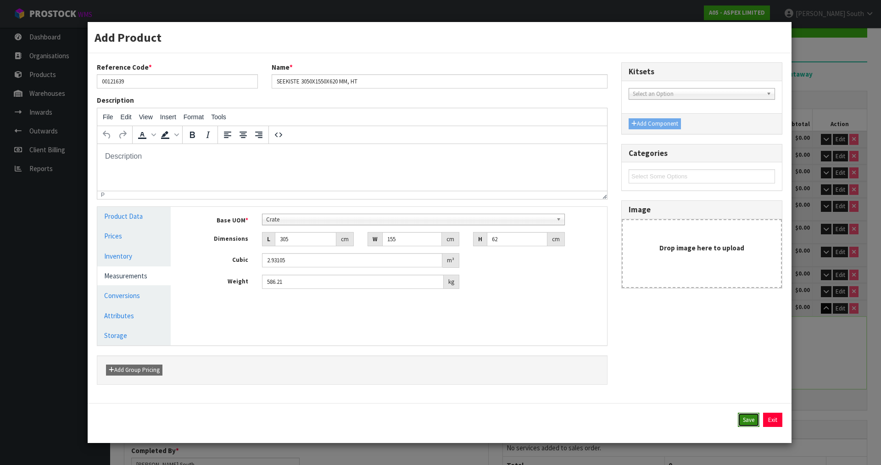
click at [741, 417] on button "Save" at bounding box center [749, 420] width 22 height 15
type input "586.21"
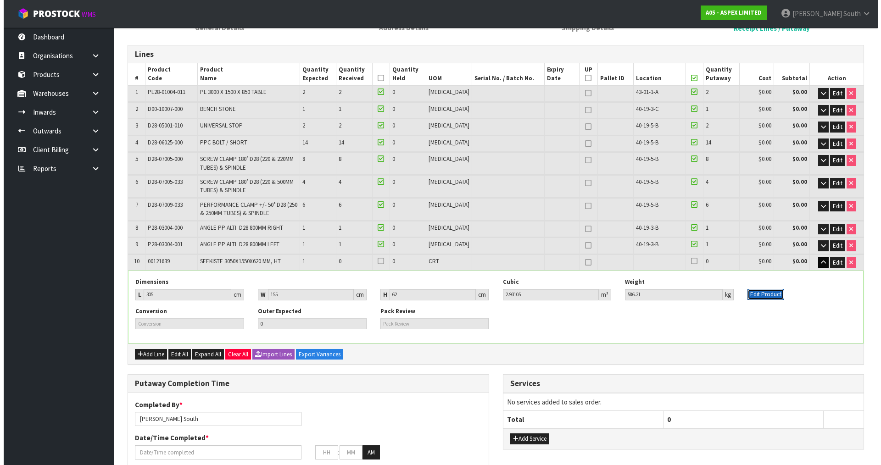
scroll to position [184, 0]
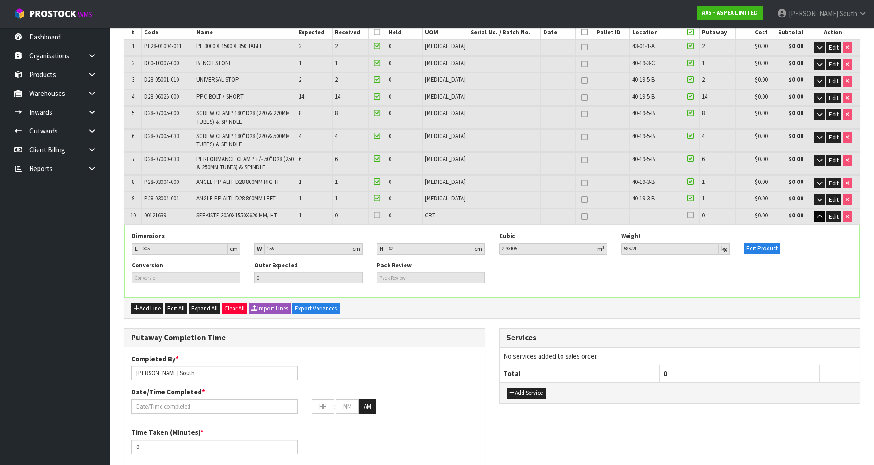
click at [815, 264] on div "Conversion Outer Expected 0 Pack Review" at bounding box center [492, 276] width 735 height 29
click at [773, 248] on button "Edit Product" at bounding box center [762, 248] width 37 height 11
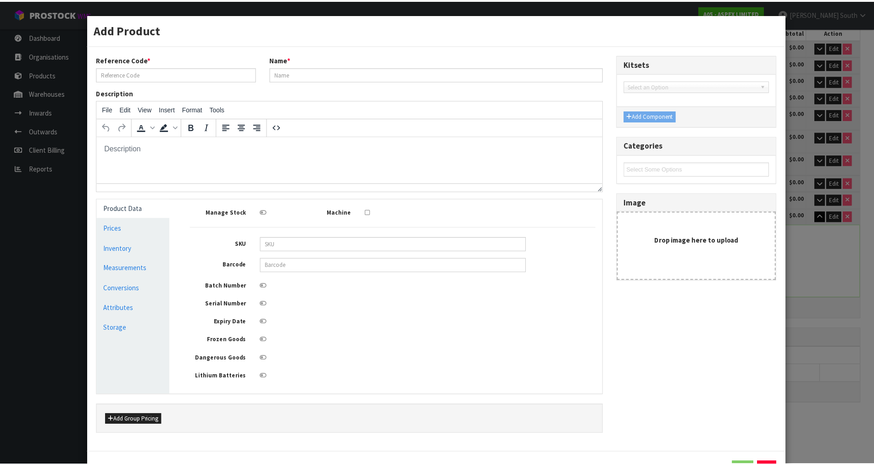
scroll to position [0, 0]
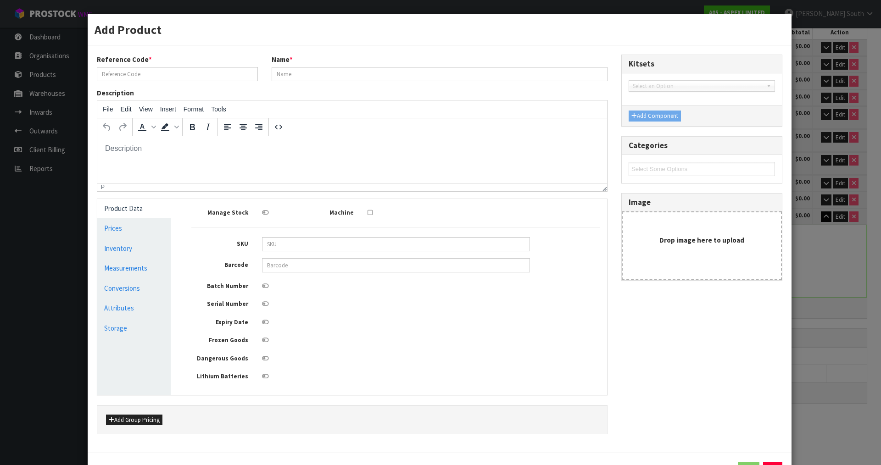
type input "00121639"
type input "SEEKISTE 3050X1550X620 MM, HT"
type input "305"
type input "155"
type input "62"
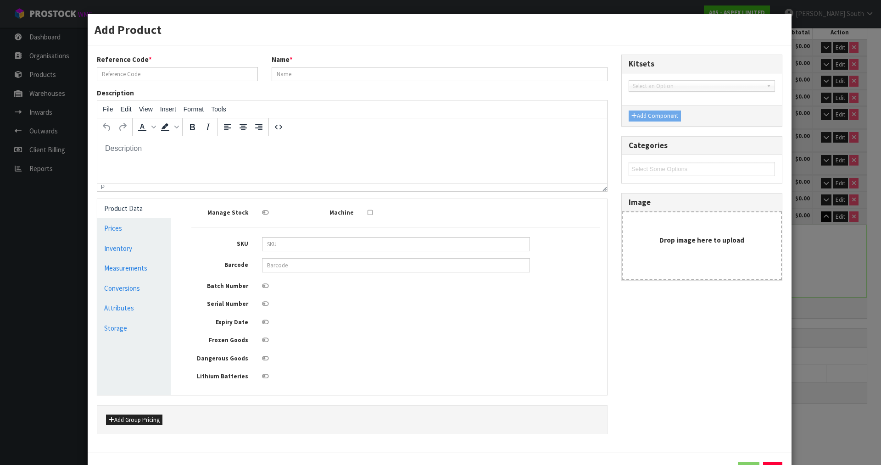
type input "2.93105"
type input "586.21"
click at [117, 274] on link "Measurements" at bounding box center [133, 268] width 73 height 19
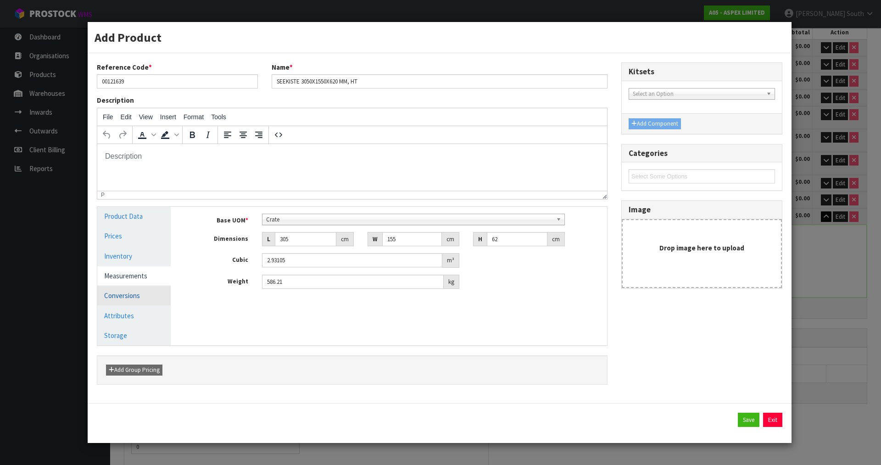
click at [131, 298] on link "Conversions" at bounding box center [133, 295] width 73 height 19
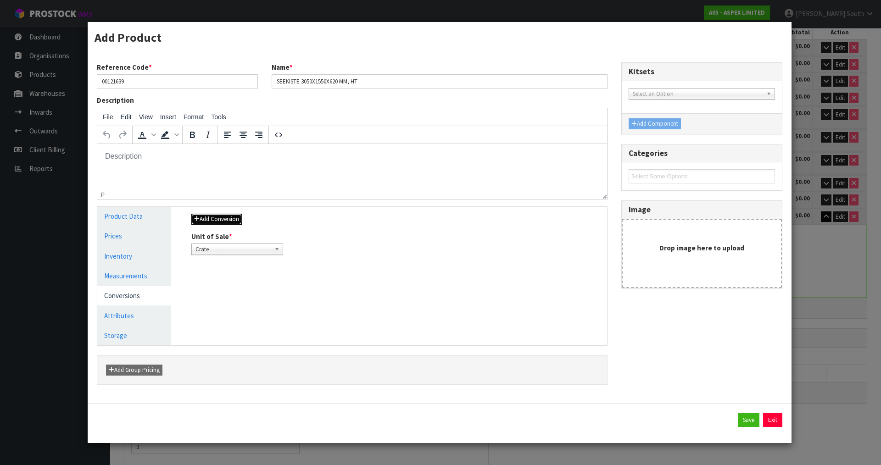
click at [223, 218] on button "Add Conversion" at bounding box center [216, 219] width 50 height 11
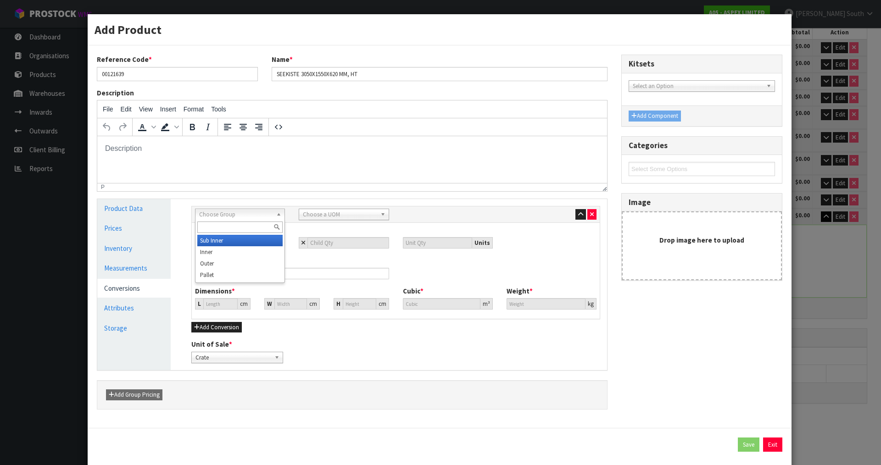
click at [234, 219] on span "Choose Group" at bounding box center [235, 214] width 73 height 11
click at [237, 275] on li "Pallet" at bounding box center [239, 274] width 85 height 11
click at [312, 239] on input "number" at bounding box center [347, 242] width 81 height 11
type input "1"
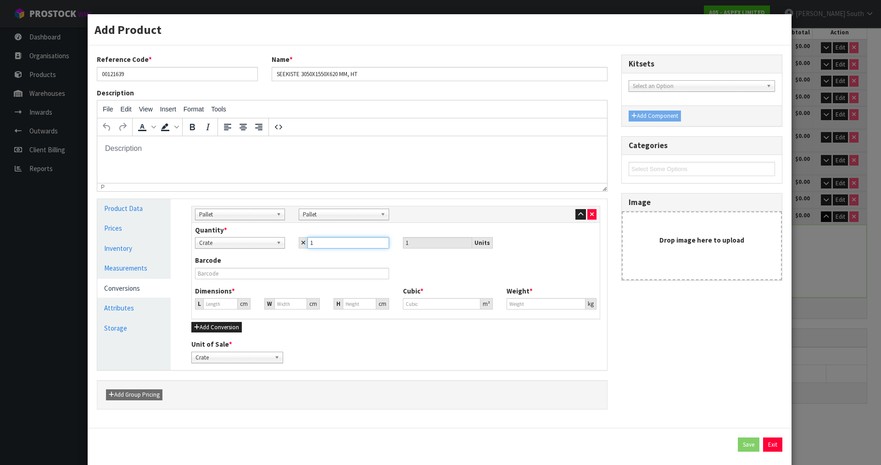
type input "1"
type input "143.111"
type input "2.93105"
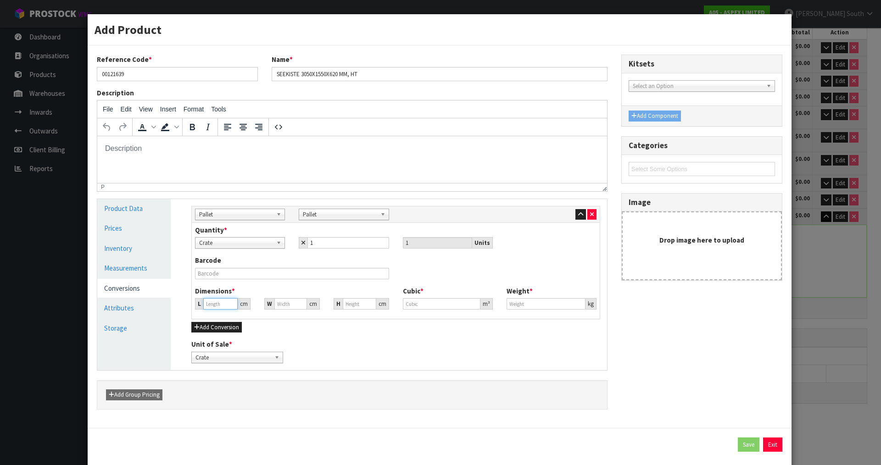
type input "586.21"
click at [212, 300] on input "143.111" at bounding box center [220, 303] width 34 height 11
drag, startPoint x: 222, startPoint y: 304, endPoint x: 179, endPoint y: 307, distance: 43.2
click at [179, 307] on div "Manage Stock Machine SKU Barcode Batch Number Serial Number Expiry Date Frozen …" at bounding box center [396, 284] width 436 height 171
type input "0.000001"
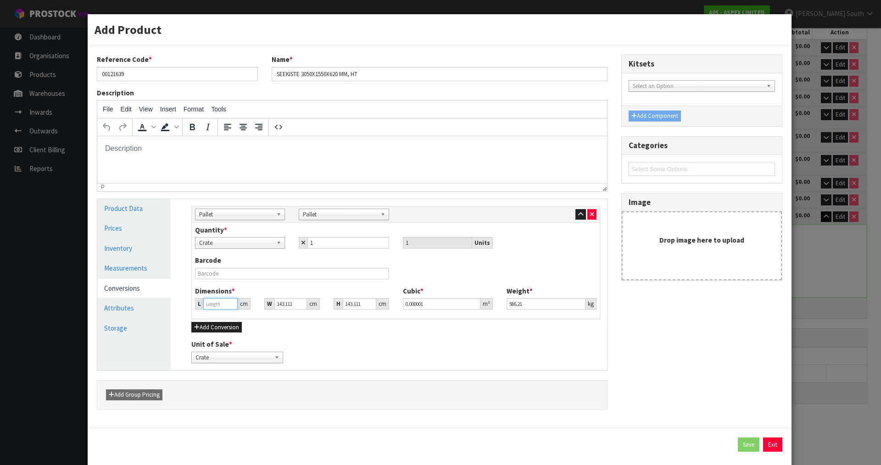
type input "3"
type input "0.061442"
type input "30"
type input "0.614423"
type input "305"
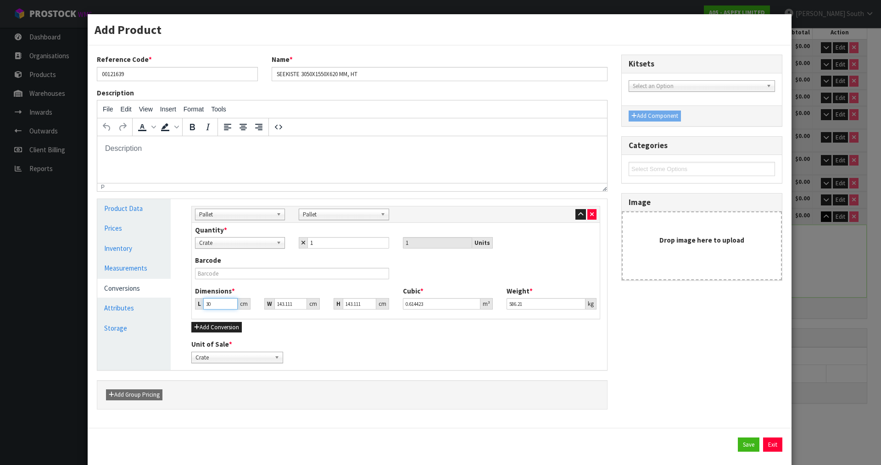
type input "6.246631"
type input "305"
drag, startPoint x: 293, startPoint y: 304, endPoint x: 240, endPoint y: 304, distance: 52.8
click at [240, 304] on div "L 305 cm W 143.111 cm H 143.111 cm" at bounding box center [291, 303] width 207 height 11
type input "0.000001"
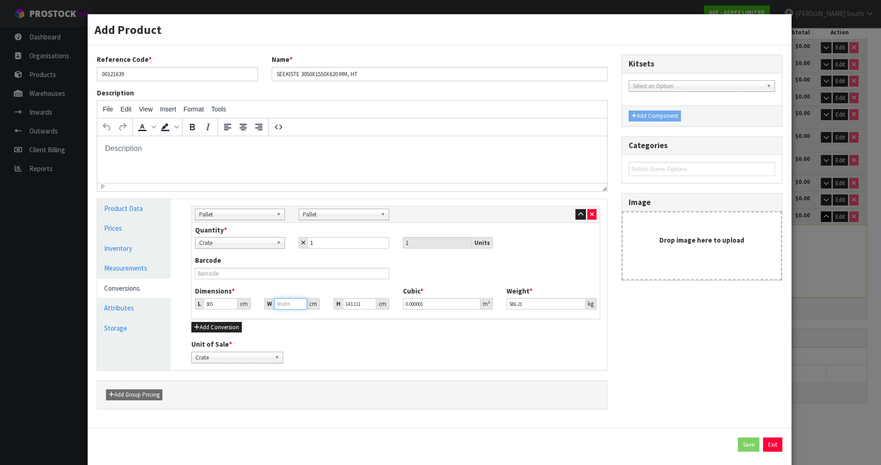
type input "1"
type input "0.043649"
type input "15"
type input "0.654733"
type input "155"
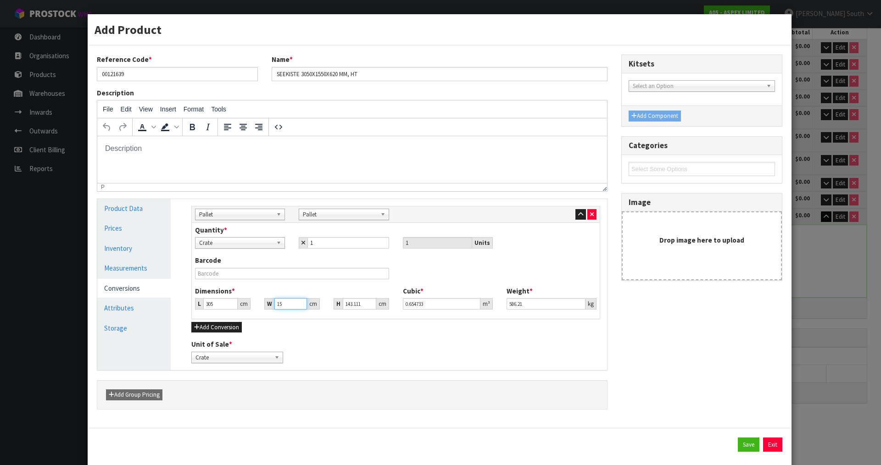
type input "6.765573"
type input "155"
drag, startPoint x: 360, startPoint y: 304, endPoint x: 337, endPoint y: 308, distance: 23.2
click at [337, 308] on div "H 143.111 cm" at bounding box center [362, 303] width 56 height 11
type input "0.000001"
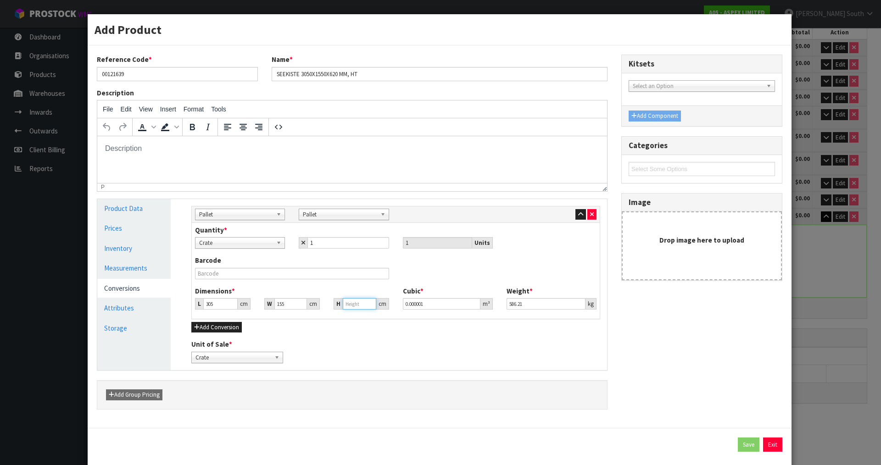
type input "6"
type input "0.28365"
type input "62"
type input "2.93105"
type input "620"
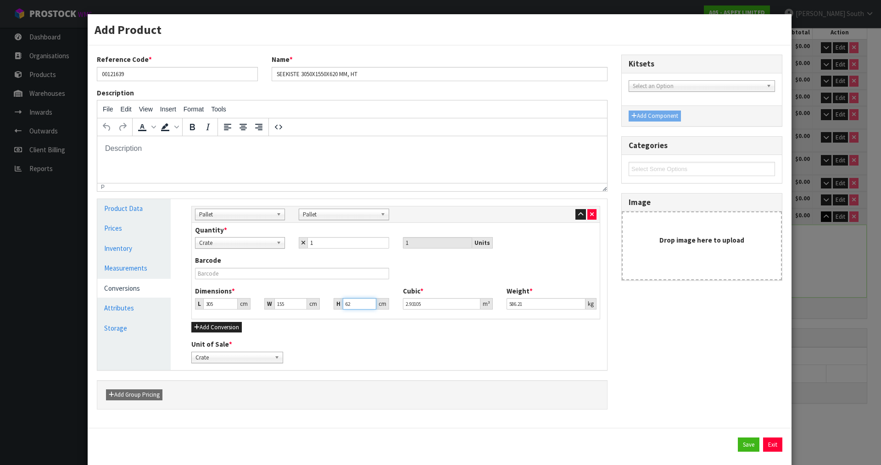
type input "29.3105"
type input "620"
click at [743, 440] on button "Save" at bounding box center [749, 445] width 22 height 15
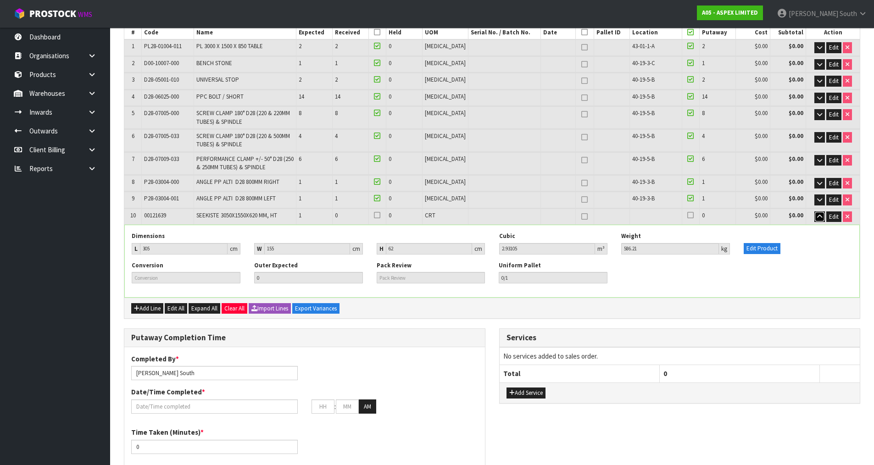
click at [817, 217] on icon "button" at bounding box center [819, 217] width 5 height 6
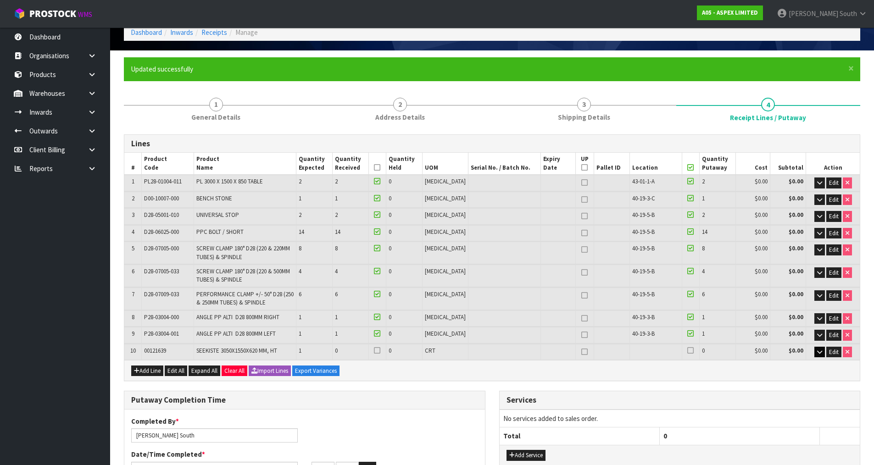
scroll to position [46, 0]
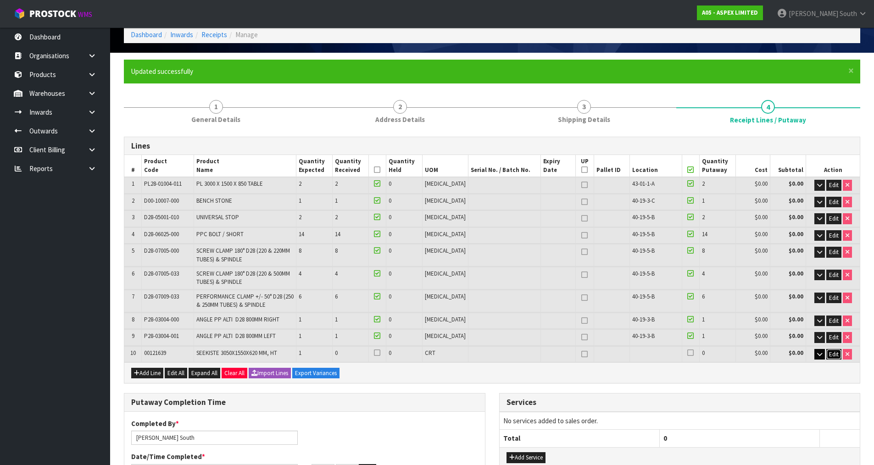
click at [827, 353] on button "Edit" at bounding box center [833, 354] width 15 height 11
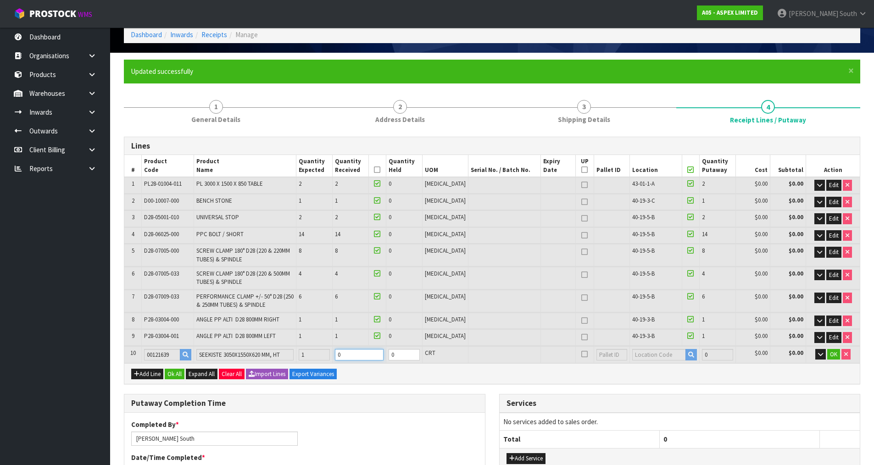
click at [336, 360] on tr "10 00121639 SEEKISTE 3050X1550X620 MM, HT 1 0 0 CRT 0 $0.00 $0.00 OK" at bounding box center [492, 354] width 736 height 17
type input "1"
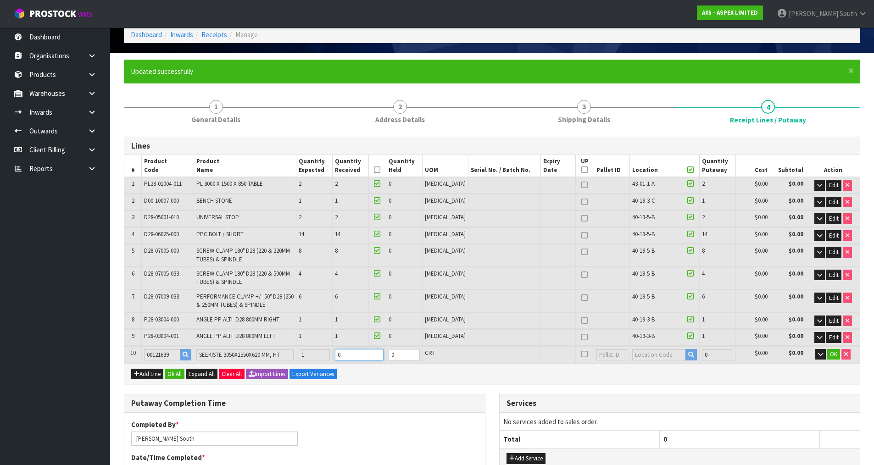
type input "32.543304"
type input "3082.01"
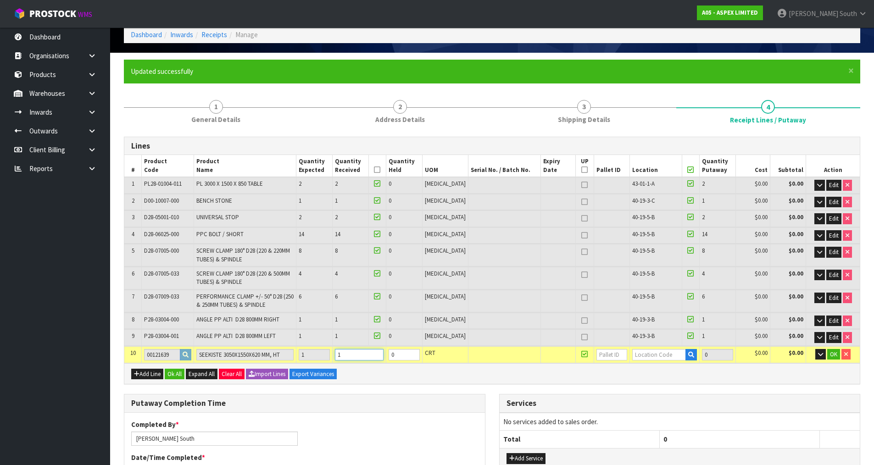
type input "1"
click at [669, 355] on input "text" at bounding box center [659, 354] width 54 height 11
type input "43"
click at [653, 367] on link "43 -01-1-A" at bounding box center [660, 370] width 73 height 12
type input "40"
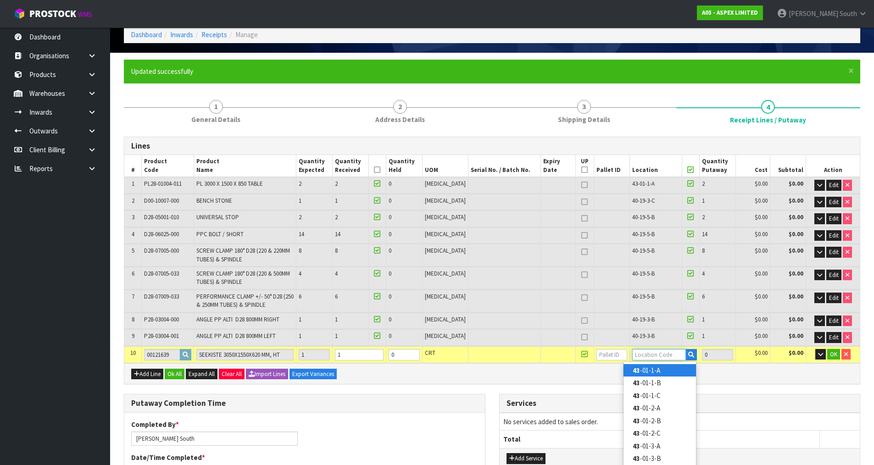
type input "43-01-1-A"
type input "1"
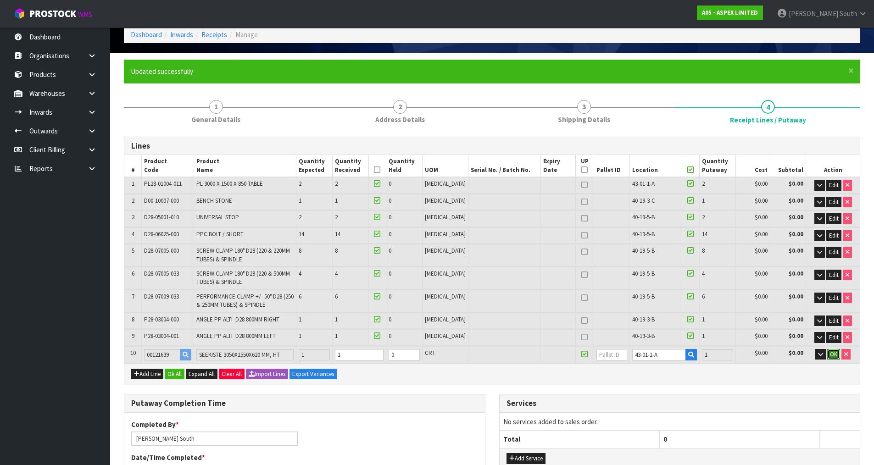
click at [832, 352] on span "OK" at bounding box center [833, 355] width 7 height 8
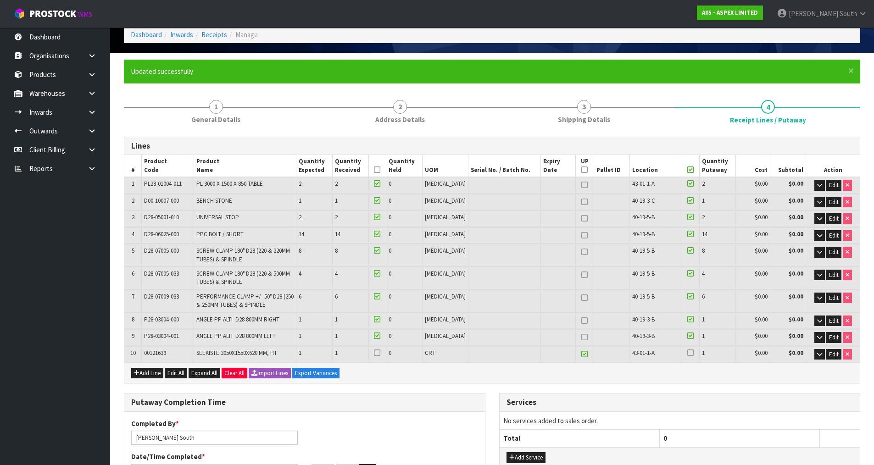
click at [687, 353] on icon at bounding box center [690, 353] width 6 height 0
click at [0, 0] on input "checkbox" at bounding box center [0, 0] width 0 height 0
click at [380, 356] on label at bounding box center [377, 353] width 6 height 8
click at [0, 0] on input "checkbox" at bounding box center [0, 0] width 0 height 0
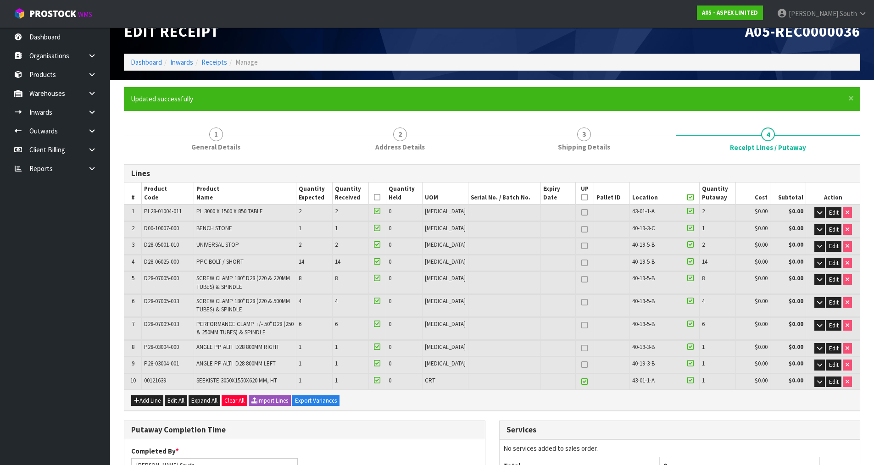
scroll to position [0, 0]
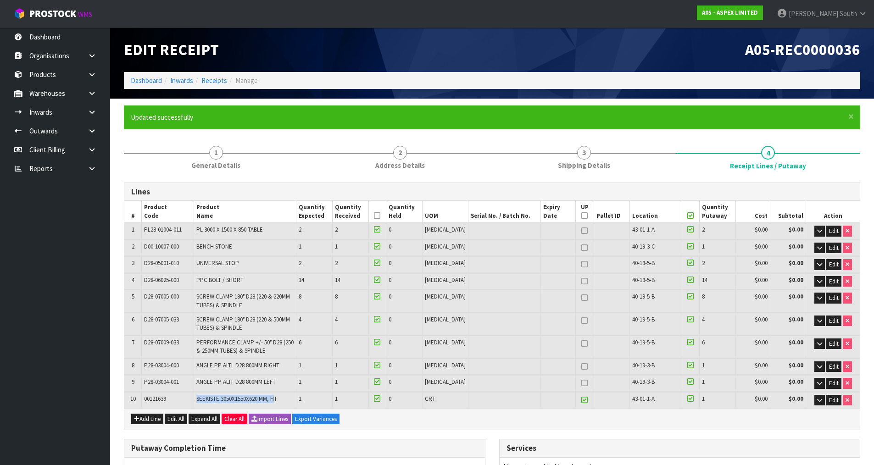
drag, startPoint x: 197, startPoint y: 400, endPoint x: 280, endPoint y: 401, distance: 83.1
click at [280, 401] on tr "10 00121639 SEEKISTE 3050X1550X620 MM, HT 1 1 0 CRT 43-01-1-A 1 $0.00 $0.00 Edit" at bounding box center [492, 400] width 736 height 16
click at [278, 405] on td "SEEKISTE 3050X1550X620 MM, HT" at bounding box center [245, 400] width 102 height 16
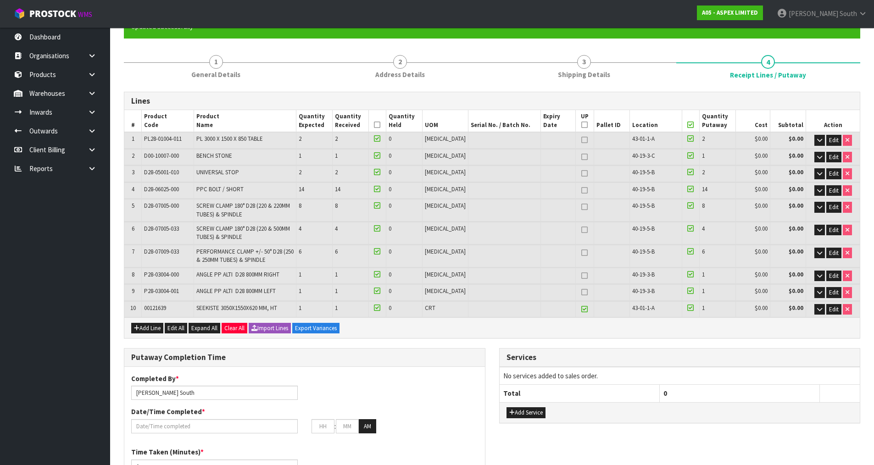
scroll to position [92, 0]
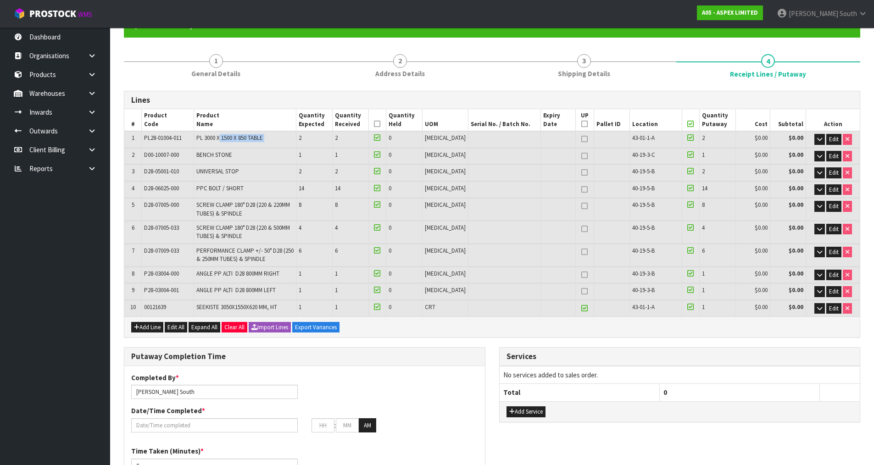
drag, startPoint x: 224, startPoint y: 139, endPoint x: 373, endPoint y: 150, distance: 148.7
click at [330, 144] on tr "1 PL28-01004-011 PL 3000 X 1500 X 850 TABLE 2 2 0 PCE 43-01-1-A 2 $0.00 $0.00 E…" at bounding box center [492, 139] width 736 height 16
click at [296, 145] on td "PL 3000 X 1500 X 850 TABLE" at bounding box center [245, 139] width 102 height 16
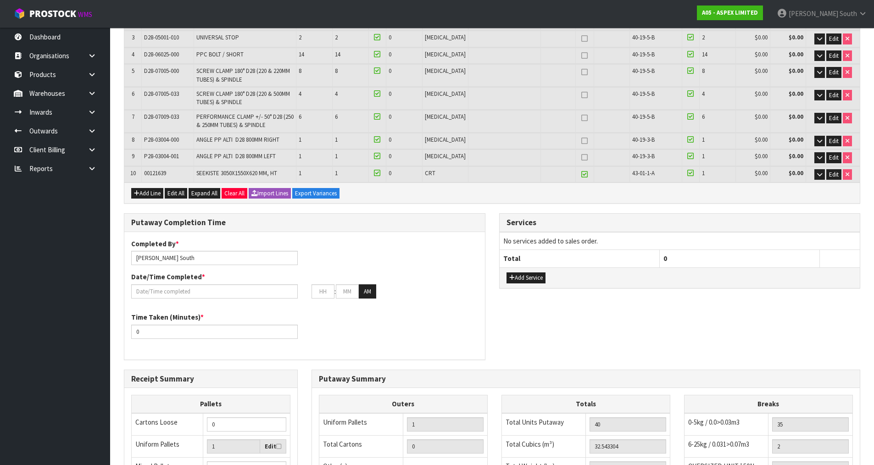
scroll to position [229, 0]
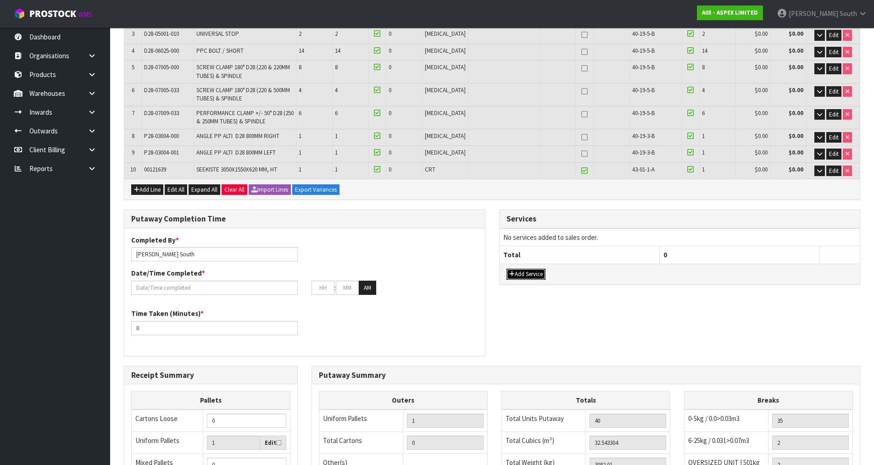
click at [532, 274] on button "Add Service" at bounding box center [526, 274] width 39 height 11
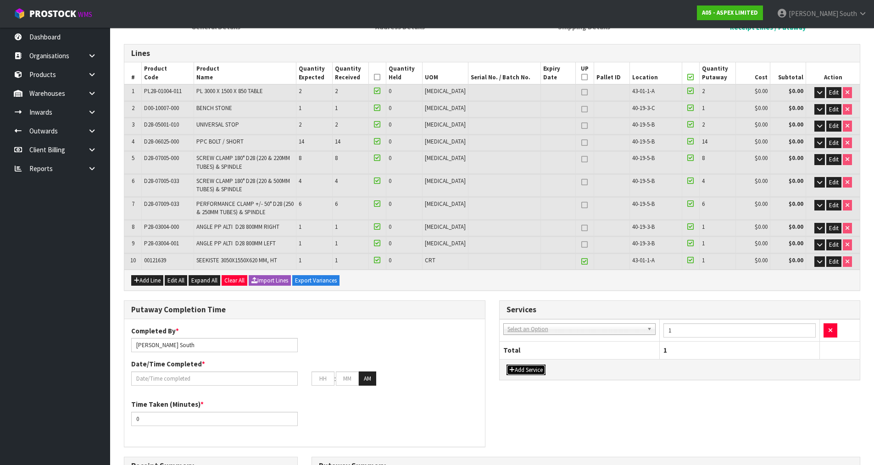
scroll to position [138, 0]
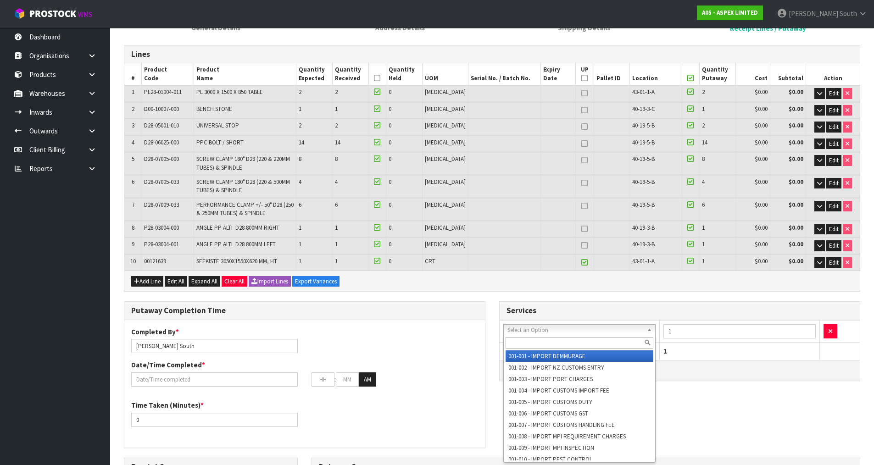
click at [570, 345] on input "text" at bounding box center [580, 342] width 148 height 11
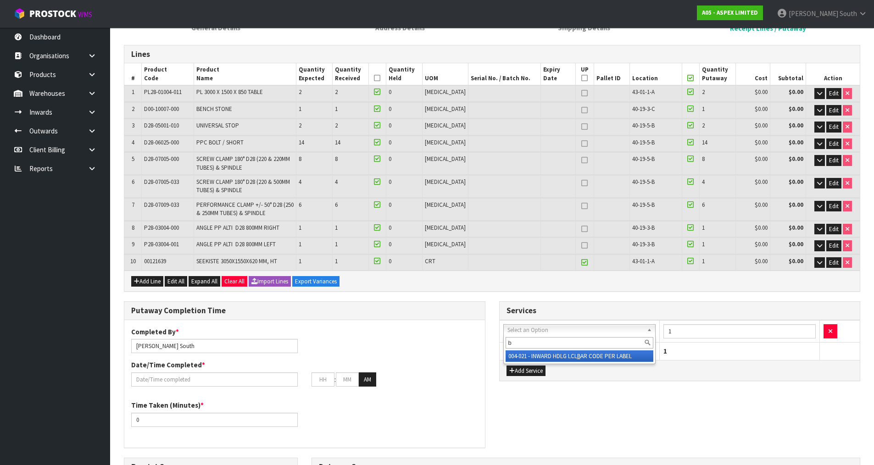
type input "b"
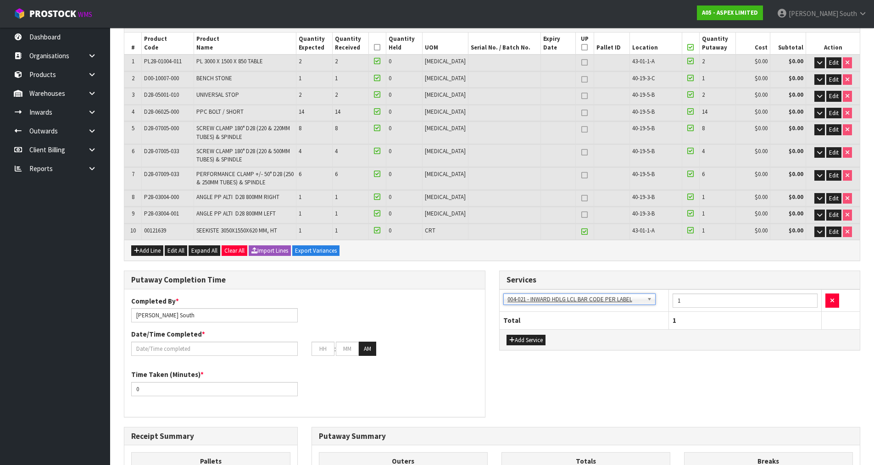
scroll to position [184, 0]
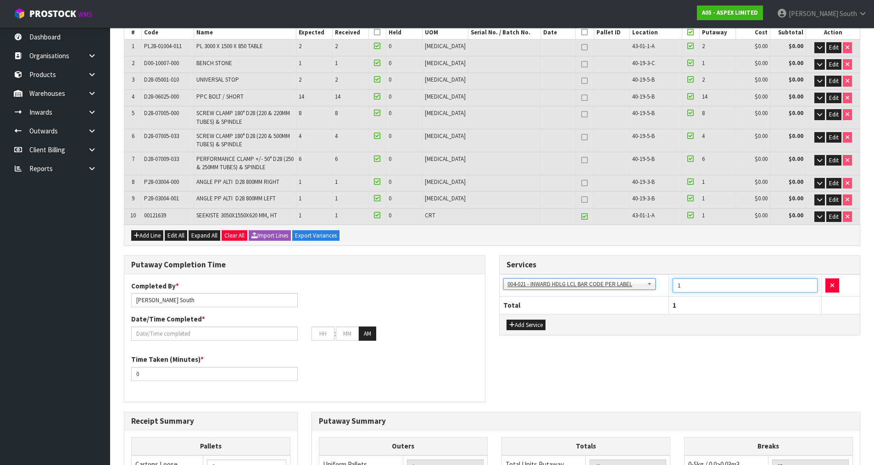
drag, startPoint x: 696, startPoint y: 288, endPoint x: 555, endPoint y: 291, distance: 140.9
click at [558, 290] on tr "001-001 - IMPORT DEMMURAGE 001-002 - IMPORT NZ CUSTOMS ENTRY 001-003 - IMPORT P…" at bounding box center [680, 285] width 361 height 22
type input "39"
click at [539, 323] on button "Add Service" at bounding box center [526, 325] width 39 height 11
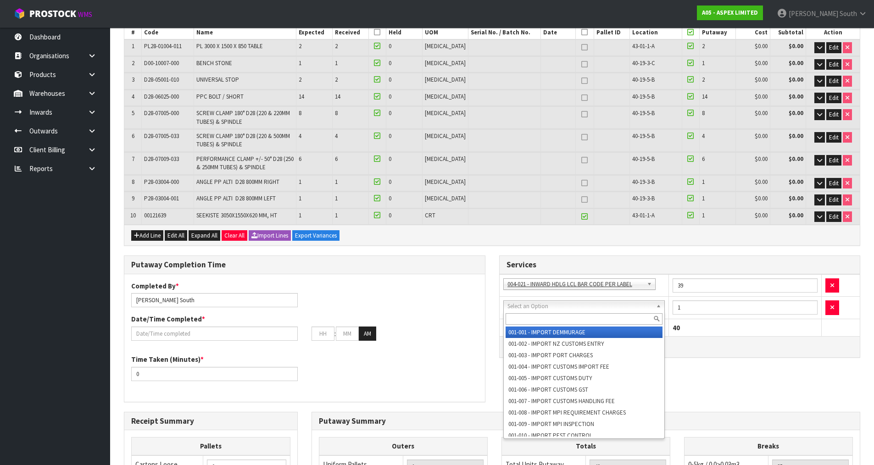
click at [561, 319] on input "text" at bounding box center [584, 318] width 157 height 11
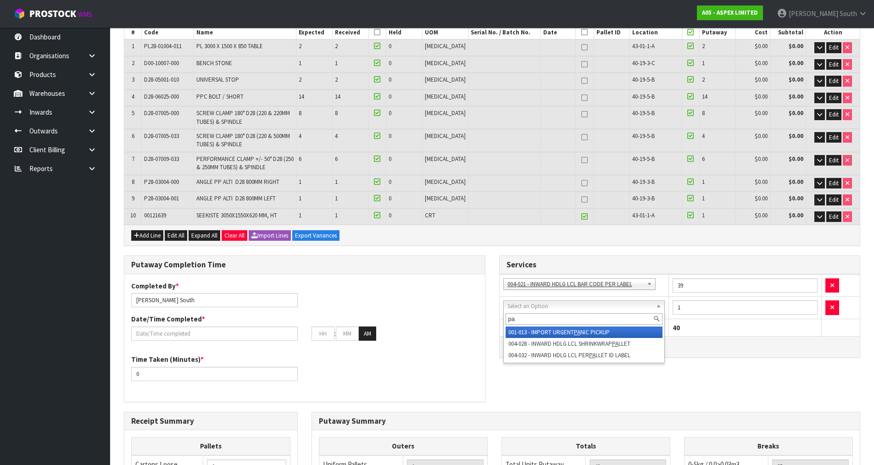
type input "p"
type input "wor"
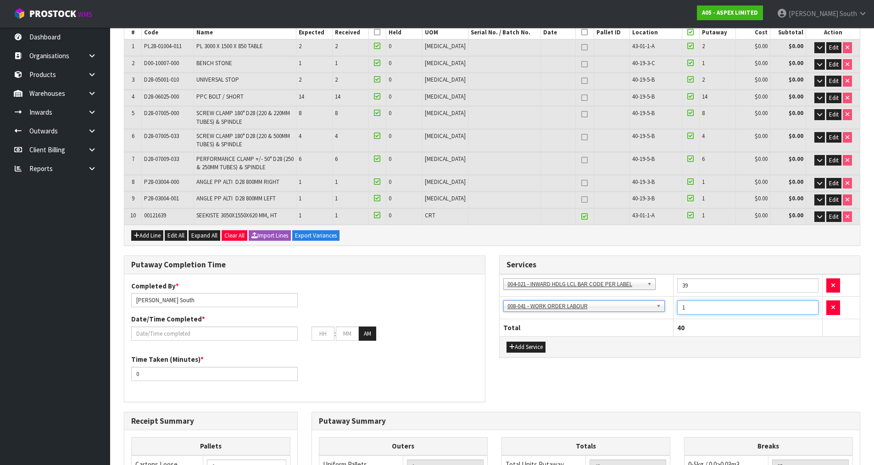
drag, startPoint x: 687, startPoint y: 310, endPoint x: 661, endPoint y: 312, distance: 26.2
click at [662, 311] on tr "001-001 - IMPORT DEMMURAGE 001-002 - IMPORT NZ CUSTOMS ENTRY 001-003 - IMPORT P…" at bounding box center [680, 308] width 361 height 22
type input "30"
click at [695, 351] on div "Add Service" at bounding box center [680, 346] width 361 height 21
click at [589, 368] on div "Putaway Completion Time Completed By * Zachary South Date/Time Completed * : : …" at bounding box center [492, 334] width 750 height 156
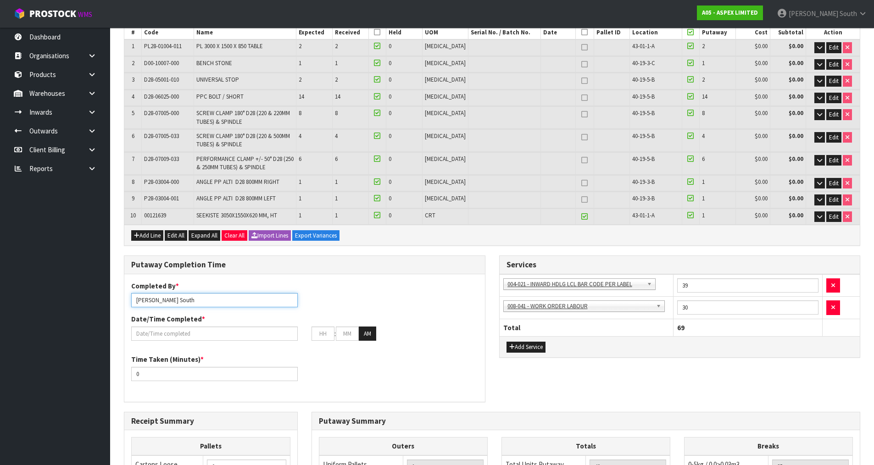
click at [217, 301] on input "[PERSON_NAME] South" at bounding box center [214, 300] width 167 height 14
type input "Zachary South + John"
click at [384, 307] on div "Completed By * Zachary South + John Date/Time Completed * : : AM" at bounding box center [304, 314] width 361 height 67
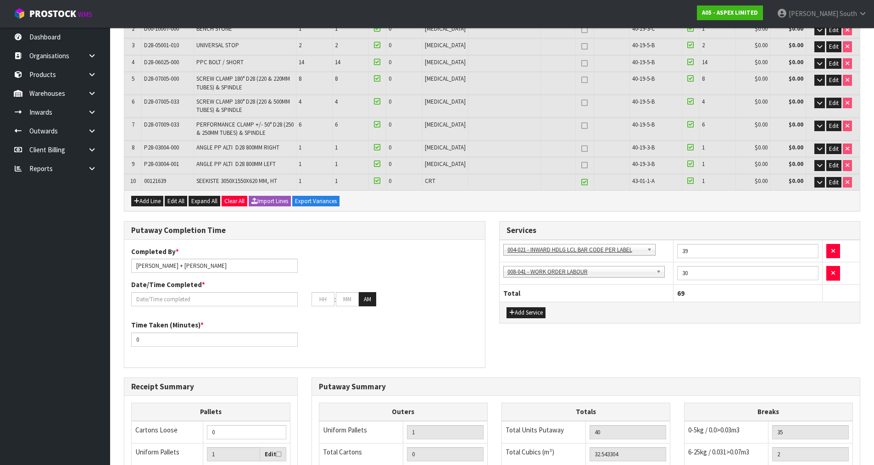
scroll to position [275, 0]
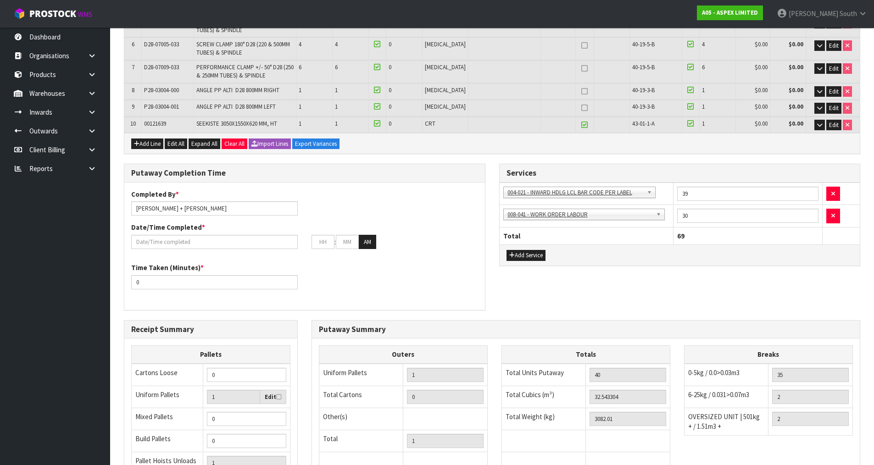
click at [212, 234] on div "Date/Time Completed * : : AM" at bounding box center [304, 236] width 361 height 27
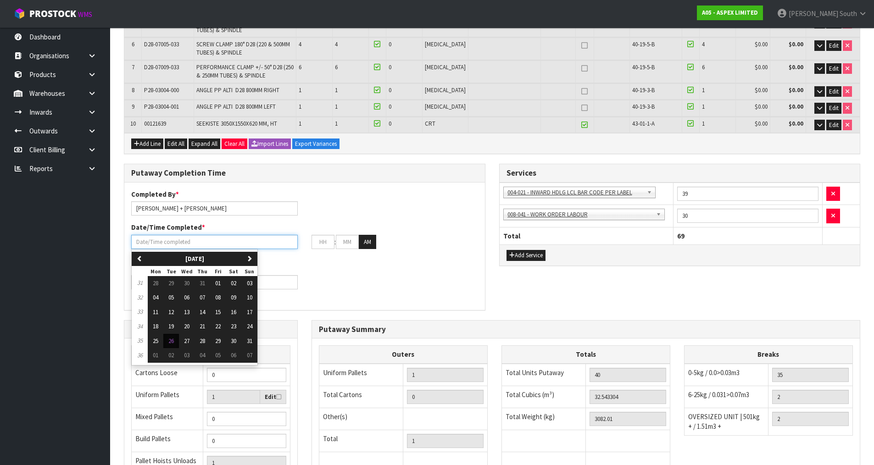
click at [213, 240] on input "text" at bounding box center [214, 242] width 167 height 14
click at [169, 336] on button "26" at bounding box center [171, 341] width 16 height 15
type input "26/08/2025"
type input "12"
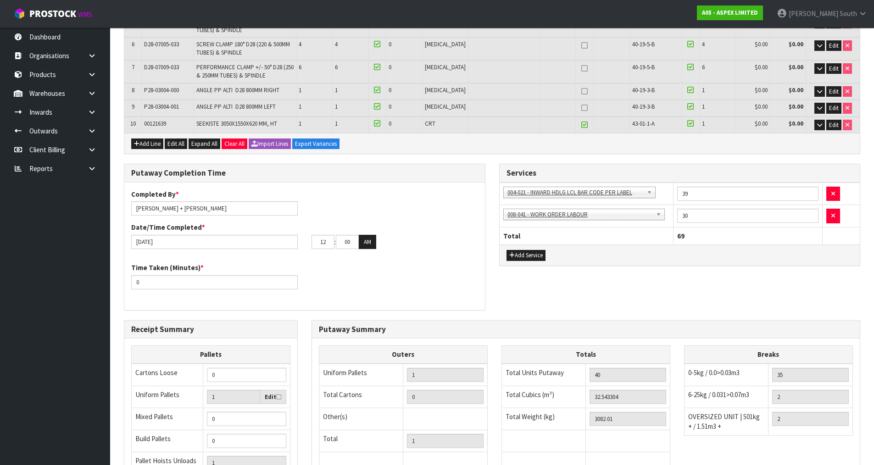
click at [347, 298] on div "Completed By * Zachary South + John Date/Time Completed * 26/08/2025 12 : 00 : …" at bounding box center [304, 247] width 361 height 114
drag, startPoint x: 325, startPoint y: 243, endPoint x: 270, endPoint y: 245, distance: 55.1
click at [270, 245] on div "26/08/2025 12 : 00 : 00 AM" at bounding box center [304, 242] width 361 height 15
drag, startPoint x: 351, startPoint y: 240, endPoint x: 332, endPoint y: 245, distance: 19.4
click at [332, 245] on tr "12 : 00 : 00 AM" at bounding box center [344, 242] width 65 height 15
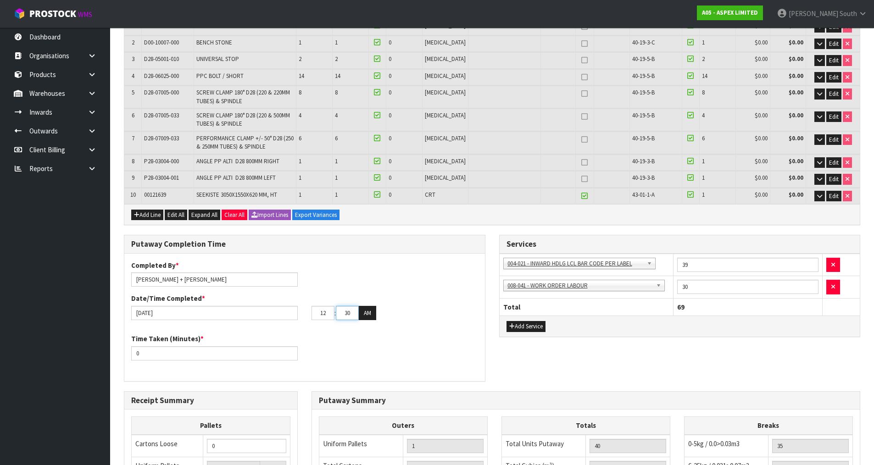
scroll to position [138, 0]
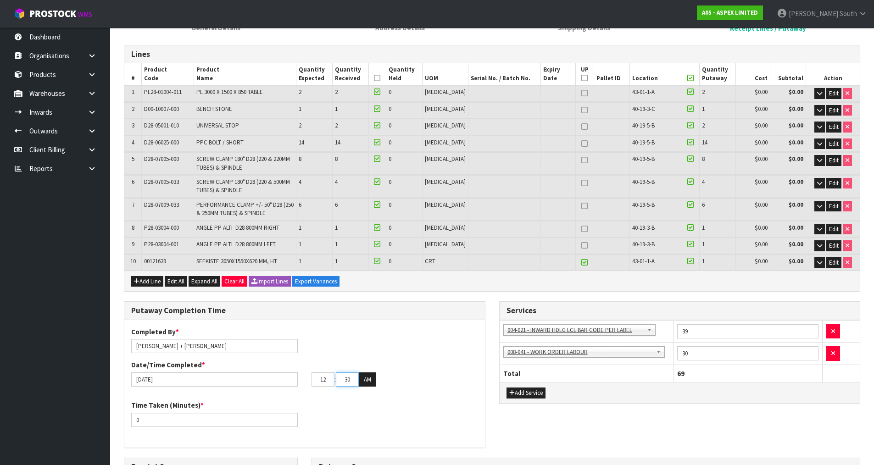
type input "30"
click at [387, 331] on div "Completed By * Zachary South + John Date/Time Completed * 26/08/2025 12 : 30 : …" at bounding box center [304, 360] width 361 height 67
click at [374, 375] on button "AM" at bounding box center [367, 380] width 17 height 15
click at [386, 367] on div "Date/Time Completed * 26/08/2025 12 : 30 : 00 PM" at bounding box center [304, 373] width 361 height 27
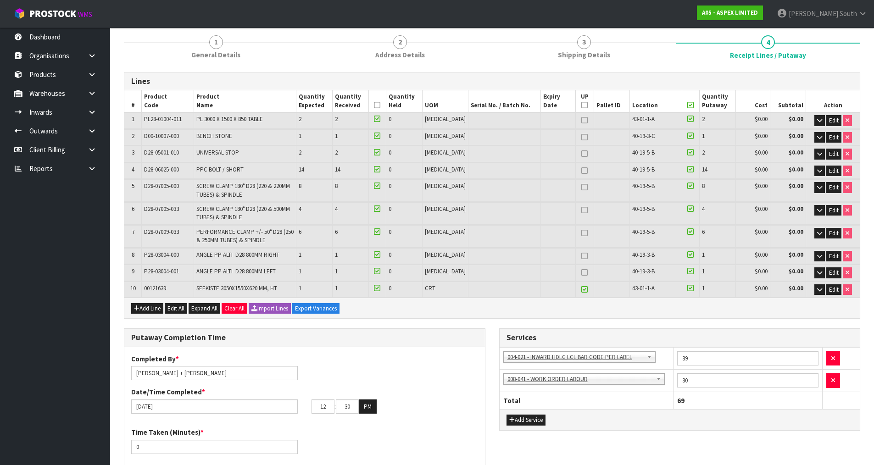
scroll to position [92, 0]
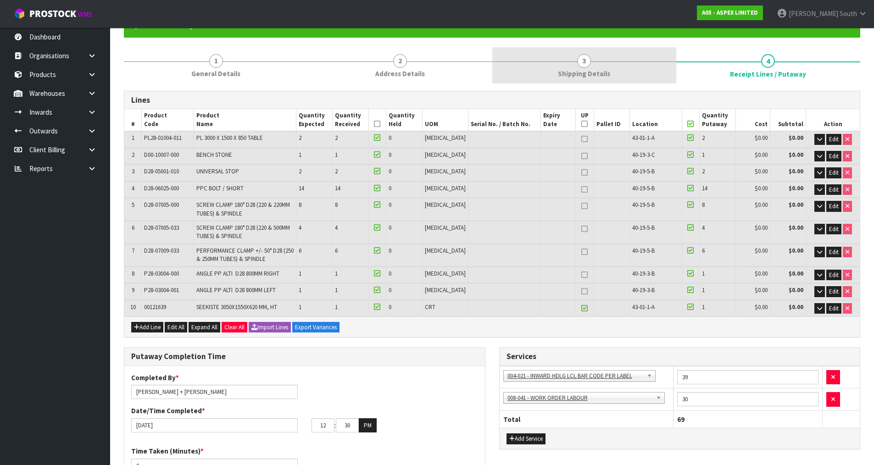
click at [589, 71] on span "Shipping Details" at bounding box center [584, 74] width 52 height 10
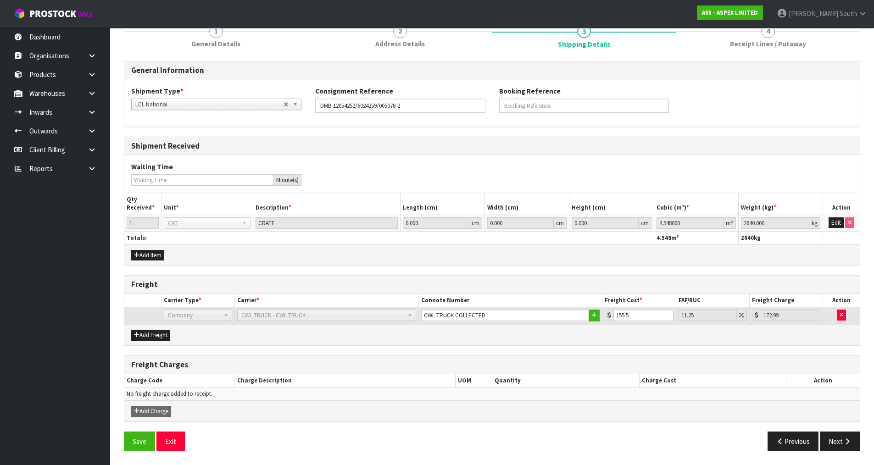
scroll to position [76, 0]
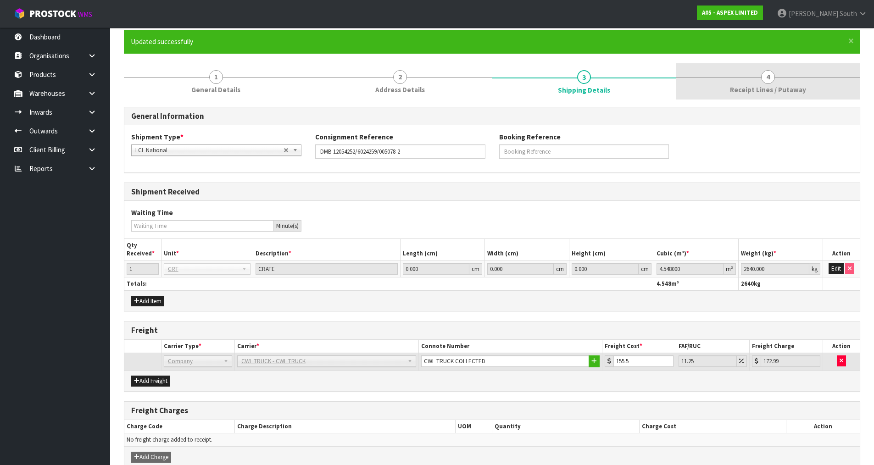
click at [737, 95] on span "Receipt Lines / Putaway" at bounding box center [768, 90] width 76 height 10
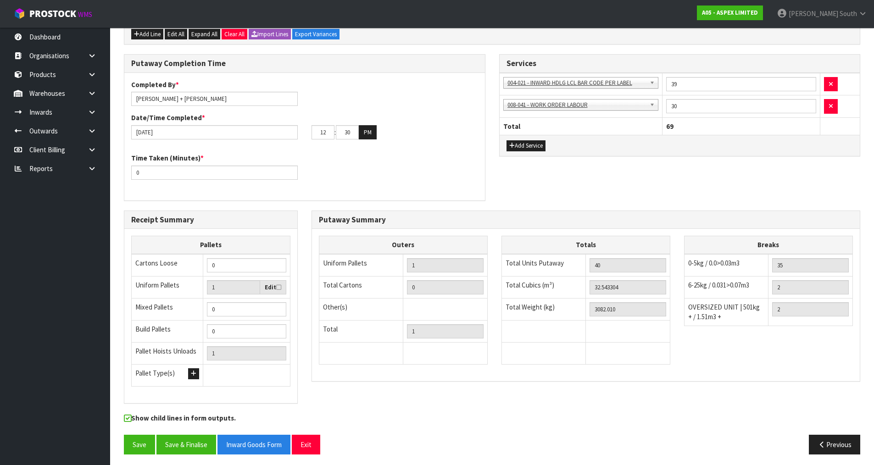
scroll to position [388, 0]
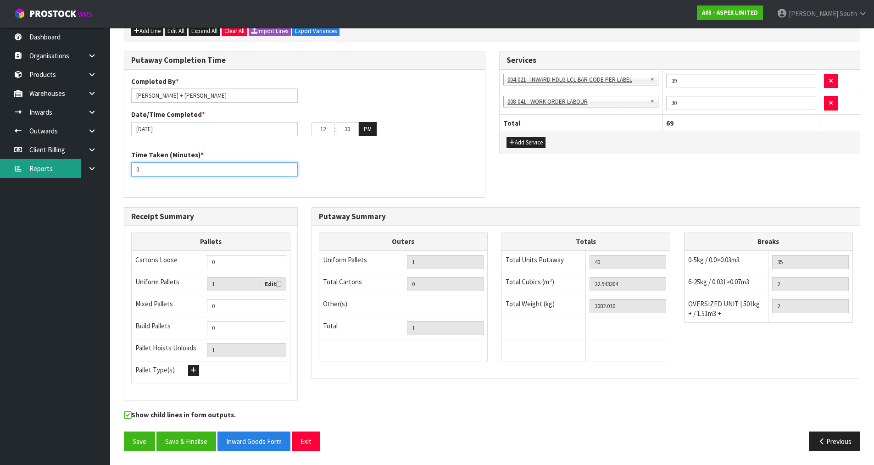
drag, startPoint x: 170, startPoint y: 168, endPoint x: 73, endPoint y: 173, distance: 97.4
type input "1"
type input "240"
click at [353, 187] on div "Completed By * Zachary South + John Date/Time Completed * 26/08/2025 12 : 30 : …" at bounding box center [304, 134] width 361 height 114
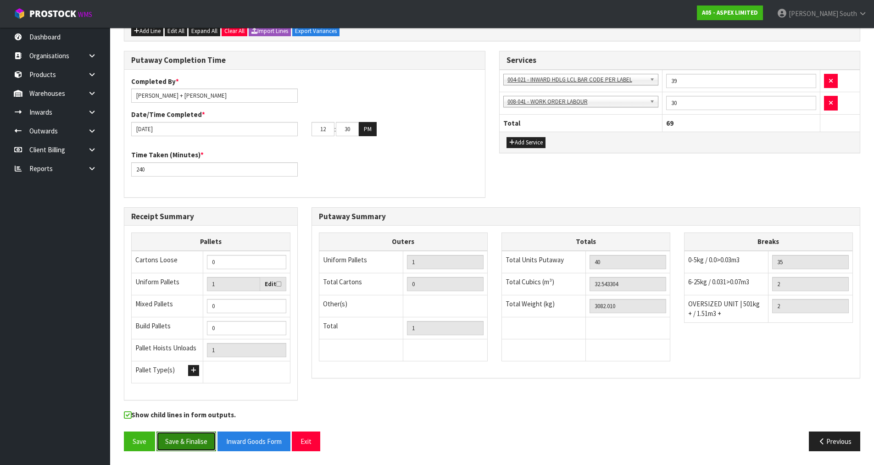
click at [193, 440] on button "Save & Finalise" at bounding box center [186, 442] width 60 height 20
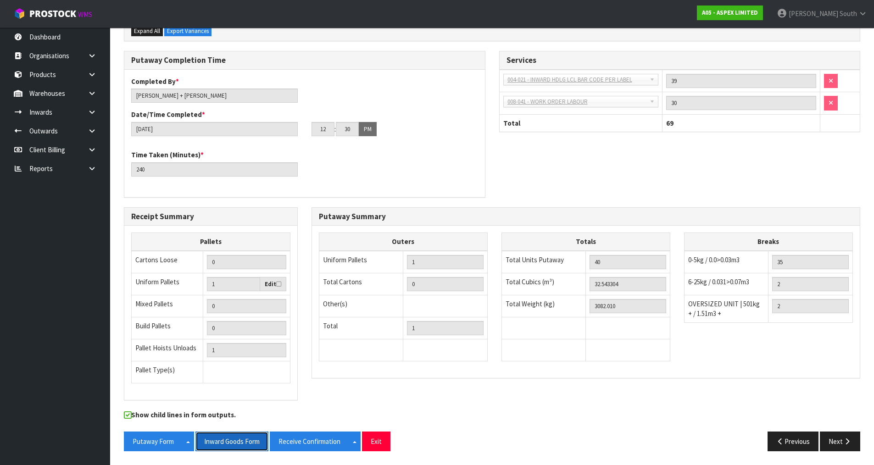
click at [235, 442] on button "Inward Goods Form" at bounding box center [231, 442] width 73 height 20
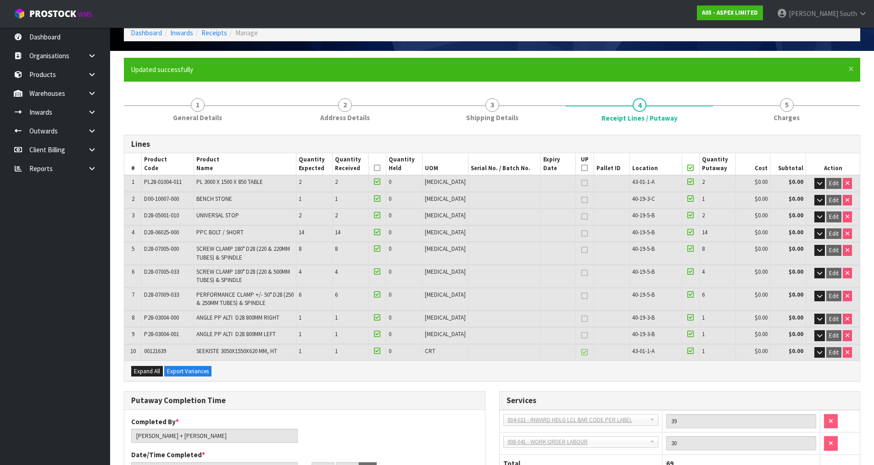
scroll to position [0, 0]
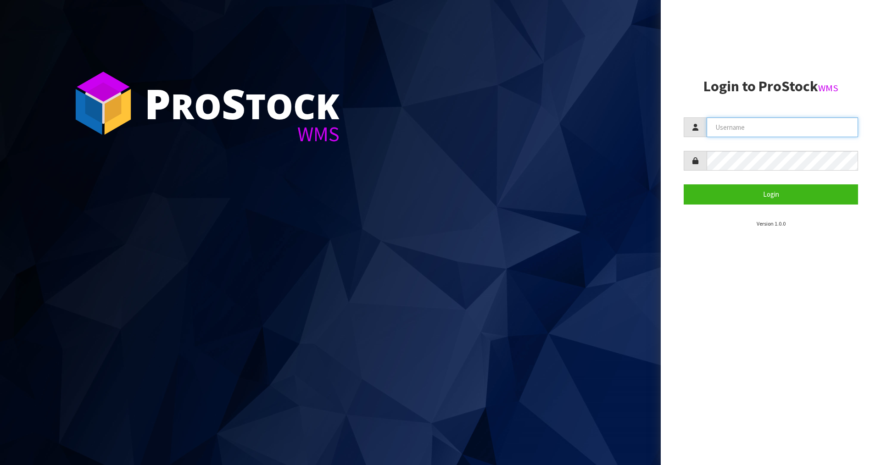
type input "[PERSON_NAME]"
click at [727, 130] on input "[PERSON_NAME]" at bounding box center [782, 127] width 151 height 20
click at [727, 177] on form "Zackary Login" at bounding box center [771, 160] width 174 height 87
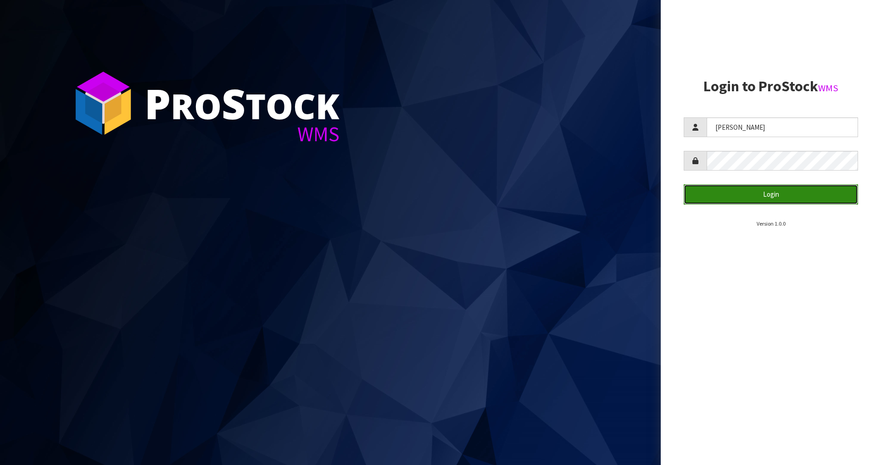
click at [730, 191] on button "Login" at bounding box center [771, 194] width 174 height 20
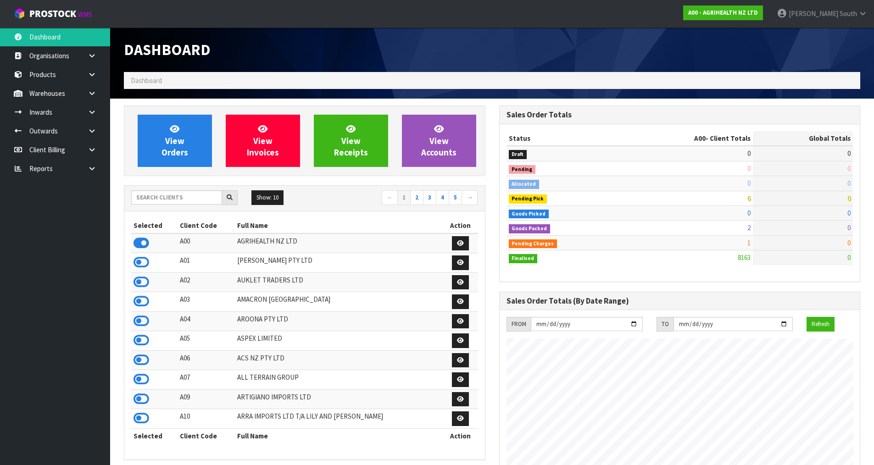
scroll to position [695, 375]
click at [147, 197] on input "text" at bounding box center [176, 197] width 91 height 14
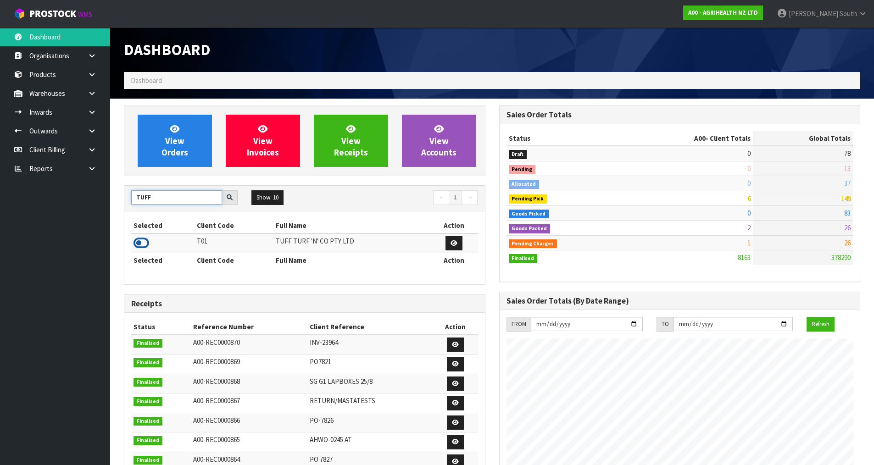
type input "TUFF"
click at [145, 238] on icon at bounding box center [142, 243] width 16 height 14
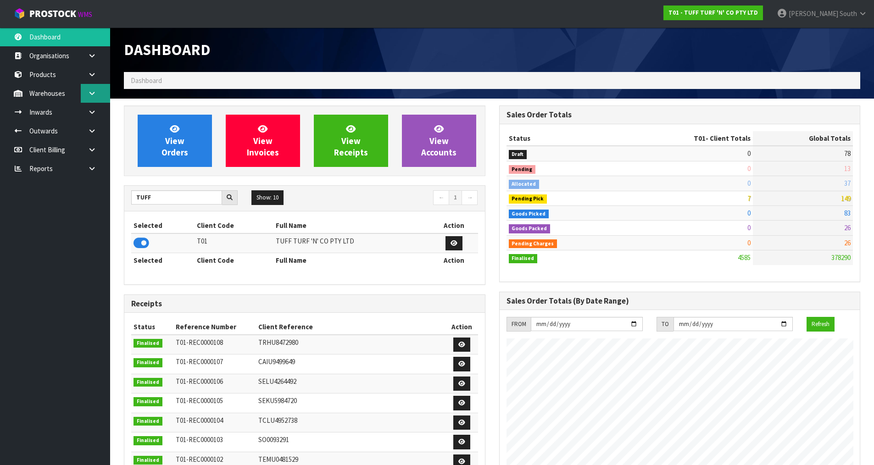
click at [86, 88] on link at bounding box center [95, 93] width 29 height 19
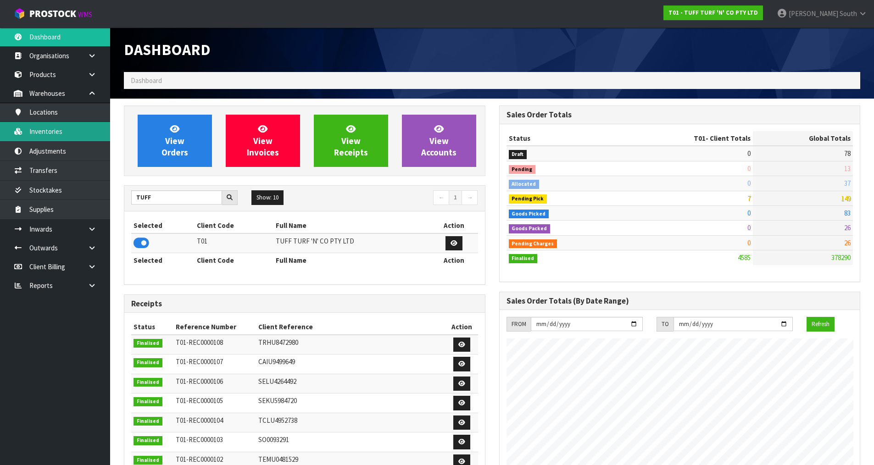
click at [50, 130] on link "Inventories" at bounding box center [55, 131] width 110 height 19
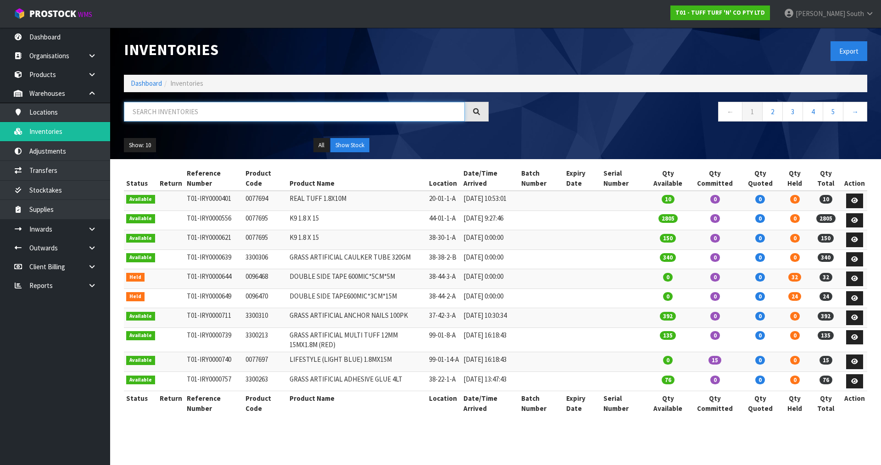
click at [195, 109] on input "text" at bounding box center [294, 112] width 341 height 20
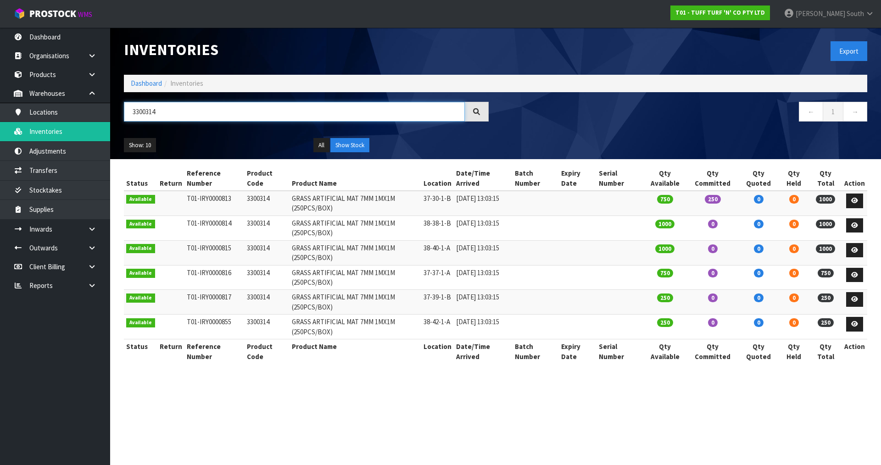
type input "3300314"
click at [497, 127] on div "← 1 →" at bounding box center [685, 116] width 379 height 29
click at [851, 199] on link at bounding box center [854, 201] width 17 height 15
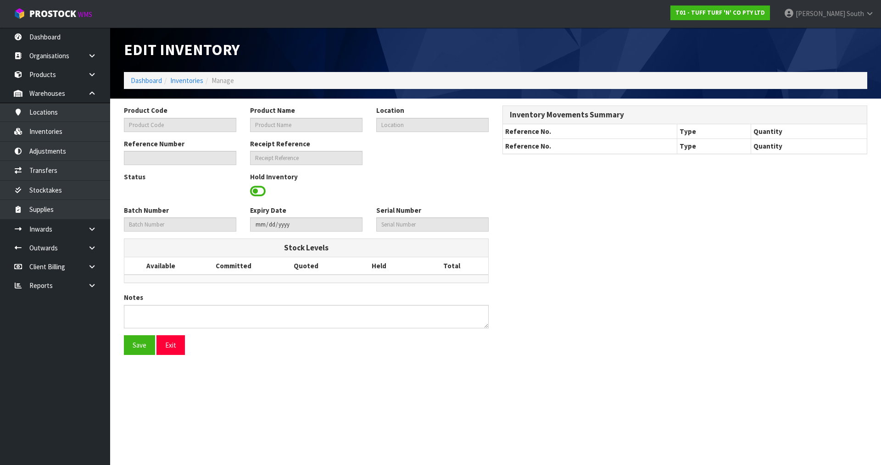
type input "3300314"
type input "GRASS ARTIFICIAL MAT 7MM 1MX1M (250PCS/BOX)"
type input "37-30-1-B"
type input "T01-IRY0000813"
type input "T01-REC0000107"
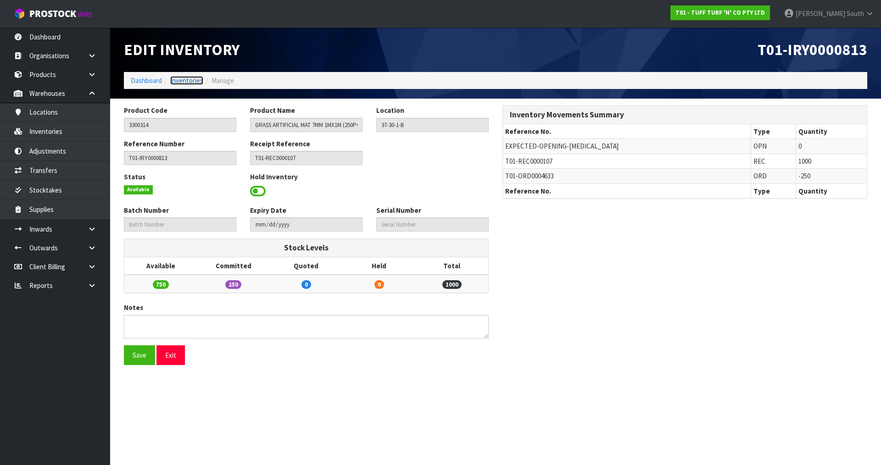
click at [179, 81] on link "Inventories" at bounding box center [186, 80] width 33 height 9
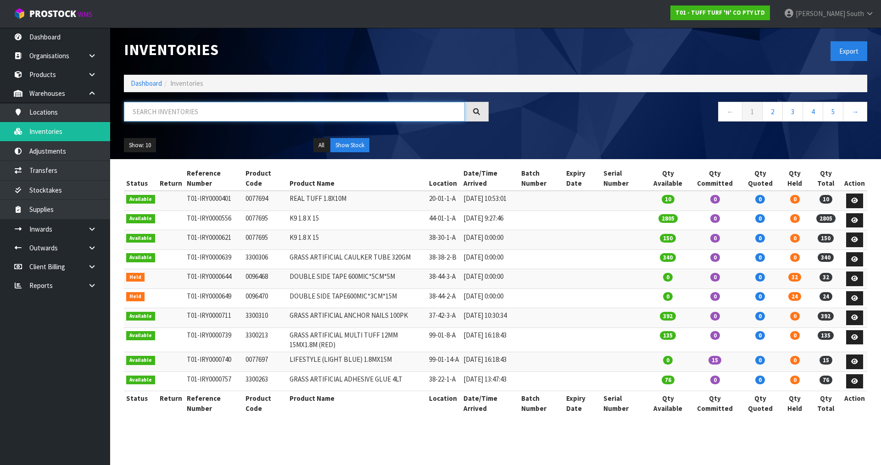
click at [198, 119] on input "text" at bounding box center [294, 112] width 341 height 20
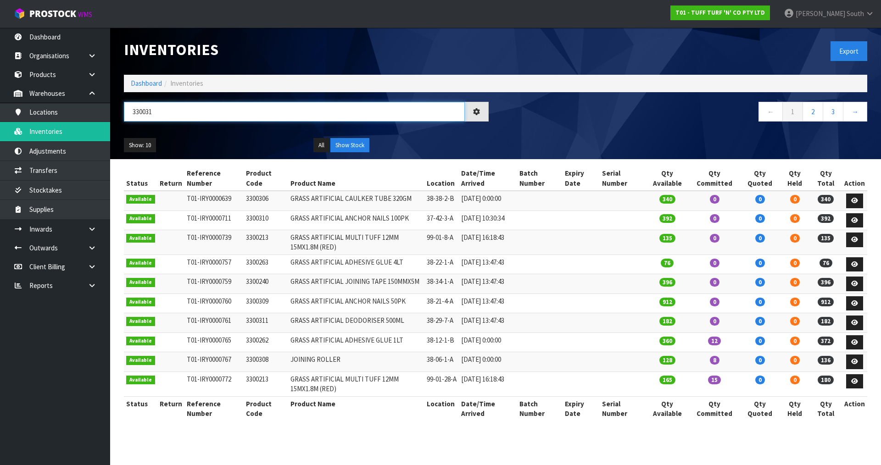
type input "3300314"
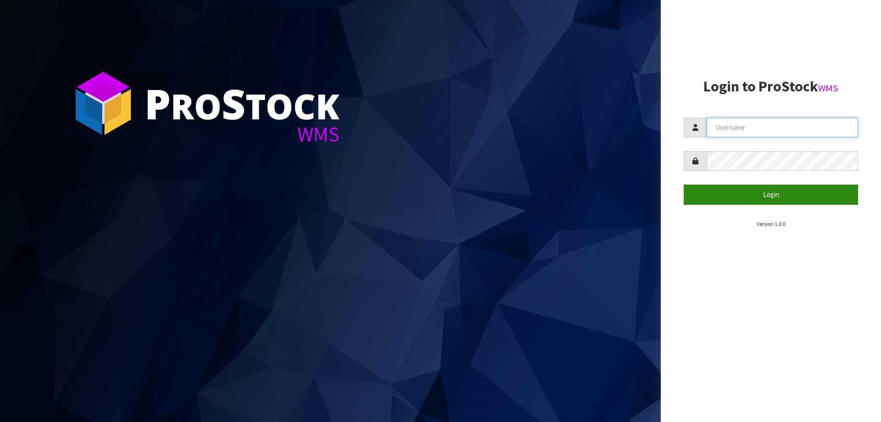
type input "[PERSON_NAME]"
click at [754, 191] on button "Login" at bounding box center [771, 194] width 174 height 20
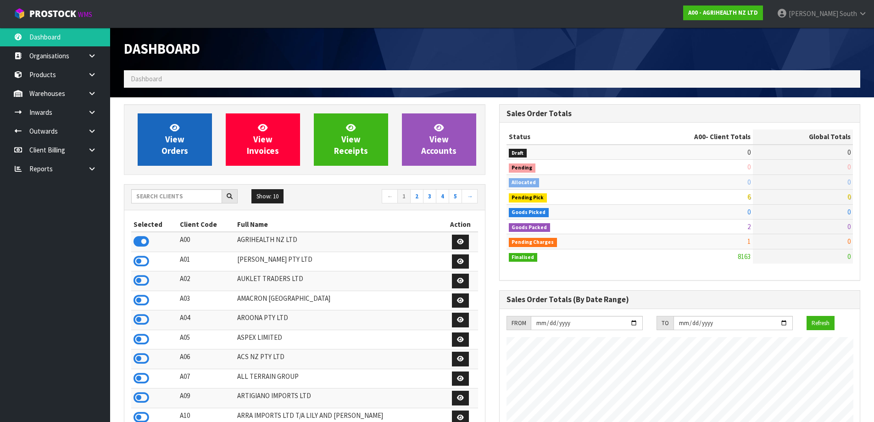
scroll to position [695, 375]
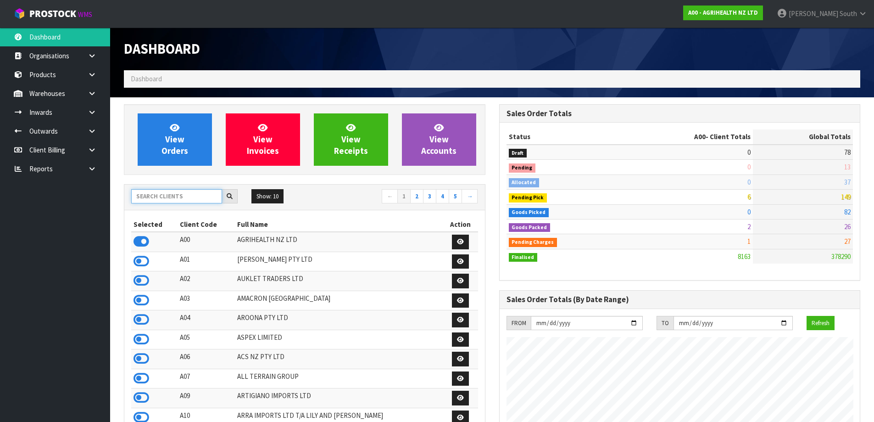
click at [164, 197] on input "text" at bounding box center [176, 196] width 91 height 14
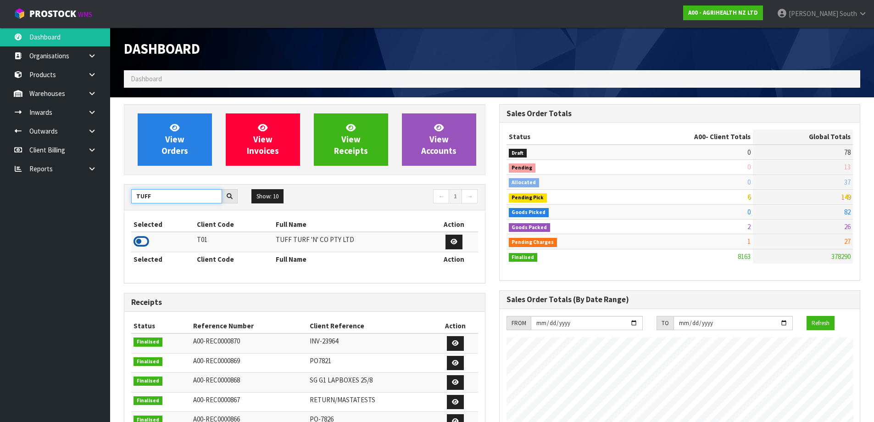
type input "TUFF"
click at [148, 239] on icon at bounding box center [142, 241] width 16 height 14
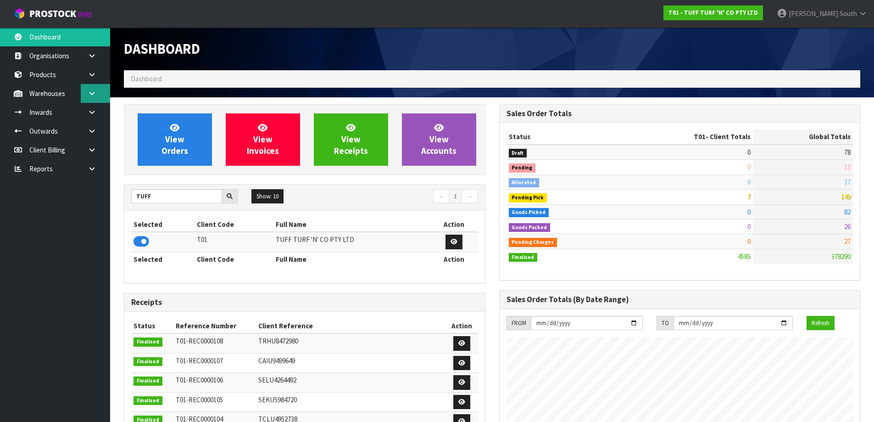
click at [84, 96] on link at bounding box center [95, 93] width 29 height 19
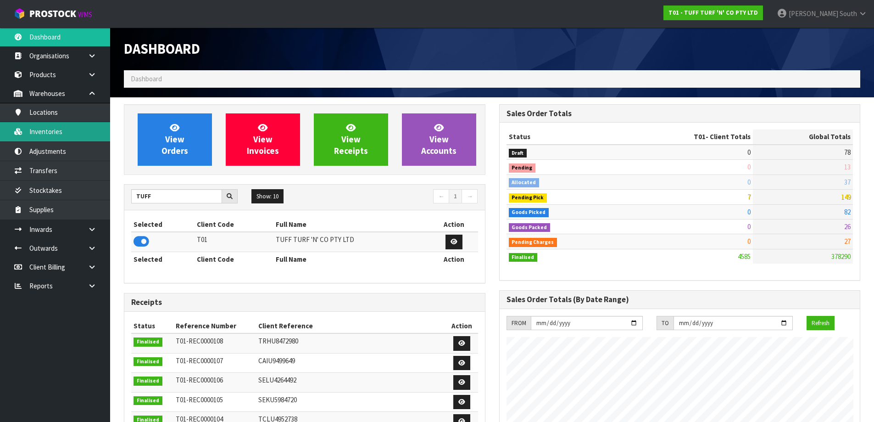
click at [47, 136] on link "Inventories" at bounding box center [55, 131] width 110 height 19
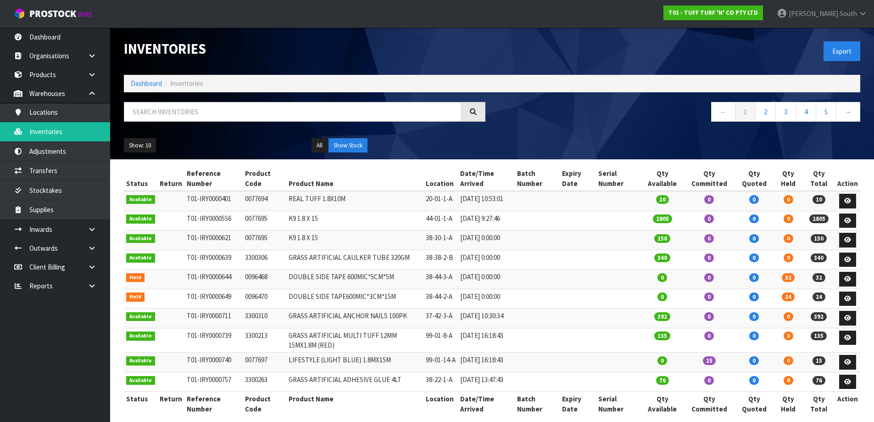
click at [92, 96] on div "Inventories Export Dashboard Inventories ← 1 2 3 4 5 → Show: 10 5 10 25 50 All …" at bounding box center [437, 216] width 874 height 432
click at [102, 94] on link at bounding box center [95, 93] width 29 height 19
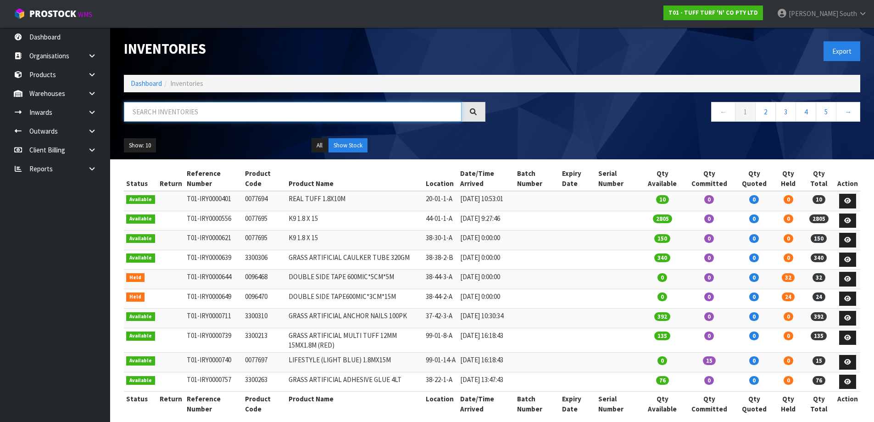
click at [149, 115] on input "text" at bounding box center [293, 112] width 338 height 20
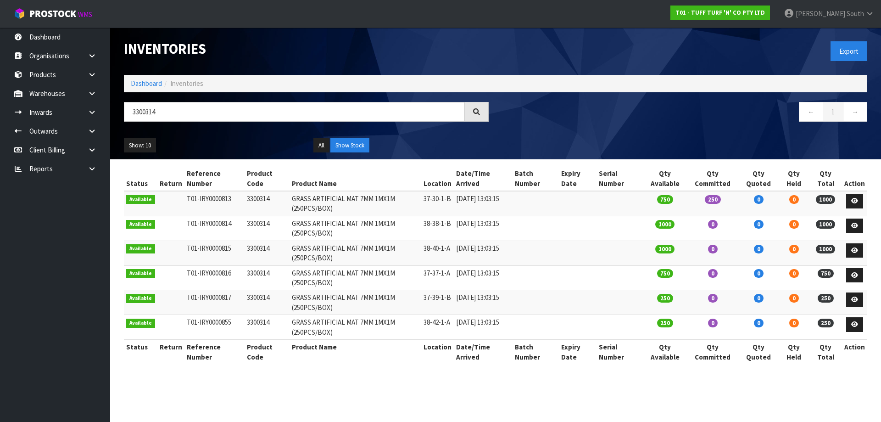
click at [233, 161] on section "Status Return Reference Number Product Code Product Name Location Date/Time Arr…" at bounding box center [495, 269] width 771 height 221
drag, startPoint x: 185, startPoint y: 113, endPoint x: 79, endPoint y: 108, distance: 106.1
click at [79, 108] on body "Toggle navigation ProStock WMS T01 - TUFF TURF 'N' CO PTY LTD [PERSON_NAME] Sou…" at bounding box center [440, 211] width 881 height 422
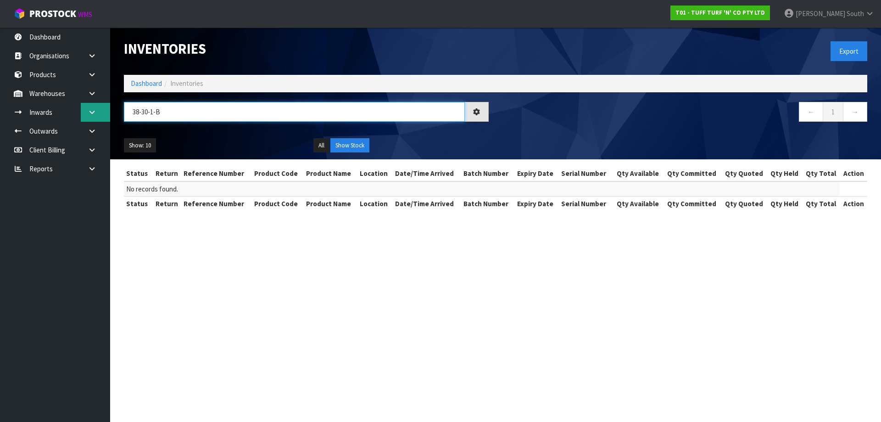
type input "38-30-1-B"
click at [102, 112] on link at bounding box center [95, 112] width 29 height 19
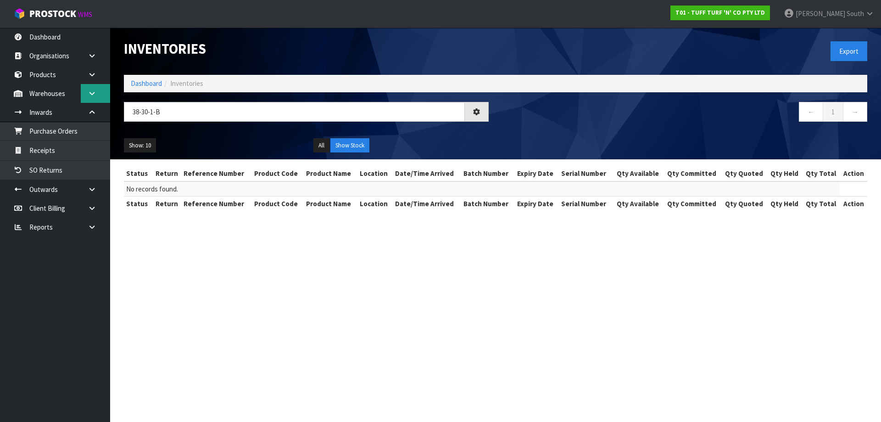
click at [84, 101] on link at bounding box center [95, 93] width 29 height 19
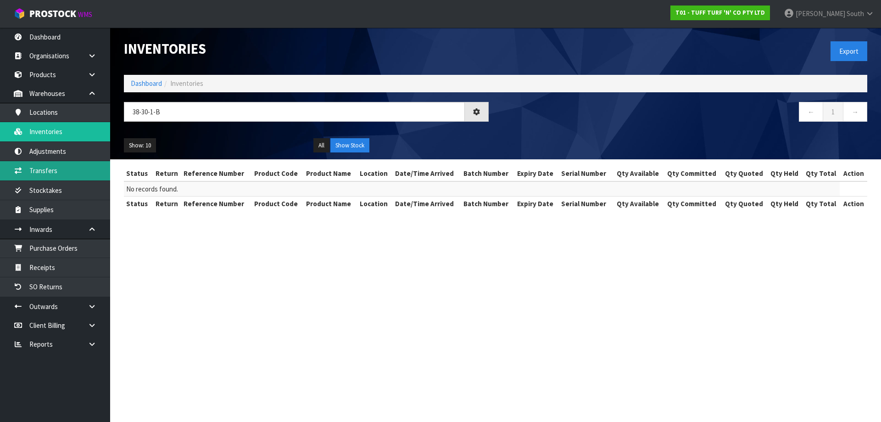
click at [50, 163] on link "Transfers" at bounding box center [55, 170] width 110 height 19
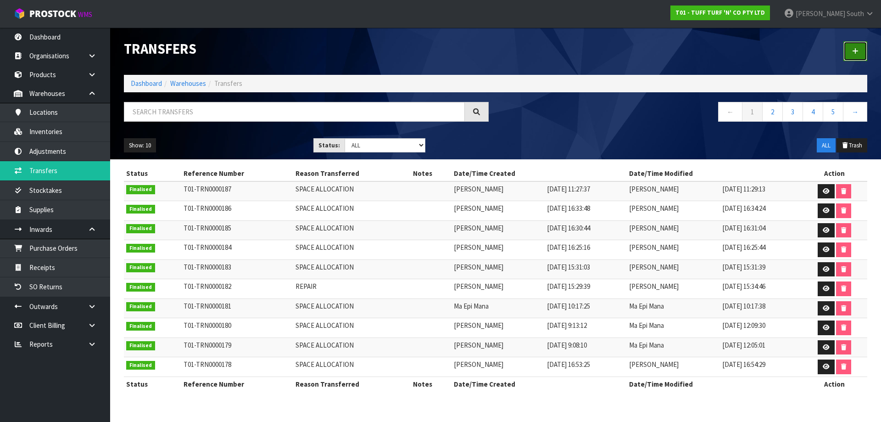
click at [850, 49] on link at bounding box center [855, 51] width 24 height 20
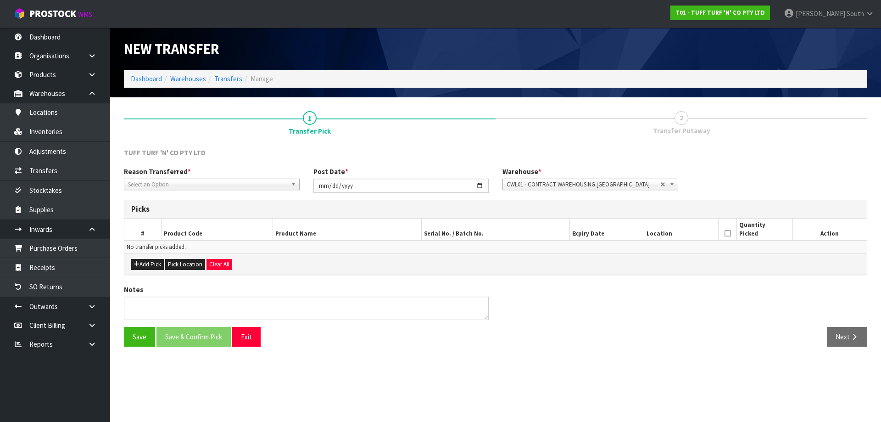
click at [654, 113] on link "2 Transfer Putaway" at bounding box center [682, 122] width 372 height 36
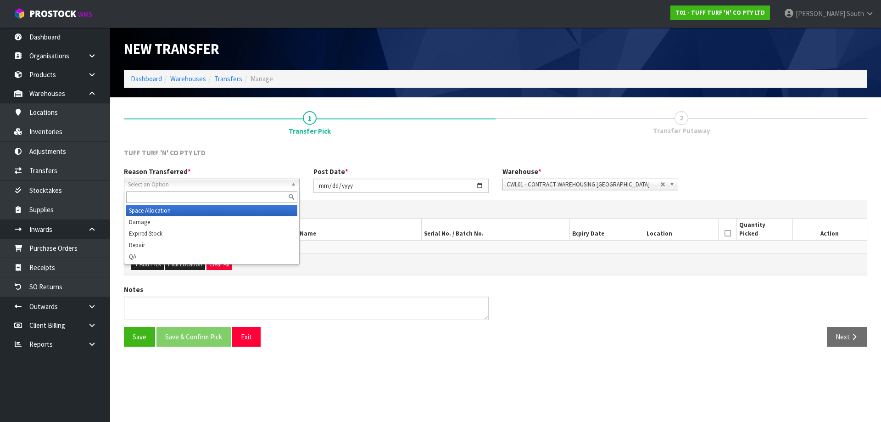
click at [223, 180] on span "Select an Option" at bounding box center [207, 184] width 159 height 11
click at [183, 212] on li "Space Allocation" at bounding box center [211, 210] width 171 height 11
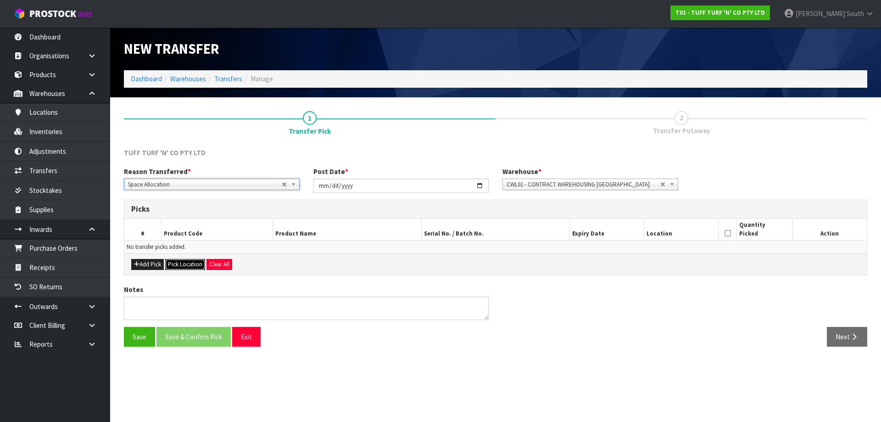
click at [172, 263] on button "Pick Location" at bounding box center [185, 264] width 40 height 11
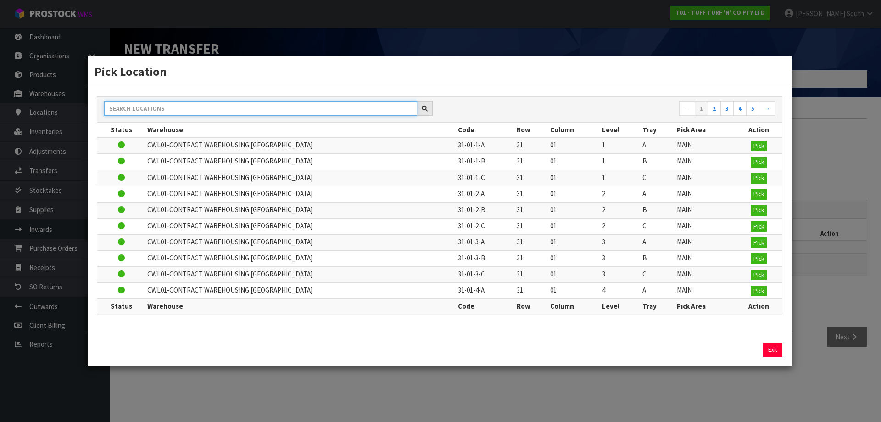
click at [162, 112] on input "text" at bounding box center [260, 108] width 313 height 14
paste input "38-30-1-B"
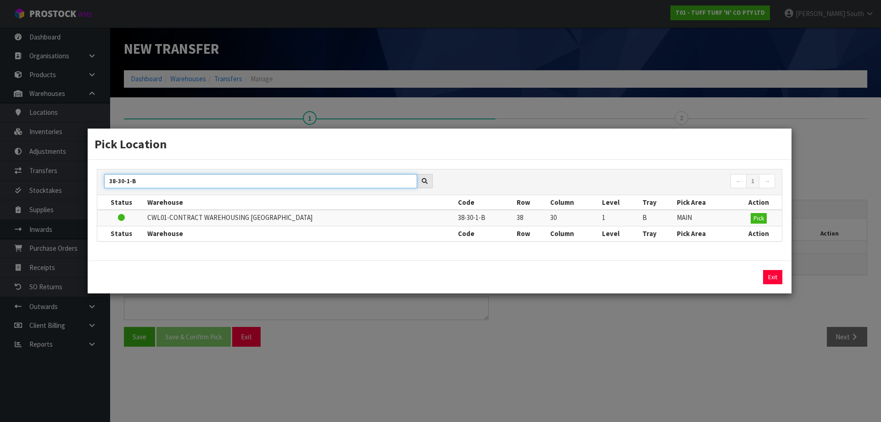
click at [115, 181] on input "38-30-1-B" at bounding box center [260, 181] width 313 height 14
type input "37-30-1-B"
click at [759, 223] on button "Pick" at bounding box center [759, 218] width 16 height 11
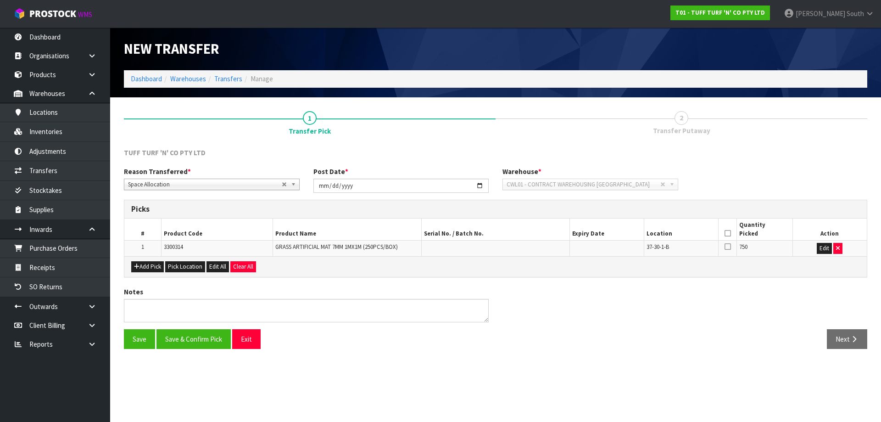
click at [730, 234] on icon at bounding box center [728, 233] width 6 height 0
click at [224, 335] on button "Save & Confirm Pick" at bounding box center [193, 339] width 74 height 20
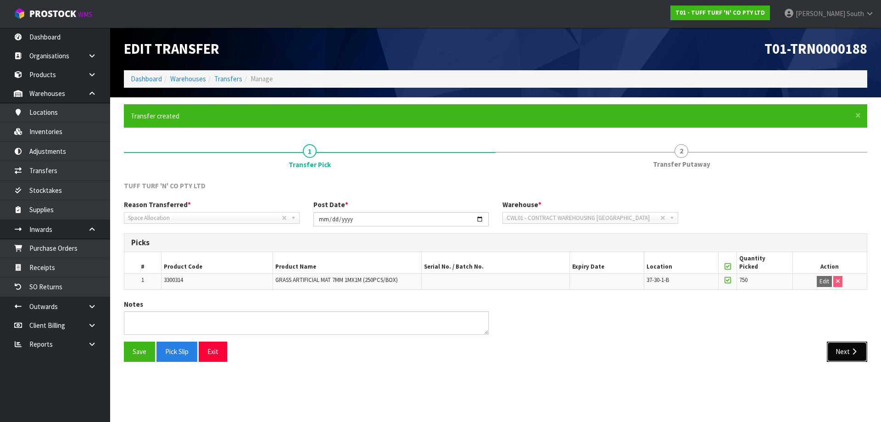
click at [849, 344] on button "Next" at bounding box center [847, 351] width 40 height 20
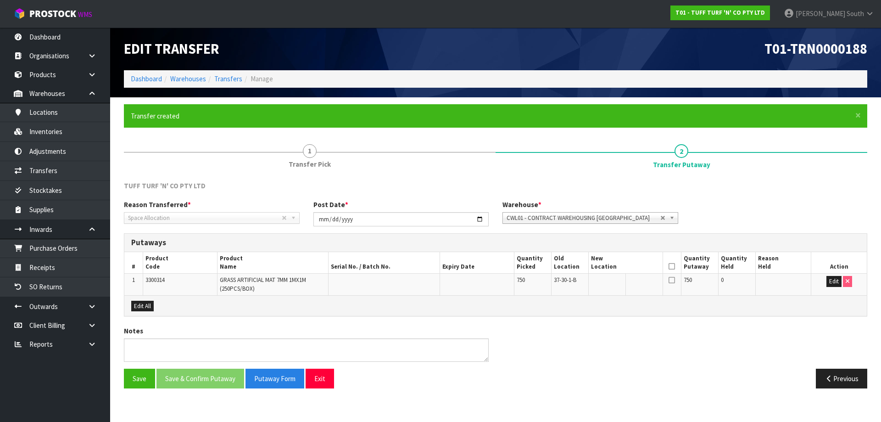
click at [671, 262] on th at bounding box center [672, 263] width 18 height 22
click at [828, 280] on button "Edit" at bounding box center [833, 281] width 15 height 11
click at [632, 277] on input "text" at bounding box center [620, 281] width 58 height 11
paste input "38-30-1-B"
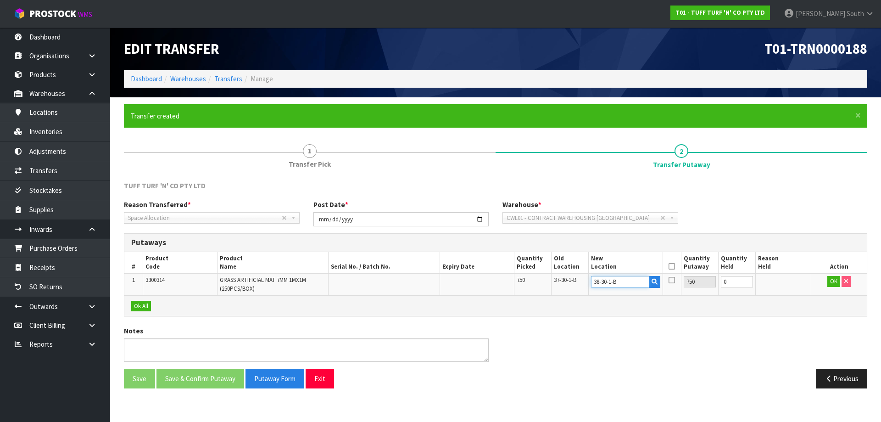
type input "38-30-1-B"
click at [675, 266] on icon at bounding box center [672, 266] width 6 height 0
click at [830, 281] on button "OK" at bounding box center [833, 281] width 13 height 11
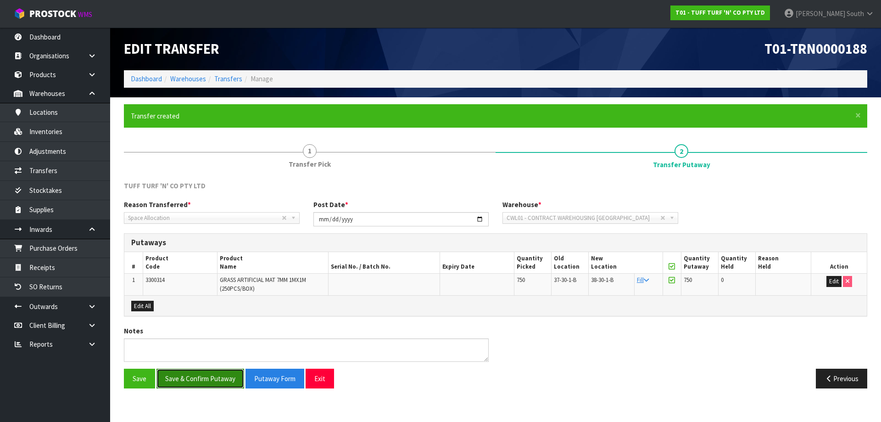
click at [201, 384] on button "Save & Confirm Putaway" at bounding box center [200, 378] width 88 height 20
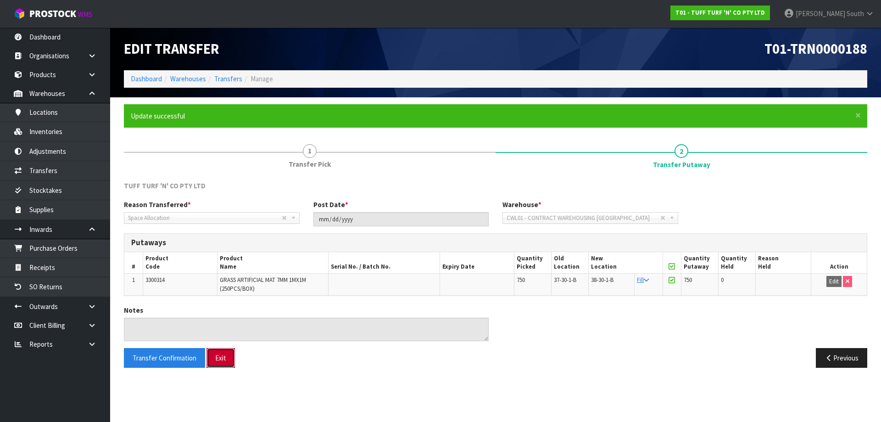
click at [229, 364] on button "Exit" at bounding box center [220, 358] width 28 height 20
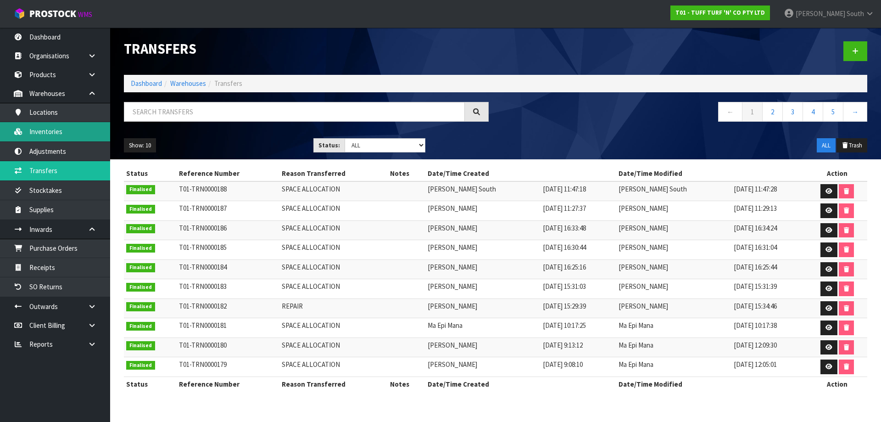
click at [86, 134] on link "Inventories" at bounding box center [55, 131] width 110 height 19
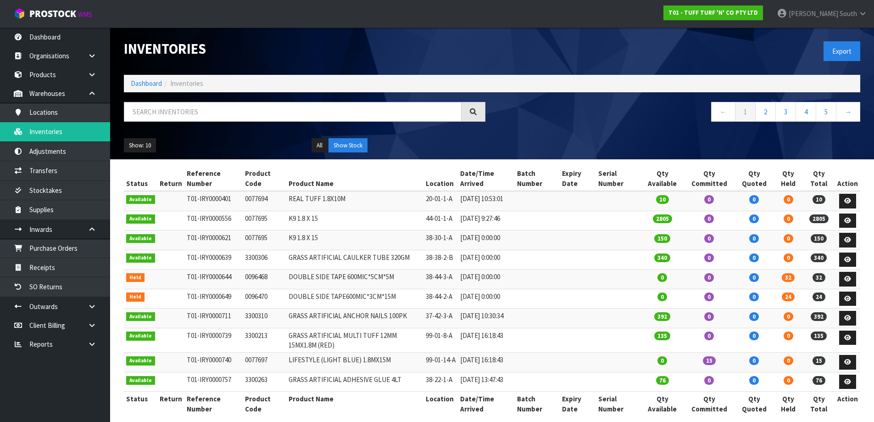
click at [251, 124] on div at bounding box center [304, 115] width 375 height 27
click at [259, 113] on input "text" at bounding box center [293, 112] width 338 height 20
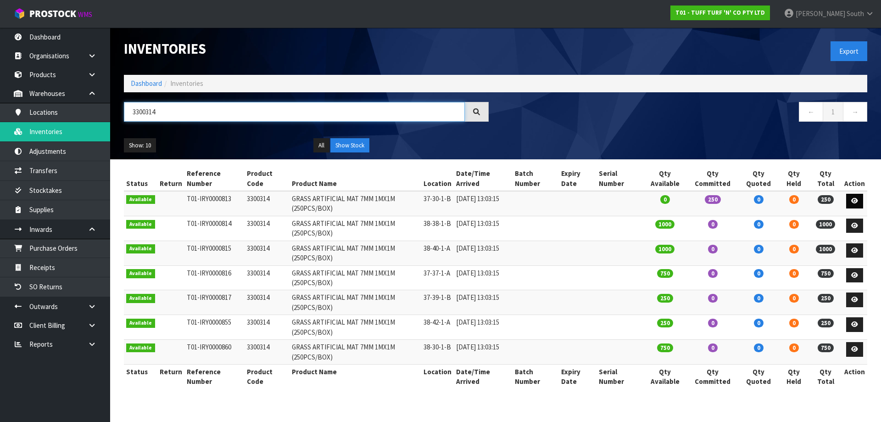
type input "3300314"
click at [855, 201] on icon at bounding box center [854, 201] width 7 height 6
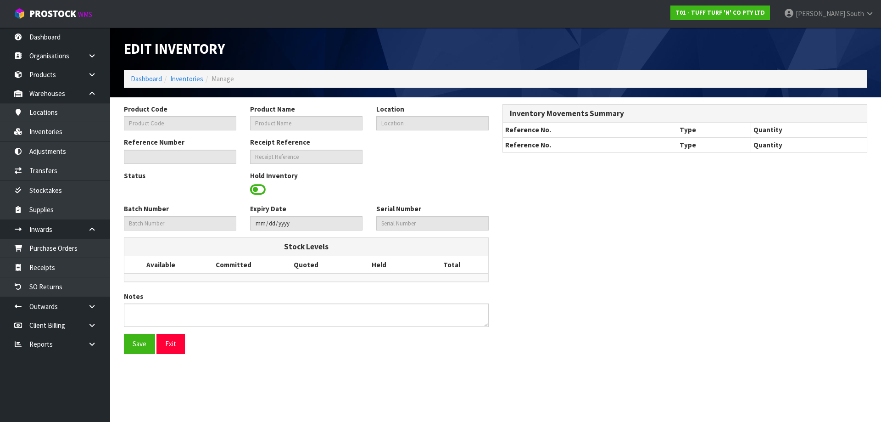
type input "3300314"
type input "GRASS ARTIFICIAL MAT 7MM 1MX1M (250PCS/BOX)"
type input "37-30-1-B"
type input "T01-IRY0000813"
type input "T01-REC0000107"
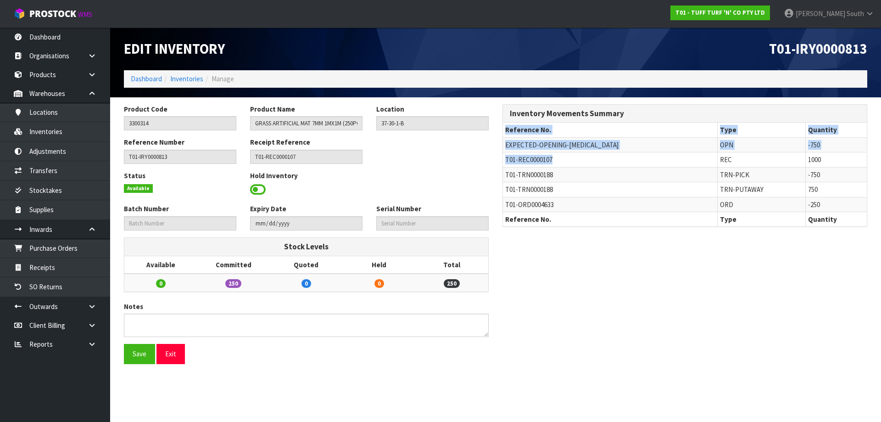
drag, startPoint x: 554, startPoint y: 161, endPoint x: 502, endPoint y: 163, distance: 51.5
click at [502, 163] on div "Inventory Movements Summary Reference No. Type Quantity EXPECTED-OPENING-[MEDIC…" at bounding box center [684, 165] width 365 height 123
copy div "Reference No. Type Quantity EXPECTED-OPENING-[MEDICAL_DATA] OPN -750 T01-REC000…"
click at [45, 168] on link "Transfers" at bounding box center [55, 170] width 110 height 19
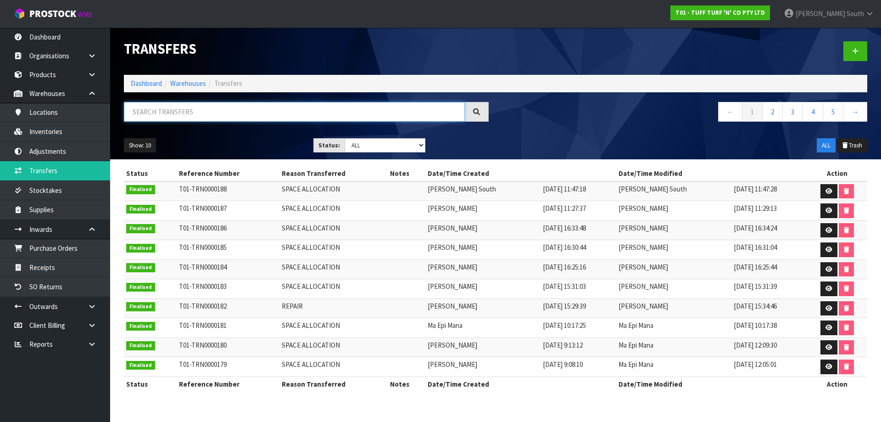
click at [249, 106] on input "text" at bounding box center [294, 112] width 341 height 20
paste input "Reference No. Type Quantity EXPECTED-OPENING-[MEDICAL_DATA] OPN -750 T01-REC000…"
type input "REFERENCE NO. TYPE QUANTITY EXPECTED-OPENING-[MEDICAL_DATA] OPN -750 T01-REC000…"
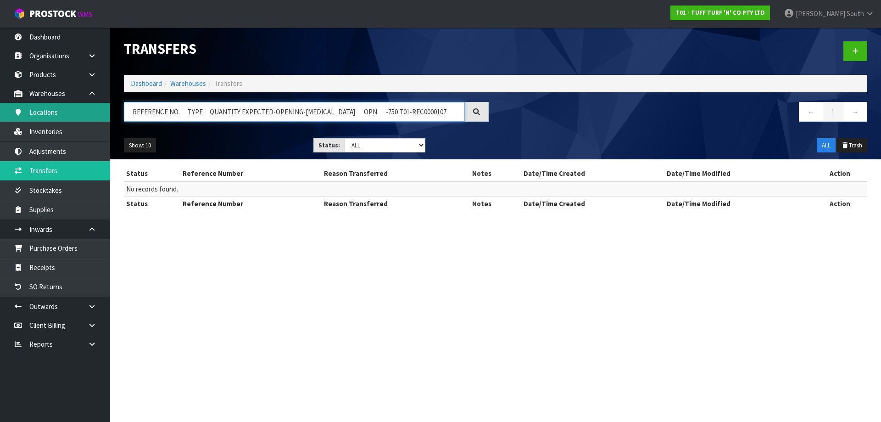
drag, startPoint x: 417, startPoint y: 112, endPoint x: 108, endPoint y: 111, distance: 308.8
click at [108, 111] on body "Toggle navigation ProStock WMS T01 - TUFF TURF 'N' CO PTY LTD [PERSON_NAME] Sou…" at bounding box center [440, 211] width 881 height 422
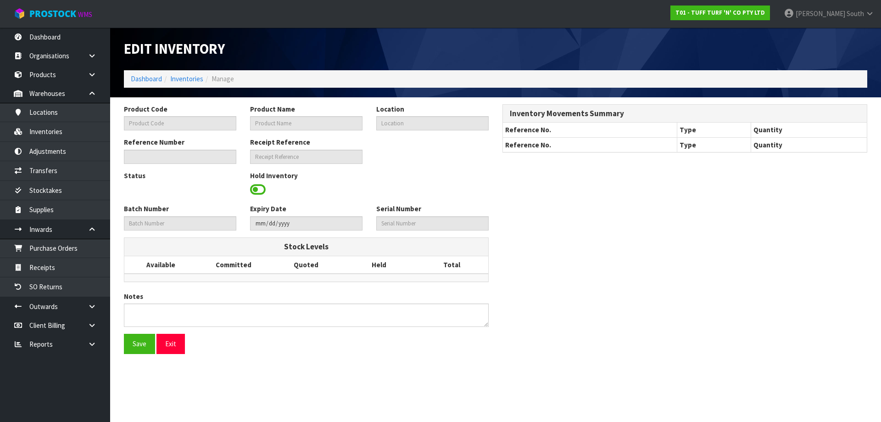
type input "3300314"
type input "GRASS ARTIFICIAL MAT 7MM 1MX1M (250PCS/BOX)"
type input "37-30-1-B"
type input "T01-IRY0000813"
type input "T01-REC0000107"
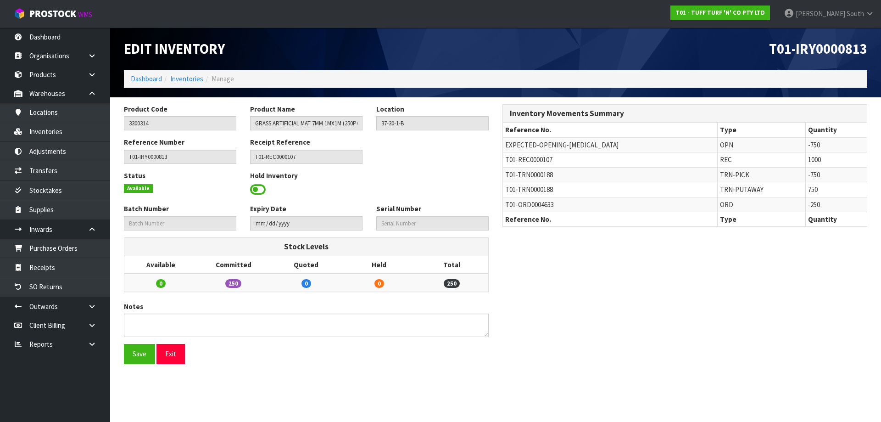
click at [689, 275] on div "Product Code 3300314 Product Name GRASS ARTIFICIAL MAT 7MM 1MX1M (250PCS/BOX) L…" at bounding box center [495, 237] width 757 height 267
drag, startPoint x: 557, startPoint y: 160, endPoint x: 505, endPoint y: 162, distance: 51.4
click at [505, 162] on td "T01-REC0000107" at bounding box center [610, 159] width 214 height 15
copy span "T01-REC0000107"
click at [44, 169] on link "Transfers" at bounding box center [55, 170] width 110 height 19
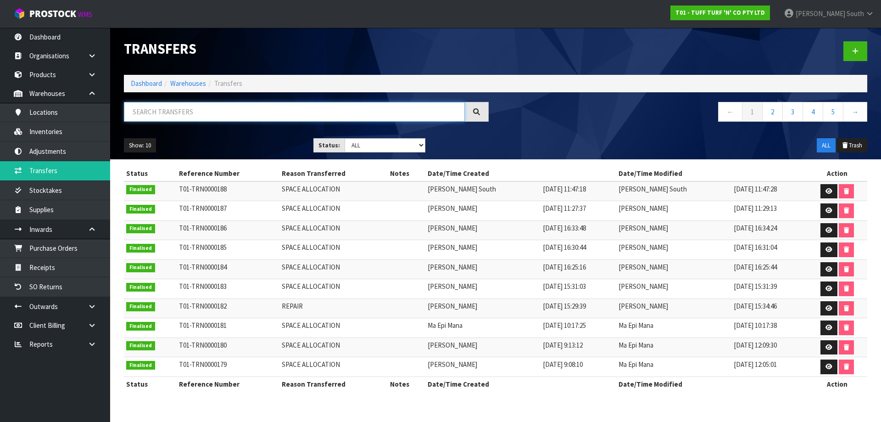
click at [184, 117] on input "text" at bounding box center [294, 112] width 341 height 20
paste input "T01-REC0000107"
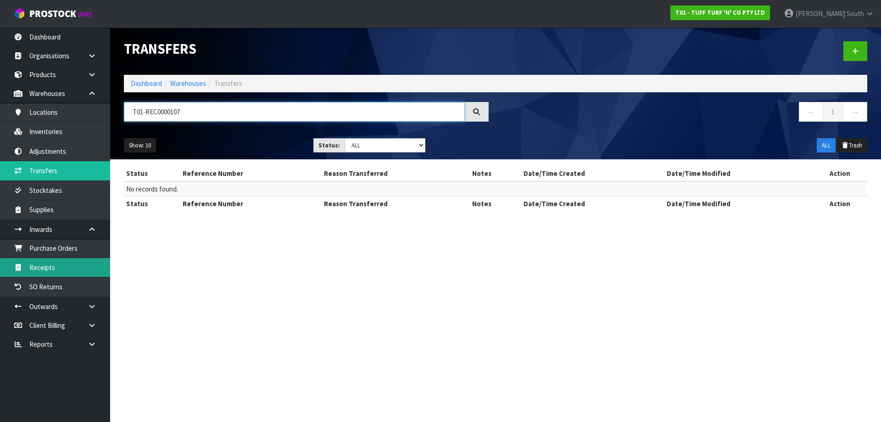
type input "T01-REC0000107"
click at [72, 263] on link "Receipts" at bounding box center [55, 267] width 110 height 19
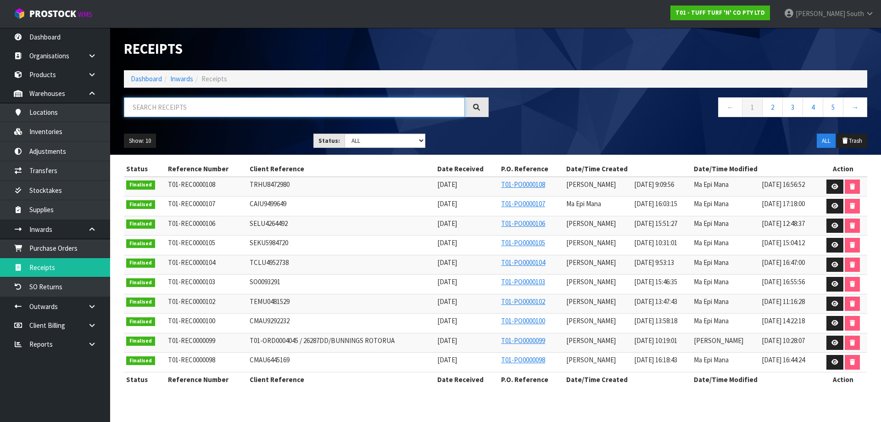
click at [237, 111] on input "text" at bounding box center [294, 107] width 341 height 20
paste input "T01-REC0000107"
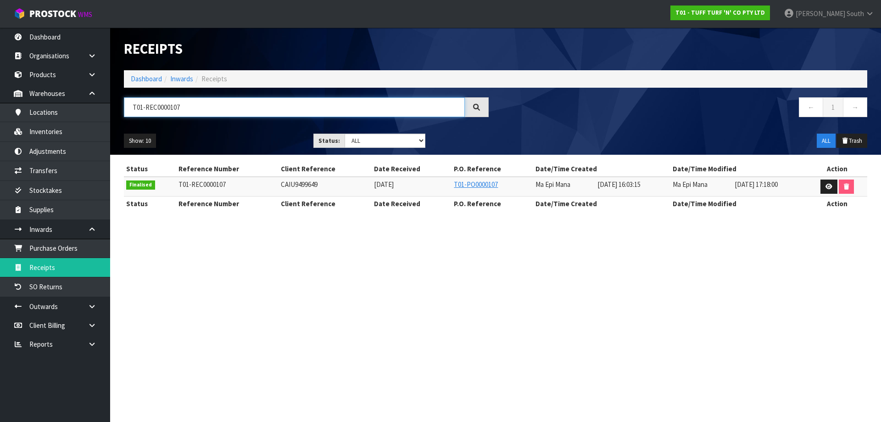
type input "T01-REC0000107"
click at [555, 132] on div "Show: 10 5 10 25 50 Status: Draft Pending Goods Checked Goods Putaway Pending C…" at bounding box center [495, 141] width 757 height 28
click at [824, 185] on link at bounding box center [828, 186] width 17 height 15
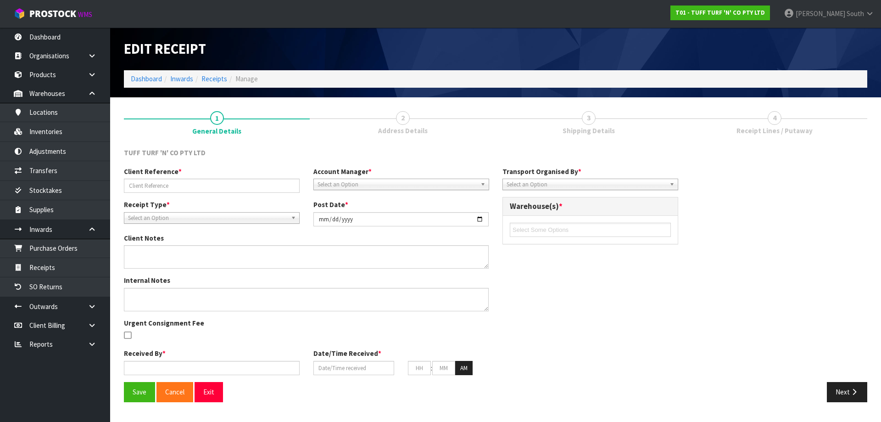
type input "CAIU9499649"
type input "[DATE]"
type textarea "3300228 KEYNG ERROR, WE ONLY RECEIVED 4 PALLETS OF 36."
type input "Ma Epi Mana"
type input "[DATE]"
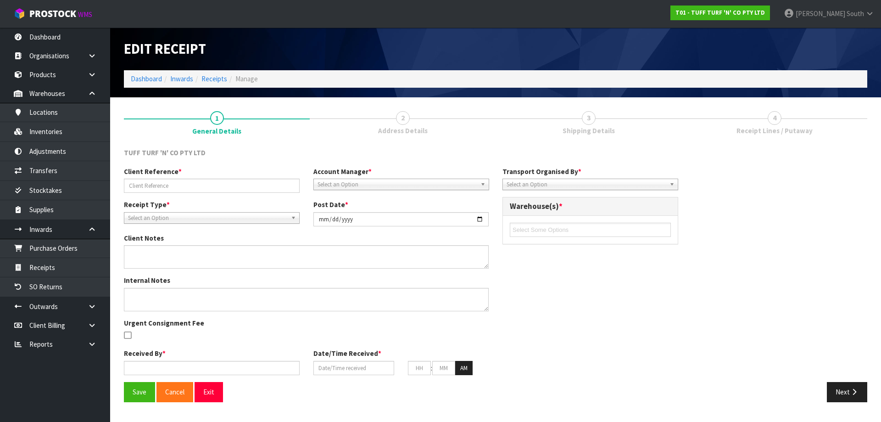
type input "01"
type input "03"
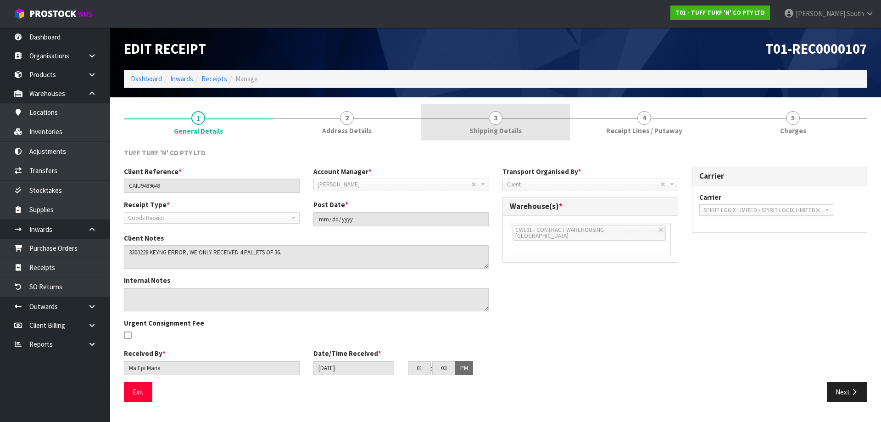
click at [486, 127] on span "Shipping Details" at bounding box center [495, 131] width 52 height 10
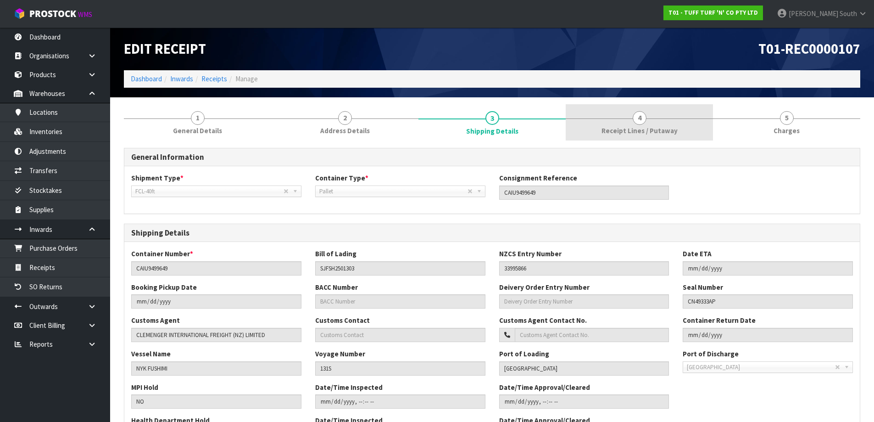
click at [591, 131] on link "4 Receipt Lines / Putaway" at bounding box center [639, 122] width 147 height 36
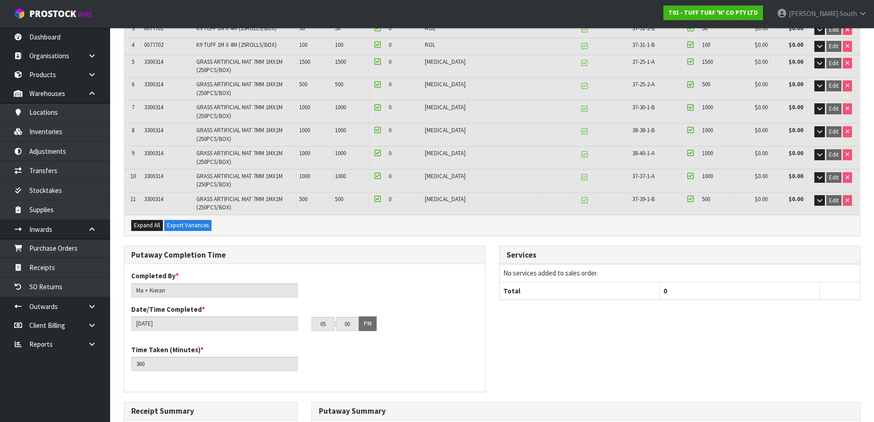
scroll to position [229, 0]
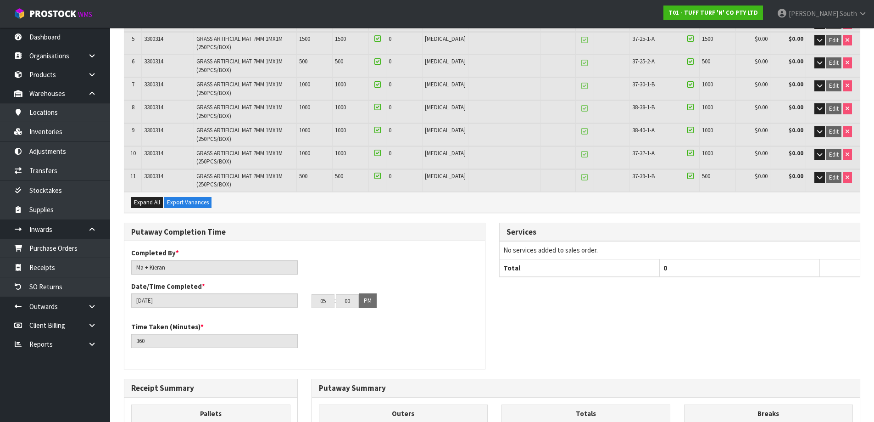
click at [365, 258] on div "Completed By * Ma + [PERSON_NAME] Date/Time Completed * [DATE] 05 : 00 : 00 PM" at bounding box center [304, 281] width 361 height 67
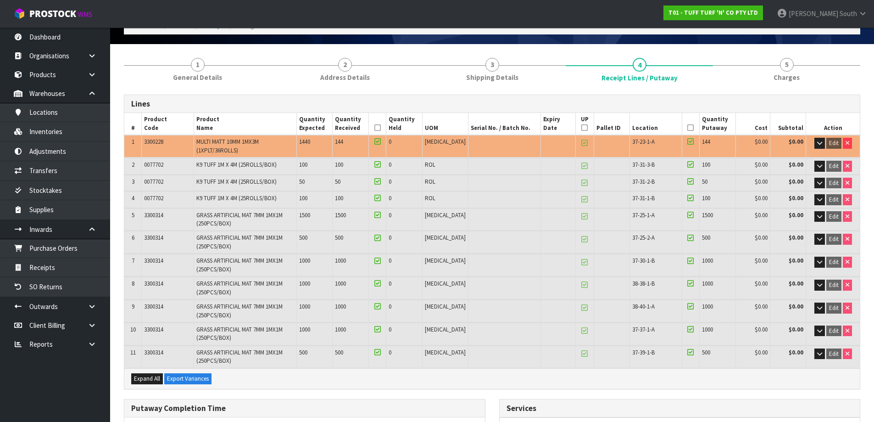
scroll to position [92, 0]
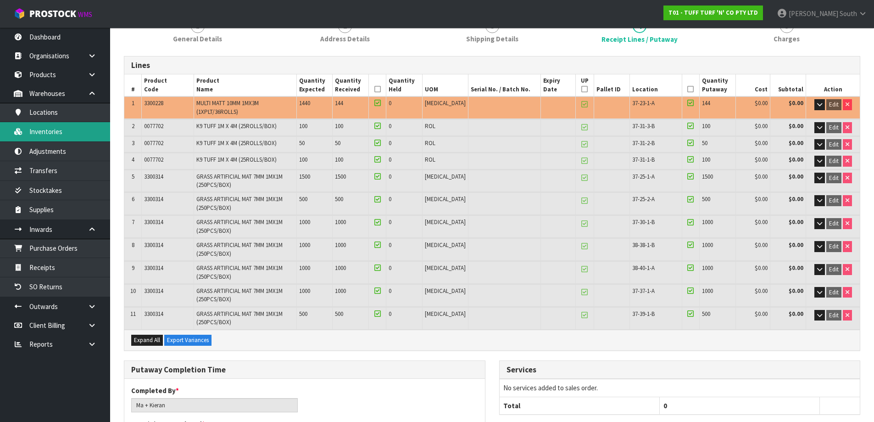
click at [57, 136] on link "Inventories" at bounding box center [55, 131] width 110 height 19
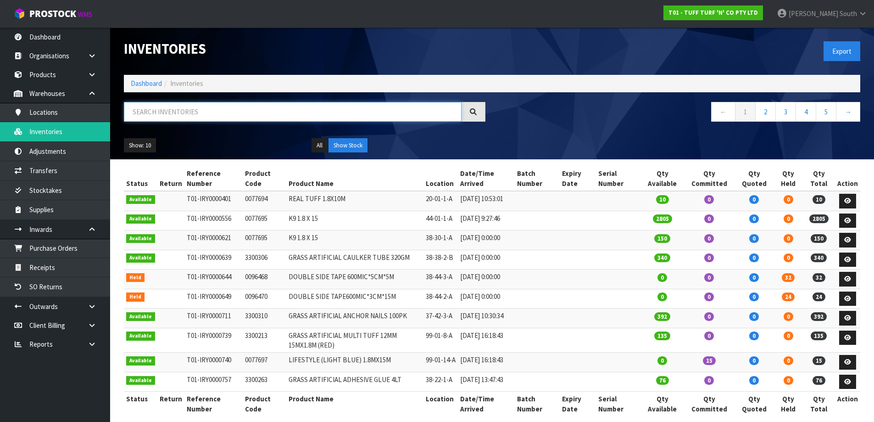
click at [151, 106] on input "text" at bounding box center [293, 112] width 338 height 20
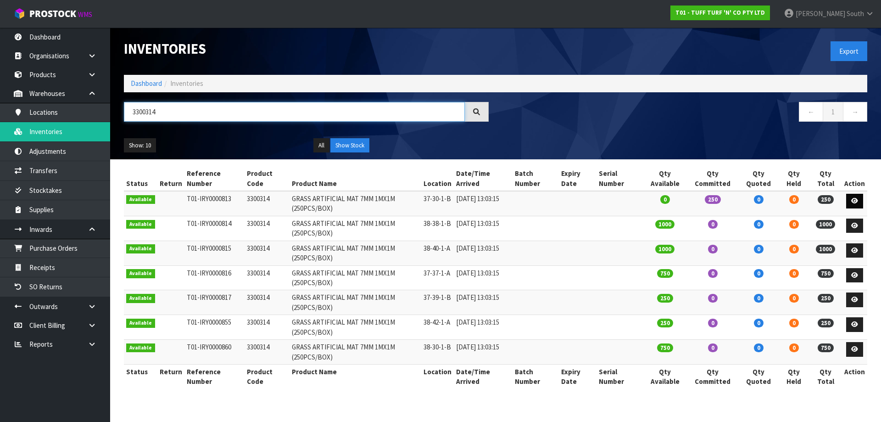
type input "3300314"
click at [850, 206] on link at bounding box center [854, 201] width 17 height 15
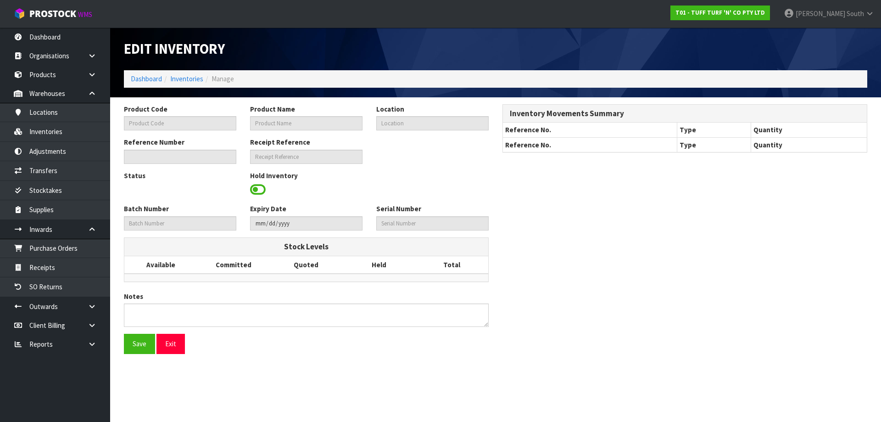
type input "3300314"
type input "GRASS ARTIFICIAL MAT 7MM 1MX1M (250PCS/BOX)"
type input "37-30-1-B"
type input "T01-IRY0000813"
type input "T01-REC0000107"
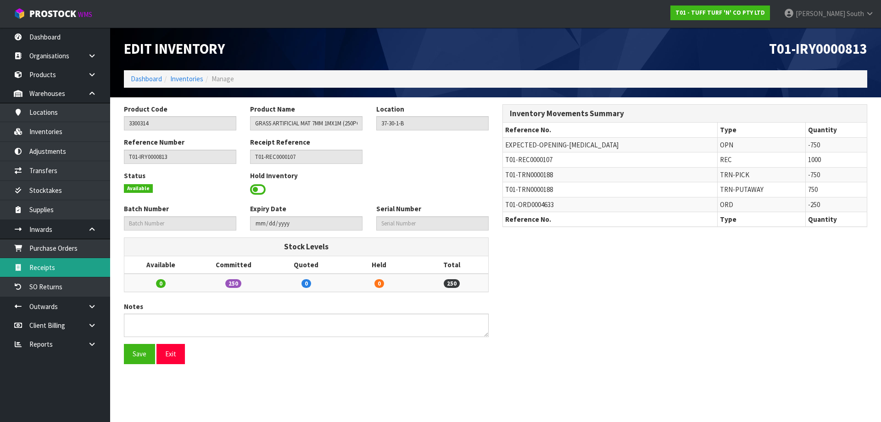
click at [69, 267] on link "Receipts" at bounding box center [55, 267] width 110 height 19
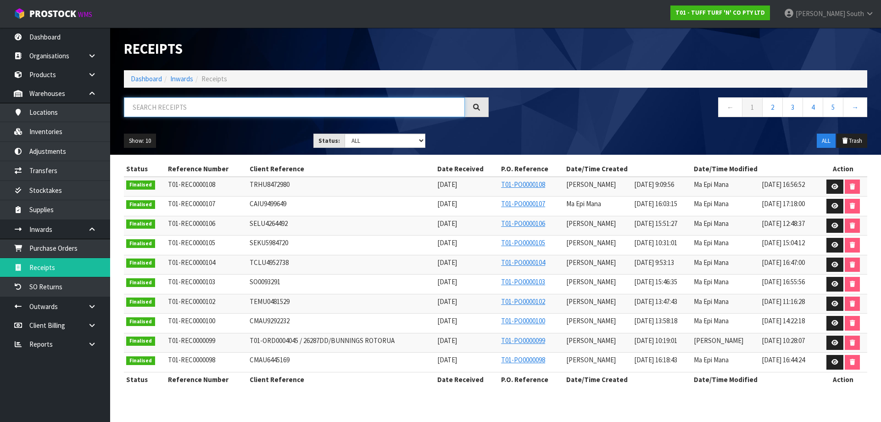
drag, startPoint x: 277, startPoint y: 103, endPoint x: 275, endPoint y: 108, distance: 5.7
click at [277, 104] on input "text" at bounding box center [294, 107] width 341 height 20
paste input "T01-REC0000107"
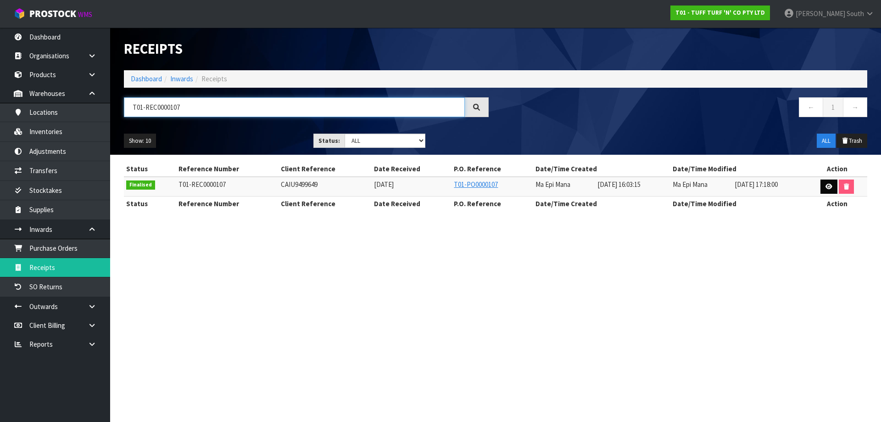
type input "T01-REC0000107"
click at [824, 184] on link at bounding box center [828, 186] width 17 height 15
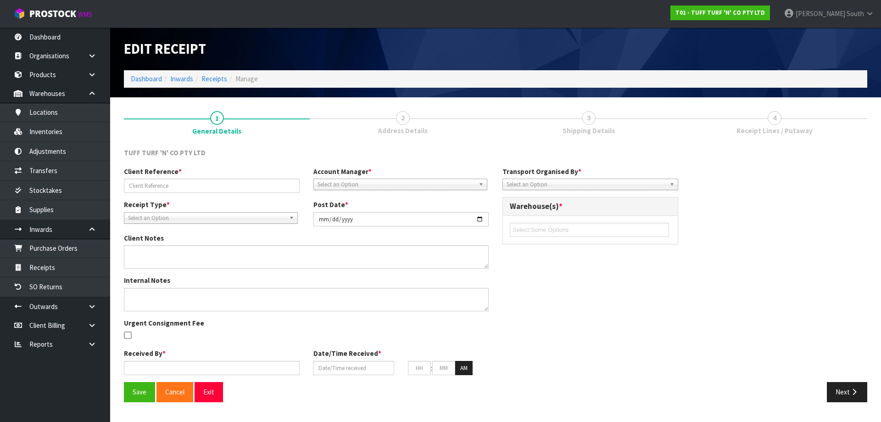
type input "CAIU9499649"
type input "[DATE]"
type textarea "3300228 KEYNG ERROR, WE ONLY RECEIVED 4 PALLETS OF 36."
type input "Ma Epi Mana"
type input "[DATE]"
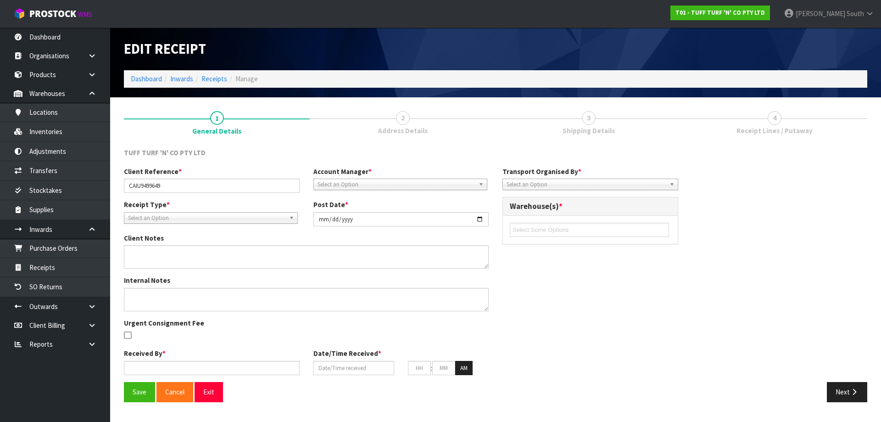
type input "01"
type input "03"
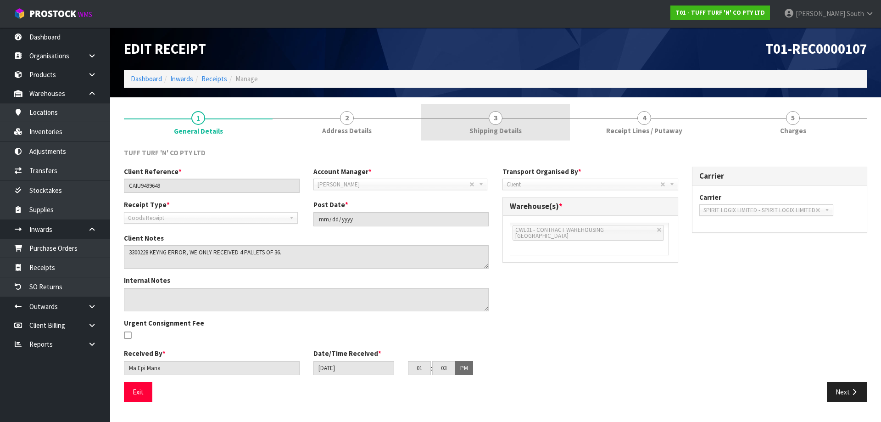
click at [558, 125] on link "3 Shipping Details" at bounding box center [495, 122] width 149 height 36
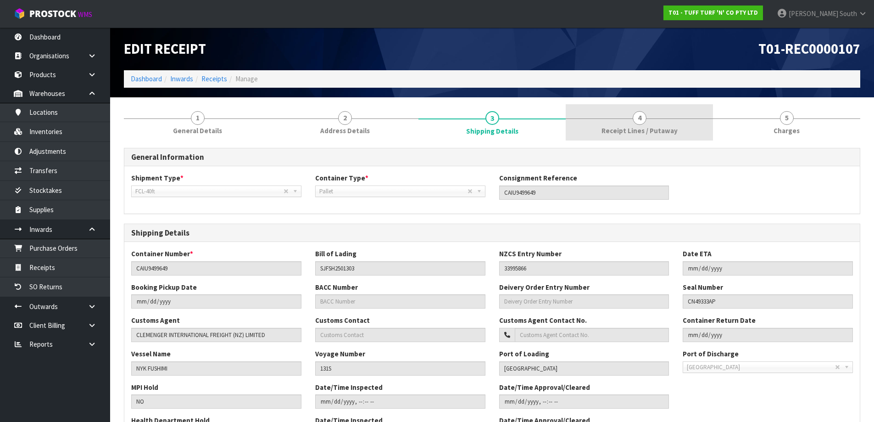
click at [620, 130] on span "Receipt Lines / Putaway" at bounding box center [640, 131] width 76 height 10
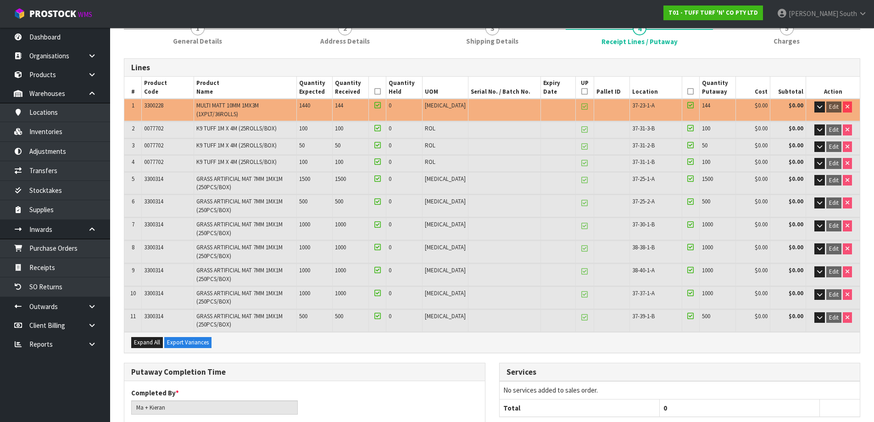
scroll to position [92, 0]
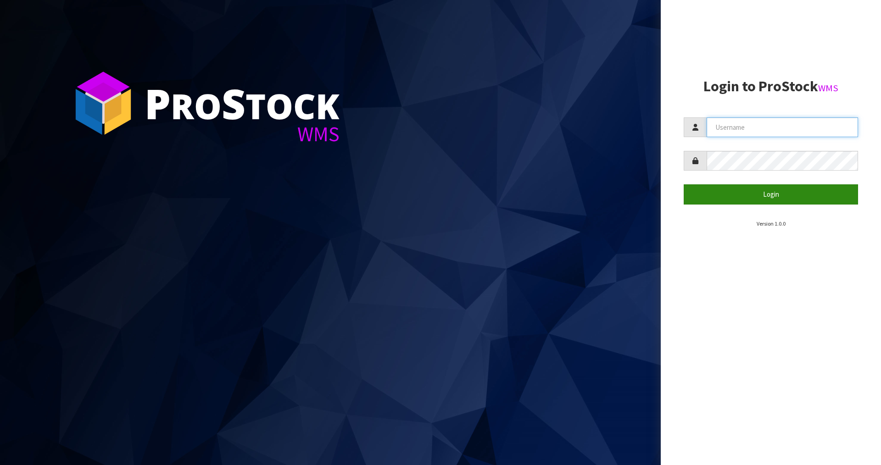
type input "[PERSON_NAME]"
click at [720, 192] on button "Login" at bounding box center [771, 194] width 174 height 20
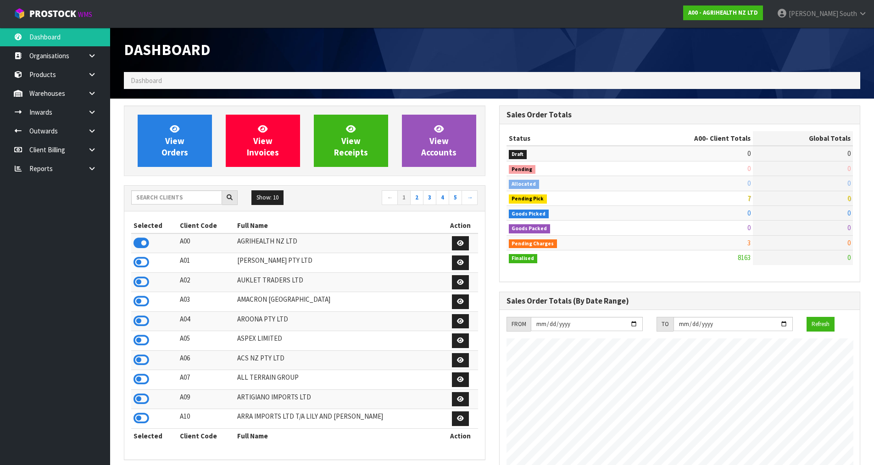
scroll to position [695, 375]
click at [141, 338] on icon at bounding box center [142, 341] width 16 height 14
click at [89, 85] on link at bounding box center [95, 93] width 29 height 19
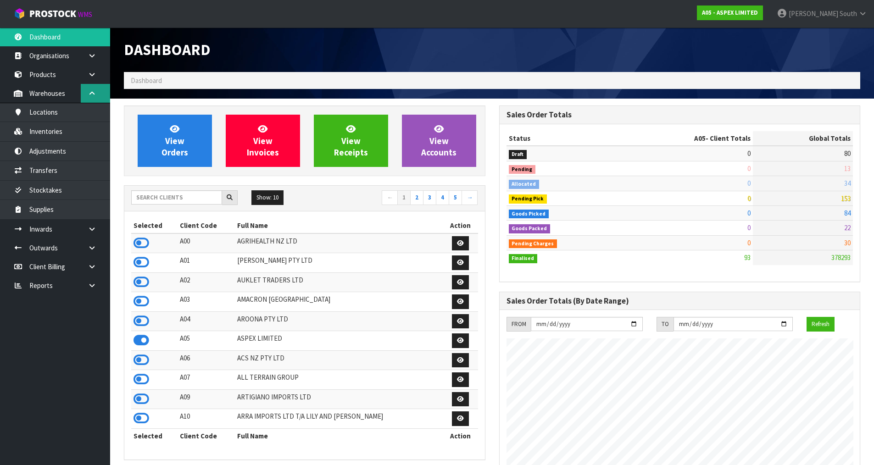
click at [89, 85] on link at bounding box center [95, 93] width 29 height 19
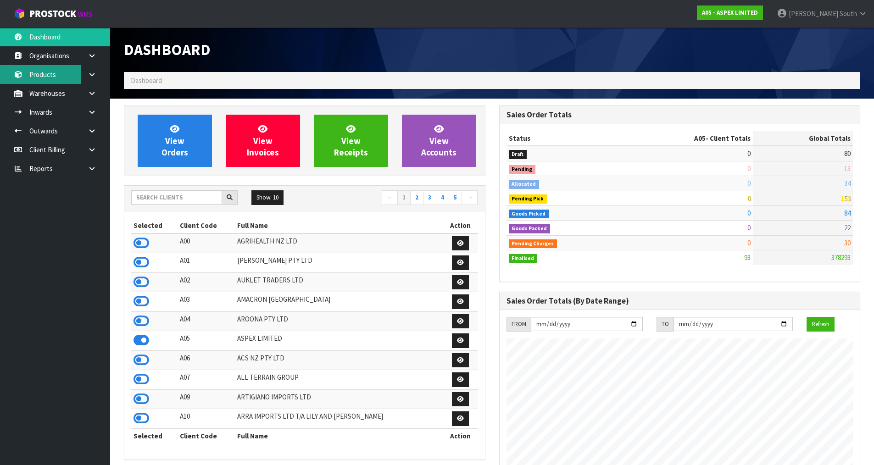
click at [76, 76] on link "Products" at bounding box center [55, 74] width 110 height 19
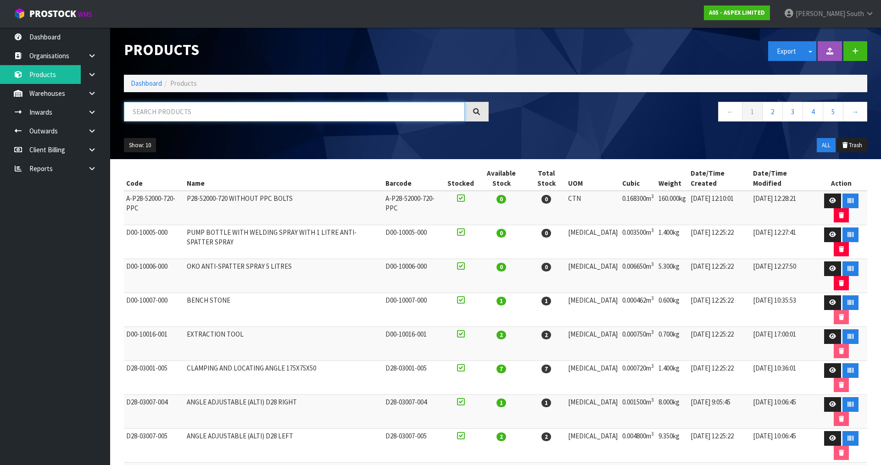
click at [198, 121] on input "text" at bounding box center [294, 112] width 341 height 20
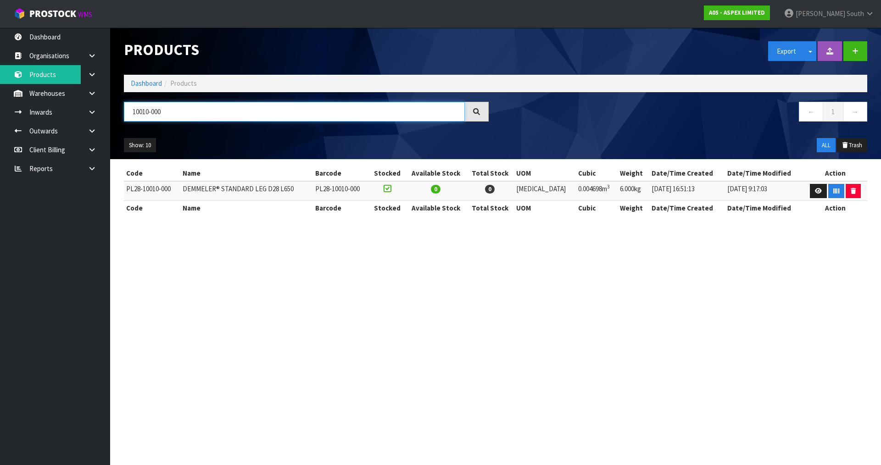
type input "10010-000"
drag, startPoint x: 214, startPoint y: 119, endPoint x: 29, endPoint y: 122, distance: 184.9
click at [29, 122] on body "Toggle navigation ProStock WMS A05 - ASPEX LIMITED Zachary South Logout Dashboa…" at bounding box center [440, 232] width 881 height 465
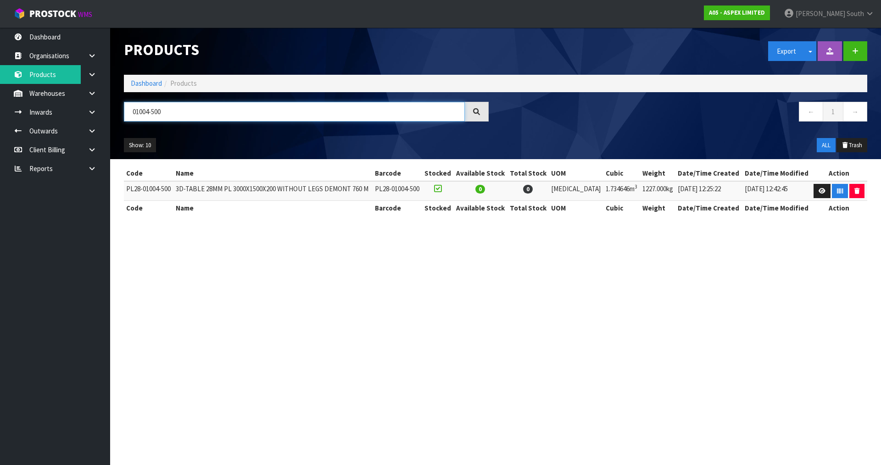
type input "01004-500"
drag, startPoint x: 180, startPoint y: 109, endPoint x: 106, endPoint y: 112, distance: 74.4
click at [106, 112] on body "Toggle navigation ProStock WMS A05 - ASPEX LIMITED Zachary South Logout Dashboa…" at bounding box center [440, 232] width 881 height 465
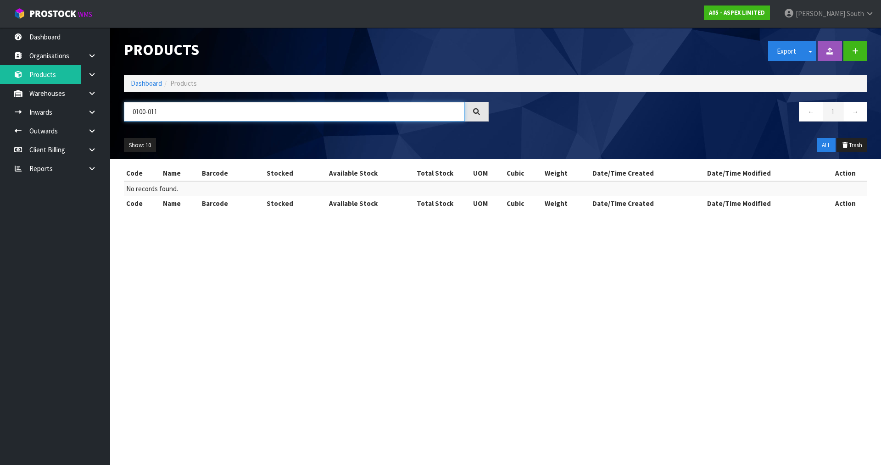
click at [147, 112] on input "0100-011" at bounding box center [294, 112] width 341 height 20
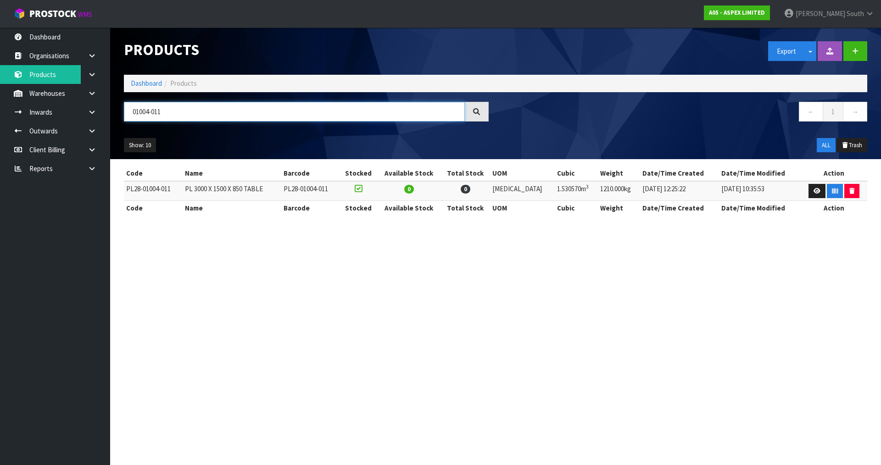
type input "01004-011"
click at [239, 142] on ul "Show: 10 5 10 25 50" at bounding box center [212, 145] width 176 height 15
click at [809, 186] on link at bounding box center [817, 191] width 17 height 15
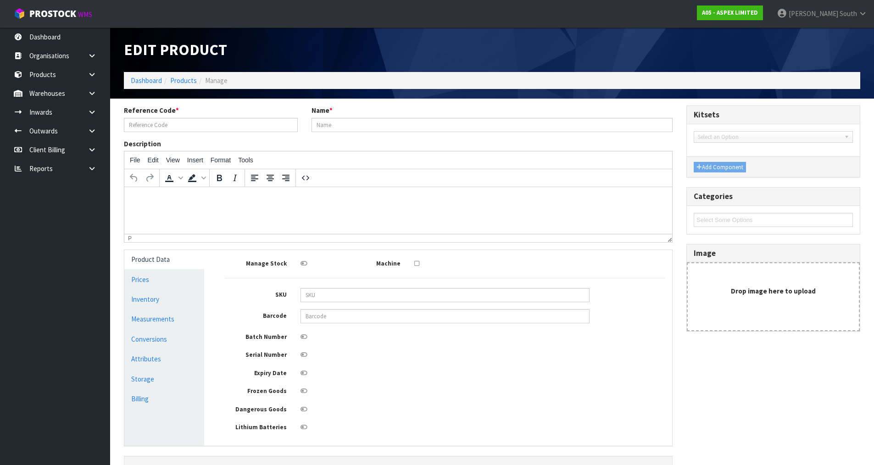
type input "PL28-01004-011"
type input "PL 3000 X 1500 X 850 TABLE"
type input "313"
type input "163"
type input "30"
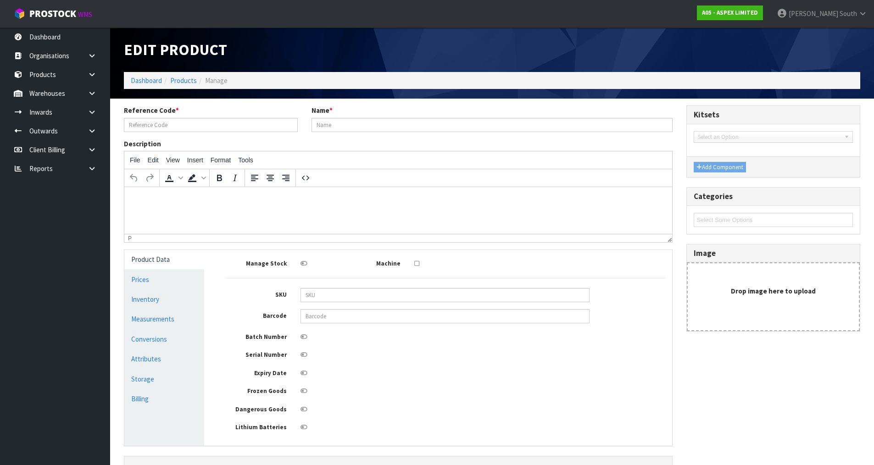
type input "1.53057"
type input "1210"
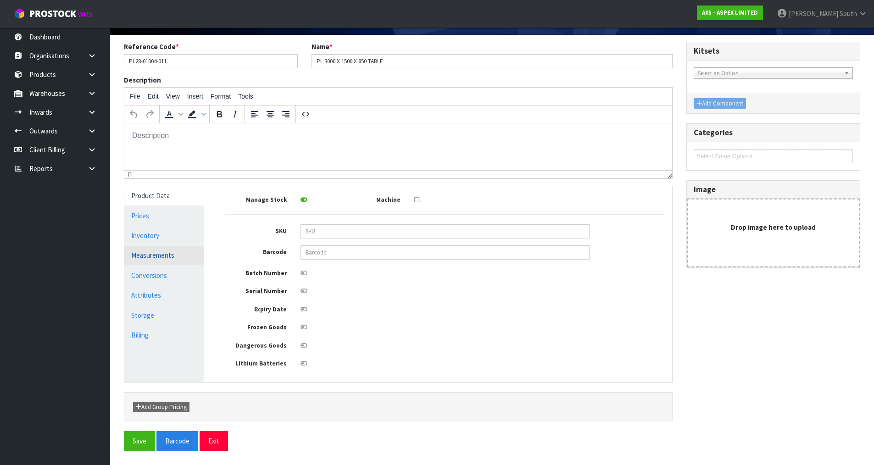
click at [151, 254] on link "Measurements" at bounding box center [164, 255] width 80 height 19
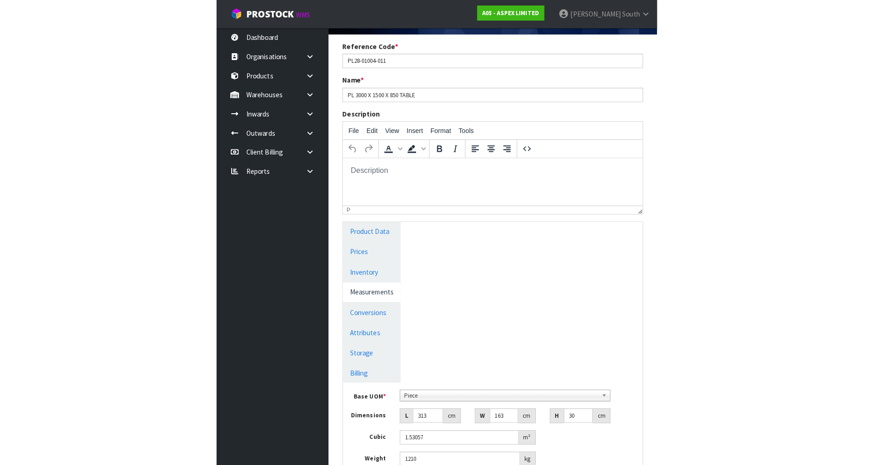
scroll to position [26, 0]
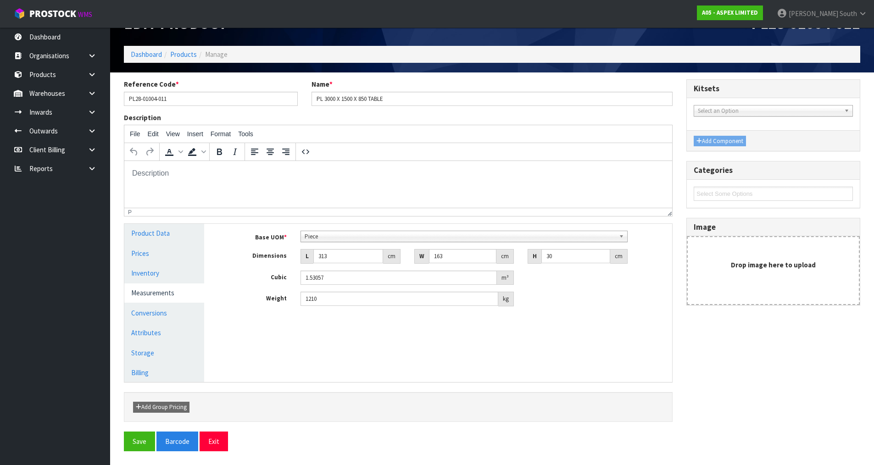
click at [298, 122] on div "Description File Edit View Insert Format Tools To open the popup, press Shift+E…" at bounding box center [398, 165] width 563 height 104
drag, startPoint x: 324, startPoint y: 297, endPoint x: 273, endPoint y: 298, distance: 51.4
click at [273, 298] on div "Weight 1210 kg" at bounding box center [445, 299] width 454 height 15
click at [291, 319] on div "Base UOM * Bag Bar Basket Bin Bottle Box Bundle Cabinet Cage Carton Case Coil C…" at bounding box center [445, 272] width 454 height 96
drag, startPoint x: 324, startPoint y: 296, endPoint x: 294, endPoint y: 298, distance: 30.3
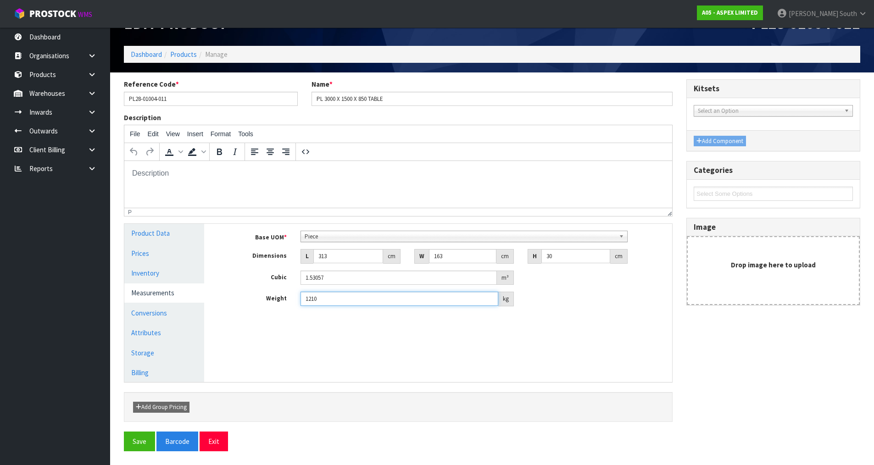
click at [294, 298] on div "1210 kg" at bounding box center [407, 299] width 227 height 15
click at [313, 317] on div "Base UOM * Bag Bar Basket Bin Bottle Box Bundle Cabinet Cage Carton Case Coil C…" at bounding box center [445, 272] width 454 height 96
click at [305, 80] on div "Name * PL 3000 X 1500 X 850 TABLE" at bounding box center [492, 92] width 375 height 26
click at [353, 186] on html at bounding box center [398, 173] width 548 height 25
click at [339, 404] on div "Add Group Pricing" at bounding box center [398, 407] width 544 height 11
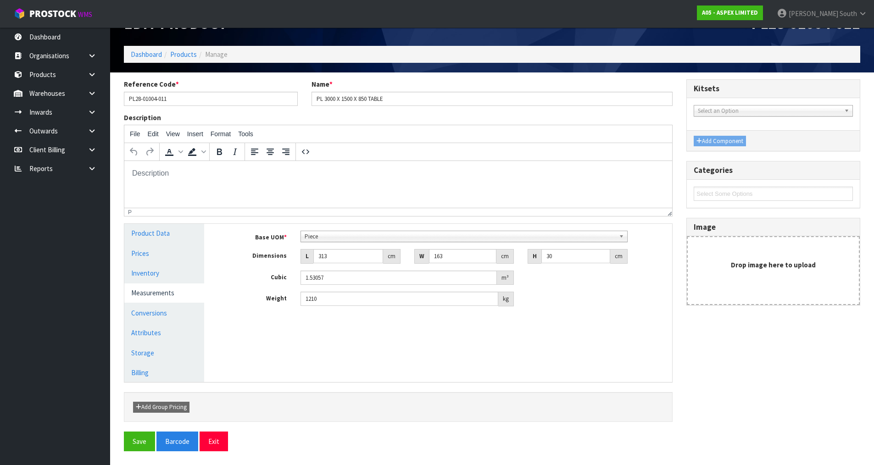
click at [629, 356] on div "Manage Stock Machine SKU Barcode Batch Number Serial Number Expiry Date Frozen …" at bounding box center [445, 303] width 468 height 158
click at [191, 52] on link "Products" at bounding box center [183, 54] width 27 height 9
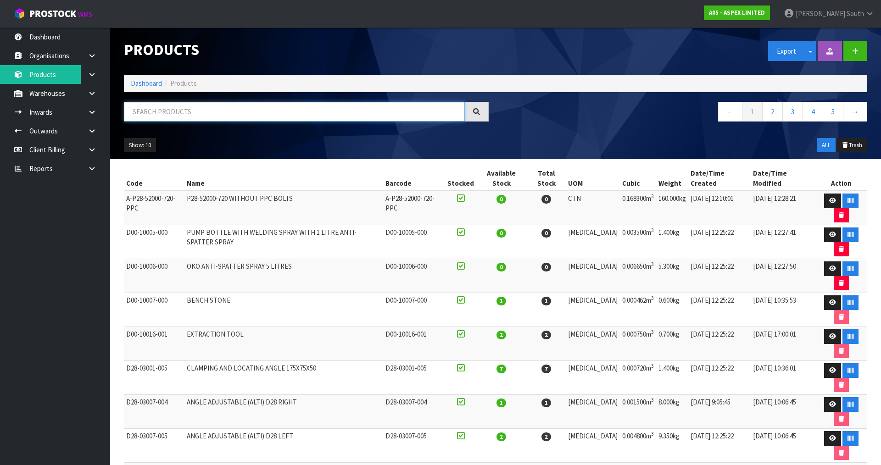
click at [244, 111] on input "text" at bounding box center [294, 112] width 341 height 20
paste input "SEEKISTE"
type input "SEEKISTE"
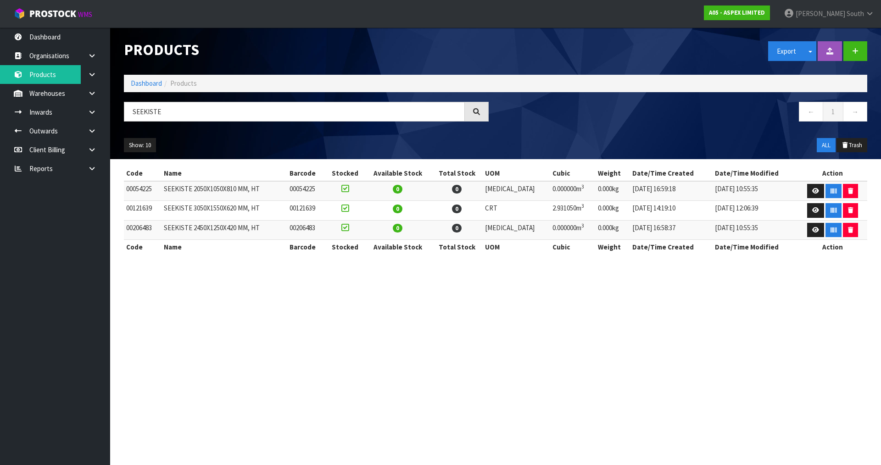
click at [248, 141] on ul "Show: 10 5 10 25 50" at bounding box center [212, 145] width 176 height 15
click at [268, 143] on ul "Show: 10 5 10 25 50" at bounding box center [212, 145] width 176 height 15
drag, startPoint x: 710, startPoint y: 340, endPoint x: 721, endPoint y: 343, distance: 11.4
click at [710, 340] on section "Products Export Split button! SOH Summary Measurements Dangerous Goods Import P…" at bounding box center [440, 232] width 881 height 465
drag, startPoint x: 587, startPoint y: 318, endPoint x: 595, endPoint y: 313, distance: 8.8
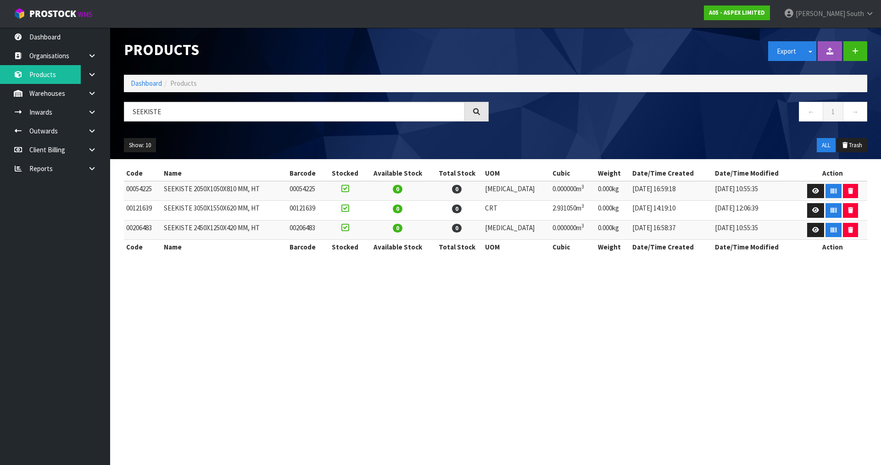
click at [587, 318] on section "Products Export Split button! SOH Summary Measurements Dangerous Goods Import P…" at bounding box center [440, 232] width 881 height 465
click at [525, 295] on section "Products Export Split button! SOH Summary Measurements Dangerous Goods Import P…" at bounding box center [440, 232] width 881 height 465
click at [734, 283] on section "Products Export Split button! SOH Summary Measurements Dangerous Goods Import P…" at bounding box center [440, 232] width 881 height 465
click at [755, 16] on strong "A05 - ASPEX LIMITED" at bounding box center [737, 13] width 56 height 8
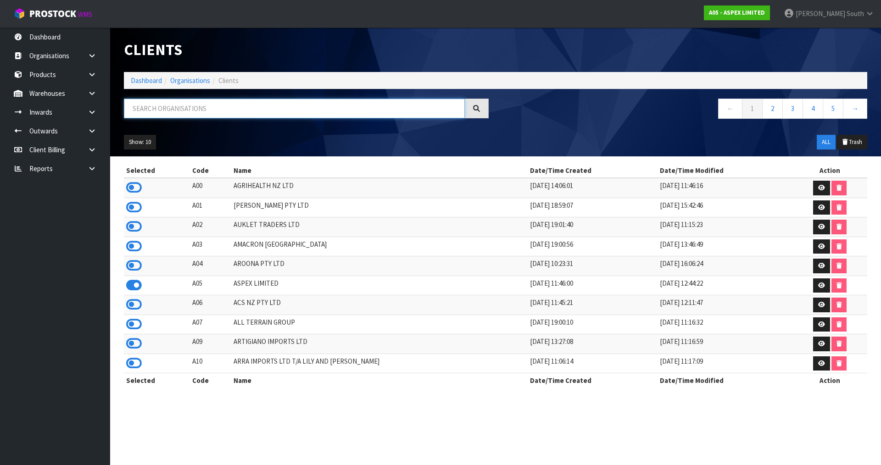
click at [187, 108] on input "text" at bounding box center [294, 109] width 341 height 20
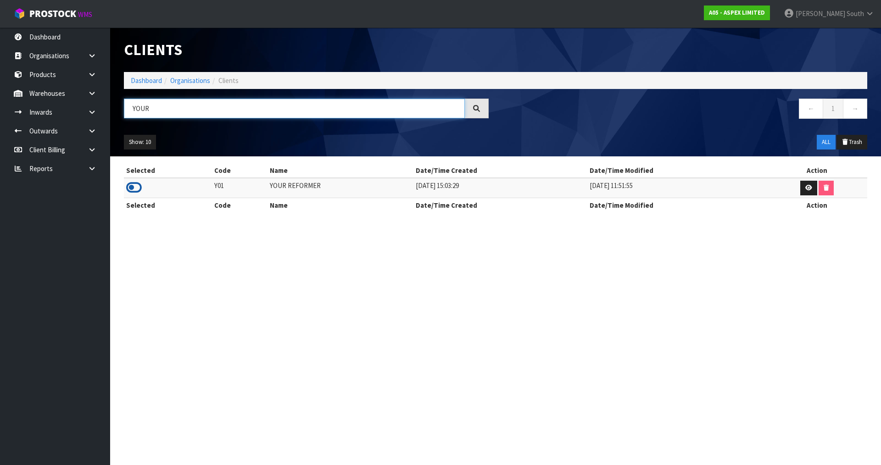
type input "YOUR"
click at [138, 185] on icon at bounding box center [134, 188] width 16 height 14
click at [67, 77] on link "Products" at bounding box center [55, 74] width 110 height 19
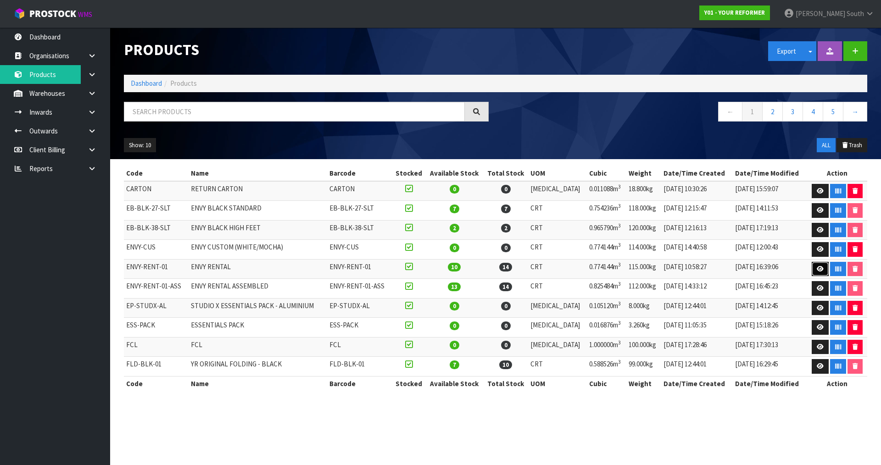
click at [819, 269] on icon at bounding box center [820, 269] width 7 height 6
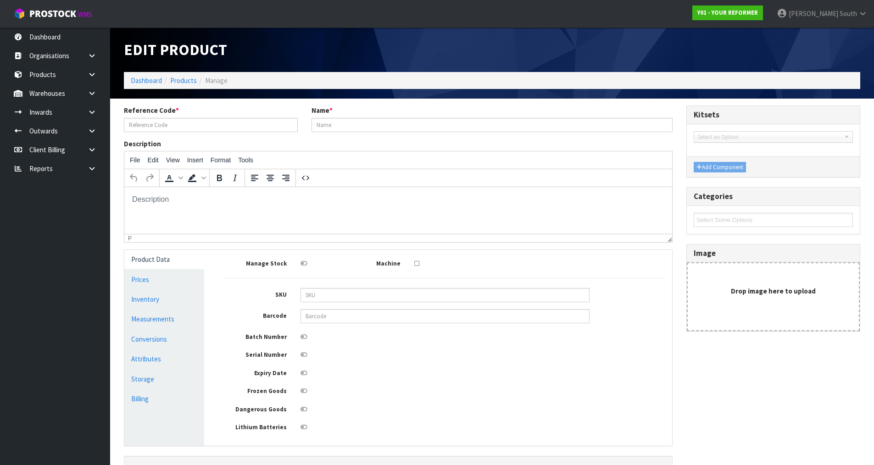
type input "ENVY-RENT-01"
type input "ENVY RENTAL"
click at [165, 324] on link "Measurements" at bounding box center [164, 319] width 80 height 19
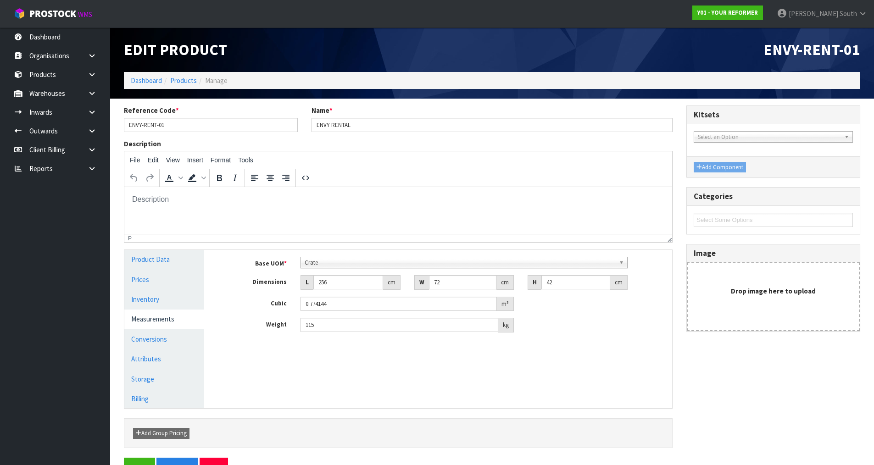
scroll to position [26, 0]
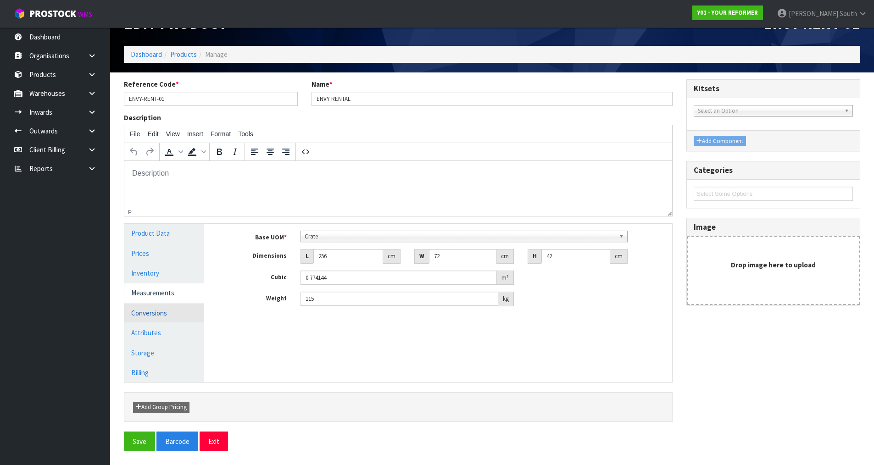
click at [177, 317] on link "Conversions" at bounding box center [164, 313] width 80 height 19
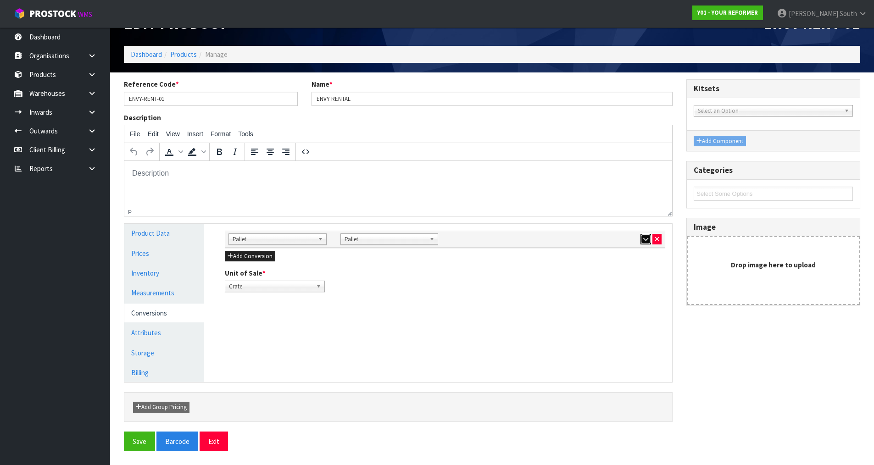
click at [641, 242] on button "button" at bounding box center [646, 239] width 11 height 11
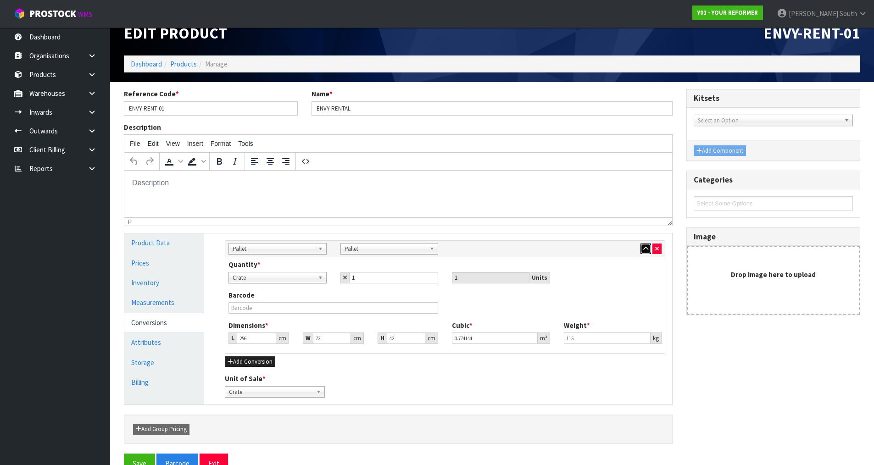
scroll to position [0, 0]
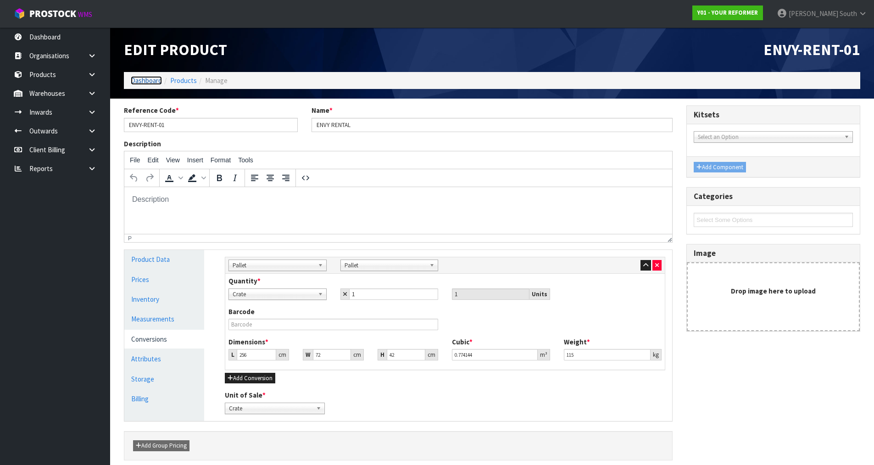
click at [135, 82] on link "Dashboard" at bounding box center [146, 80] width 31 height 9
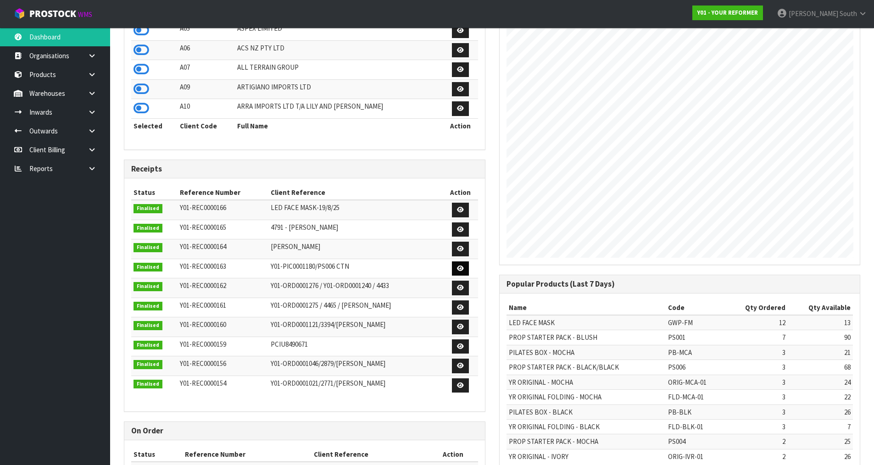
scroll to position [356, 0]
